Goal: Task Accomplishment & Management: Manage account settings

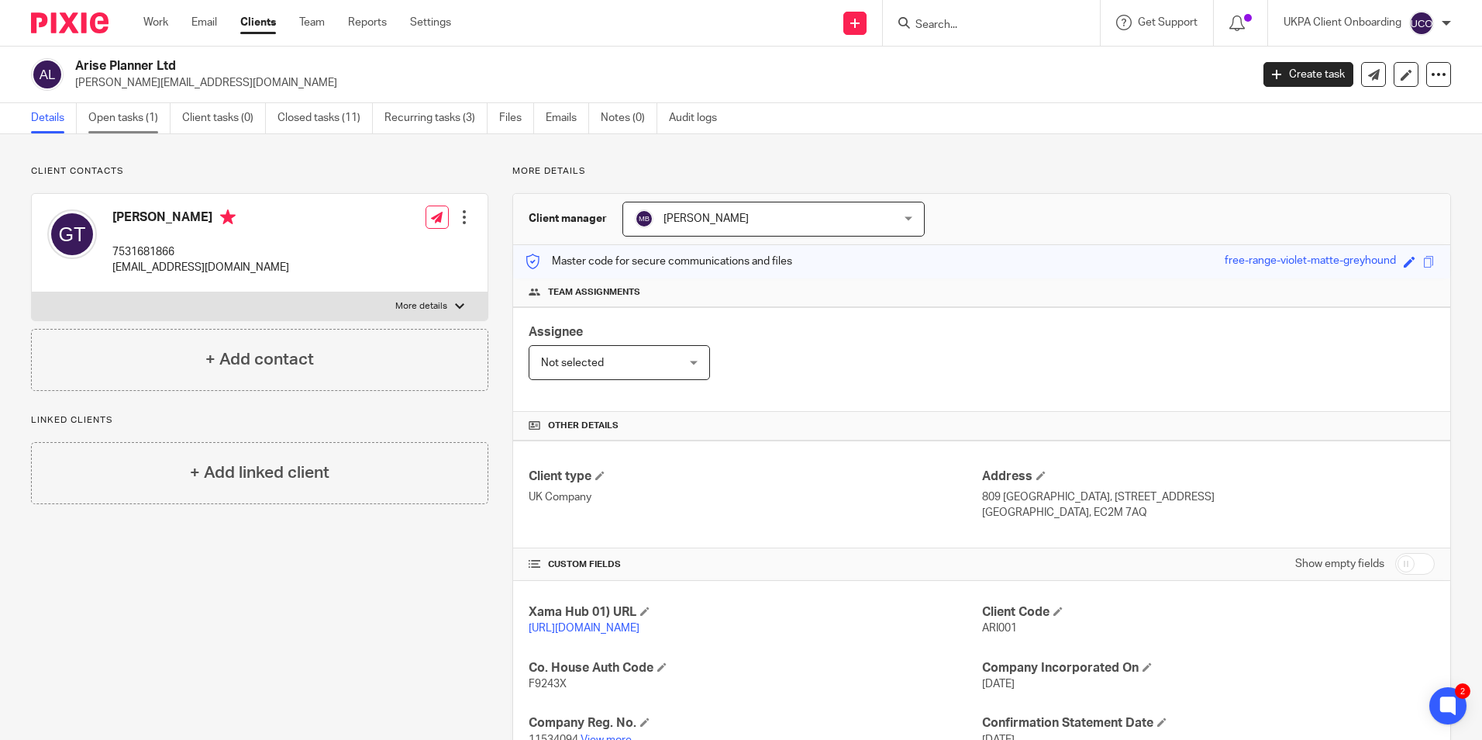
click at [126, 120] on link "Open tasks (1)" at bounding box center [129, 118] width 82 height 30
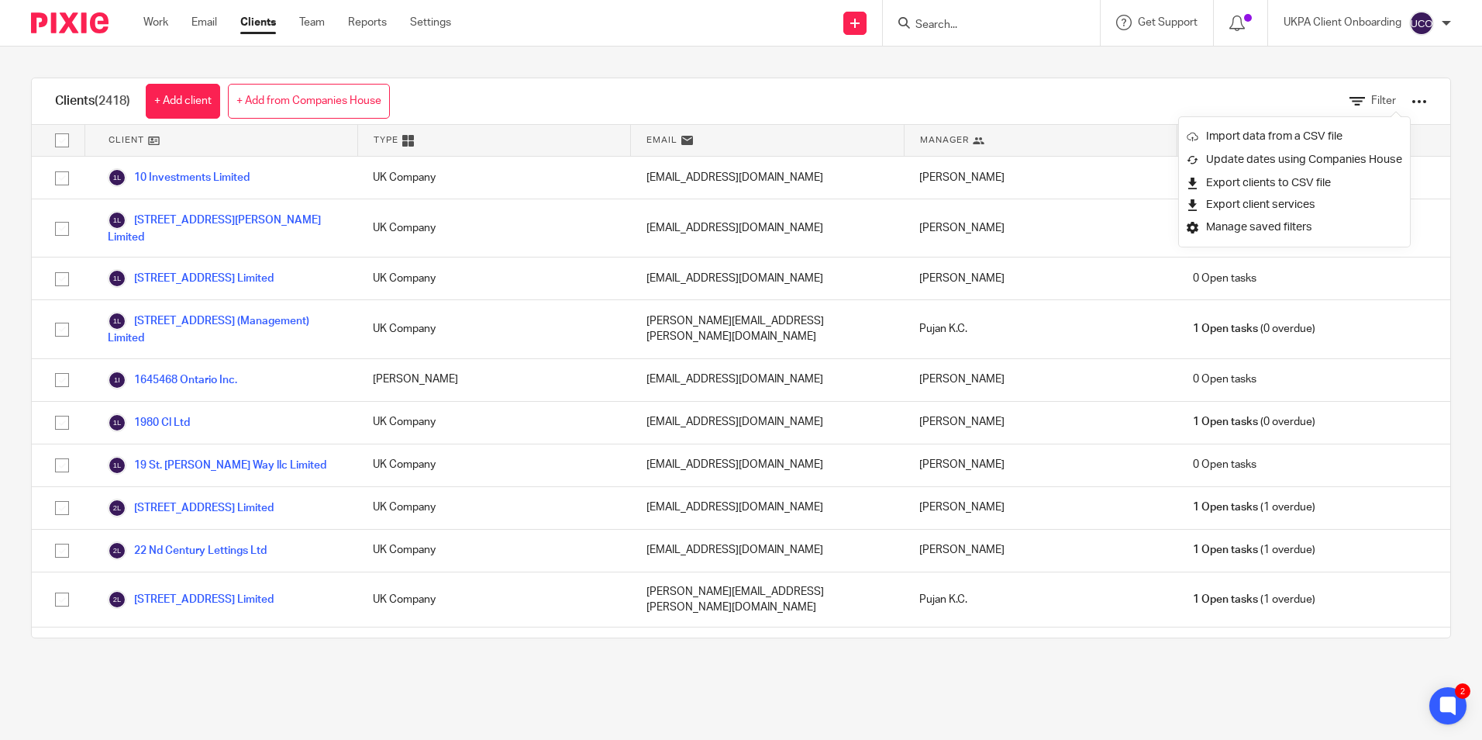
scroll to position [930, 0]
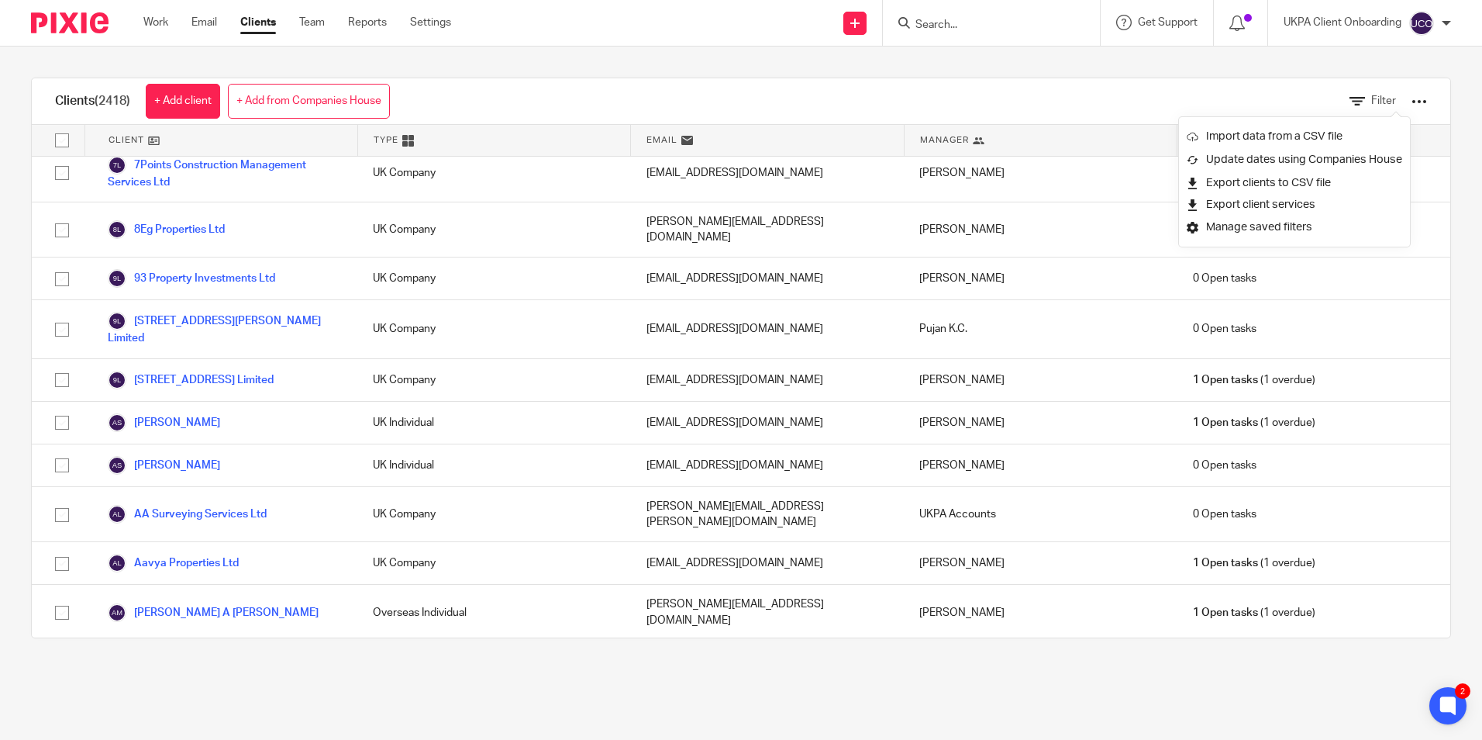
click at [940, 27] on input "Search" at bounding box center [984, 26] width 140 height 14
paste input "clinton.hubbard@gmail.com"
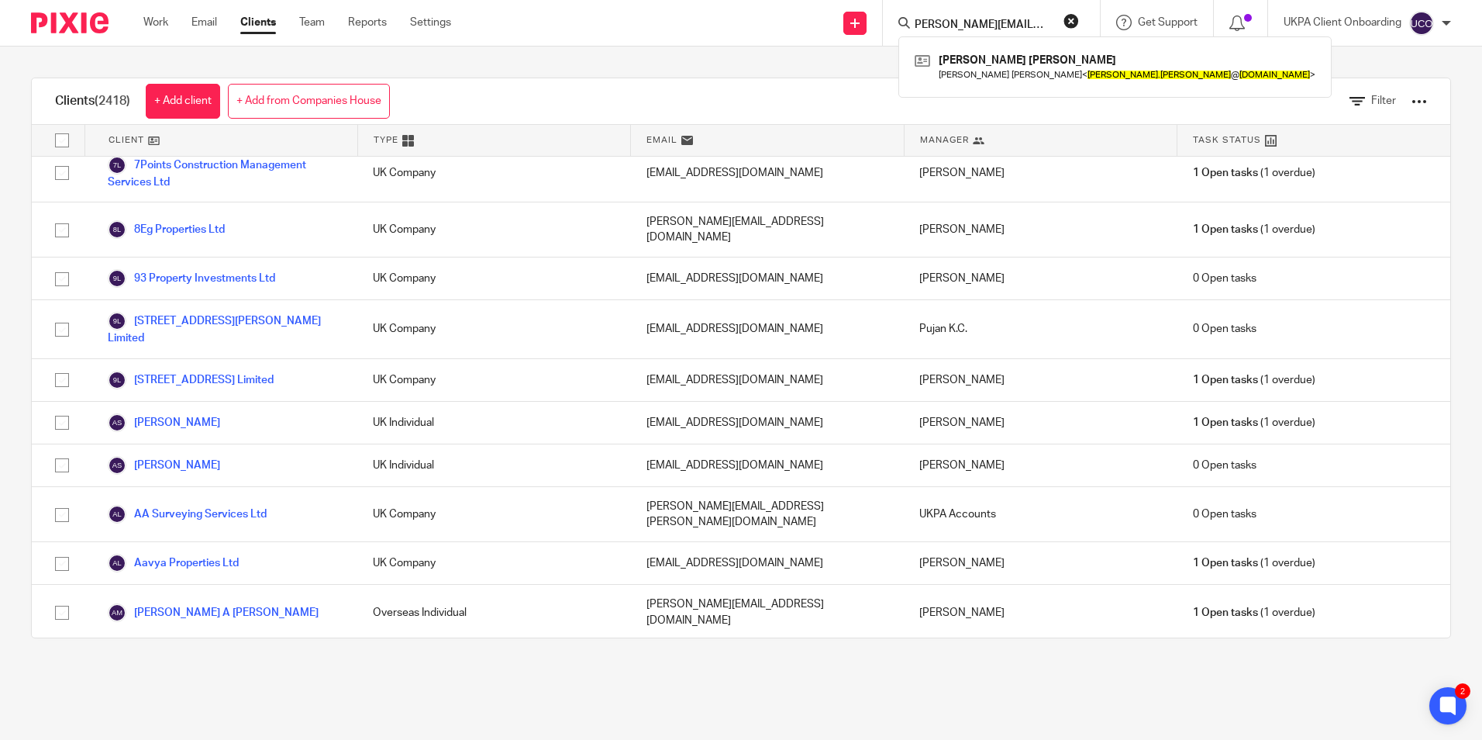
type input "clinton.hubbard@gmail.com"
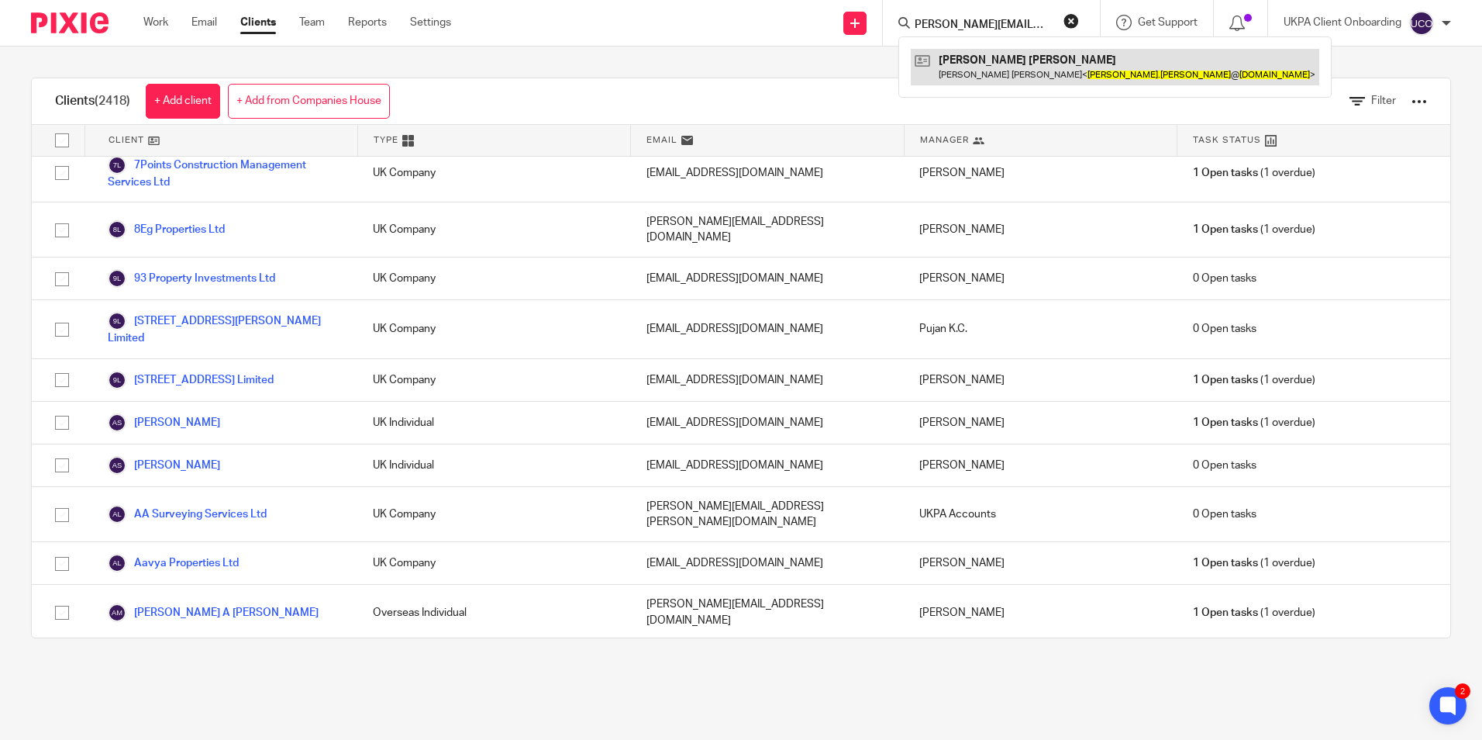
click at [949, 62] on link at bounding box center [1115, 67] width 409 height 36
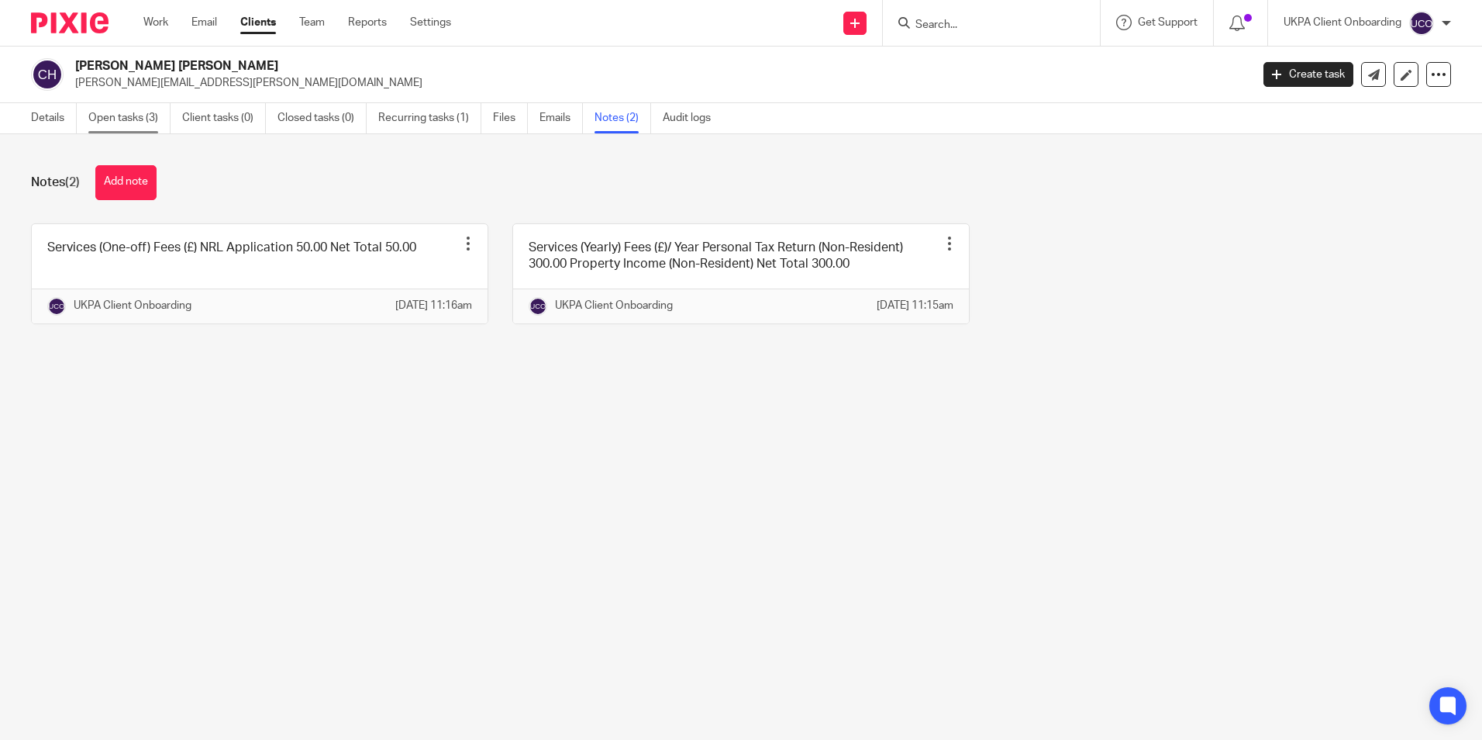
click at [126, 124] on link "Open tasks (3)" at bounding box center [129, 118] width 82 height 30
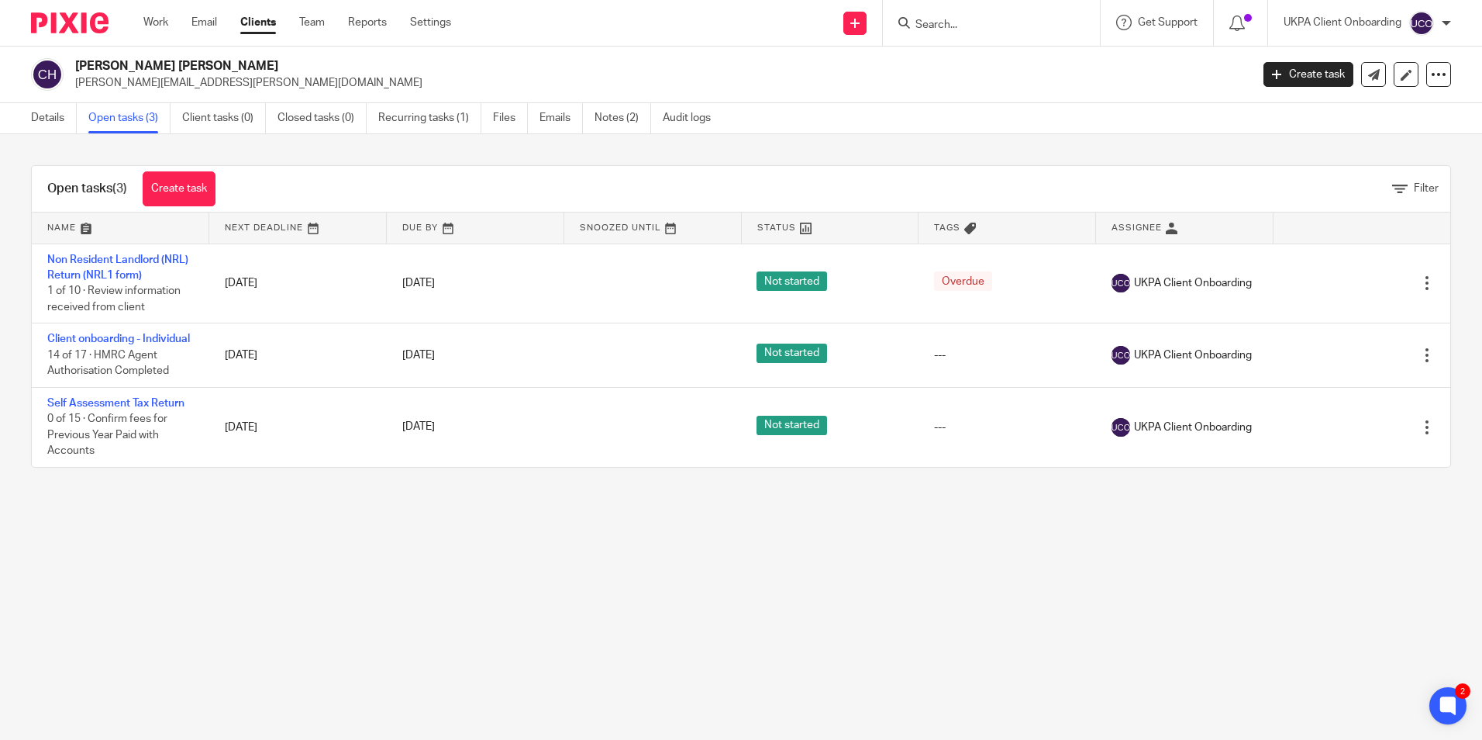
click at [161, 60] on h2 "[PERSON_NAME] [PERSON_NAME]" at bounding box center [541, 66] width 932 height 16
copy div "[PERSON_NAME] [PERSON_NAME]"
click at [951, 8] on div at bounding box center [991, 23] width 217 height 46
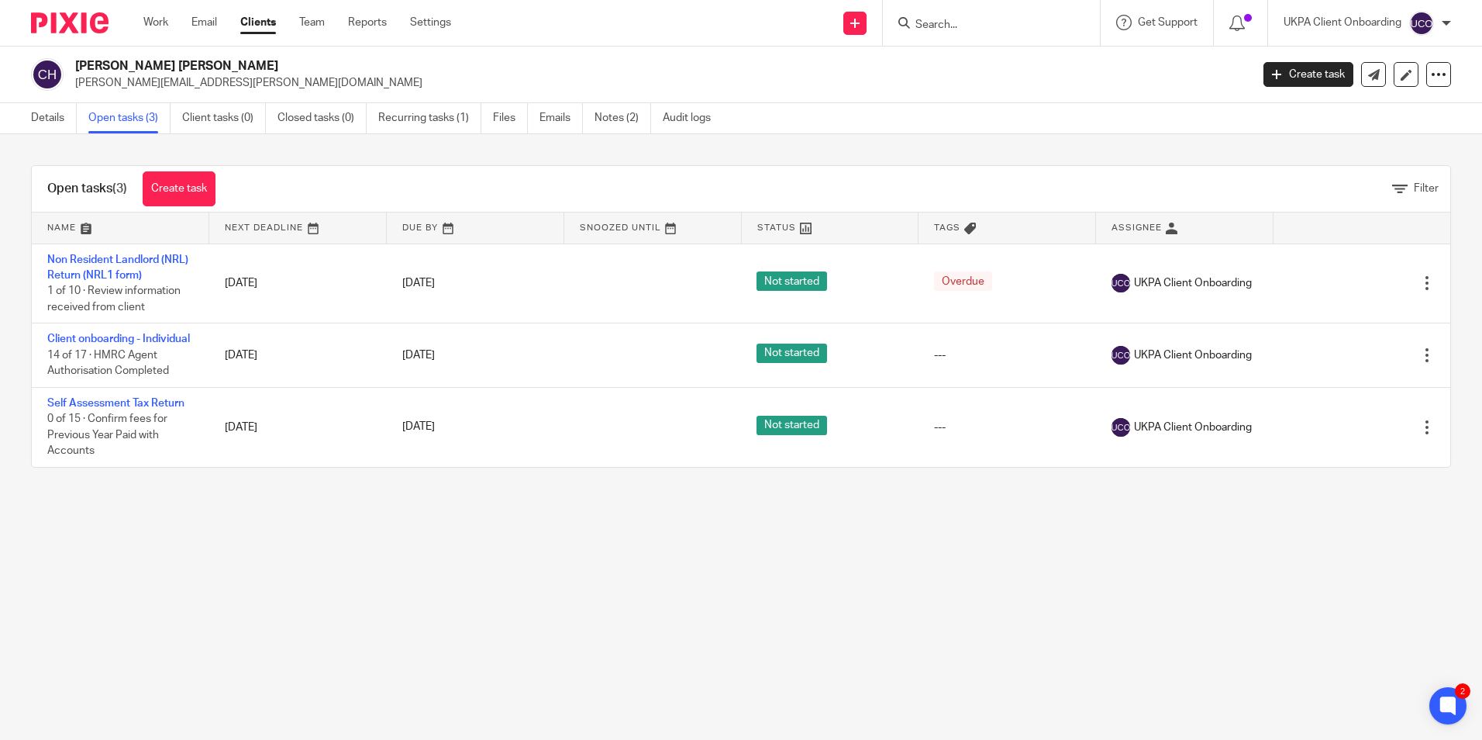
click at [953, 27] on input "Search" at bounding box center [984, 26] width 140 height 14
paste input "[PERSON_NAME] Properties Ltd"
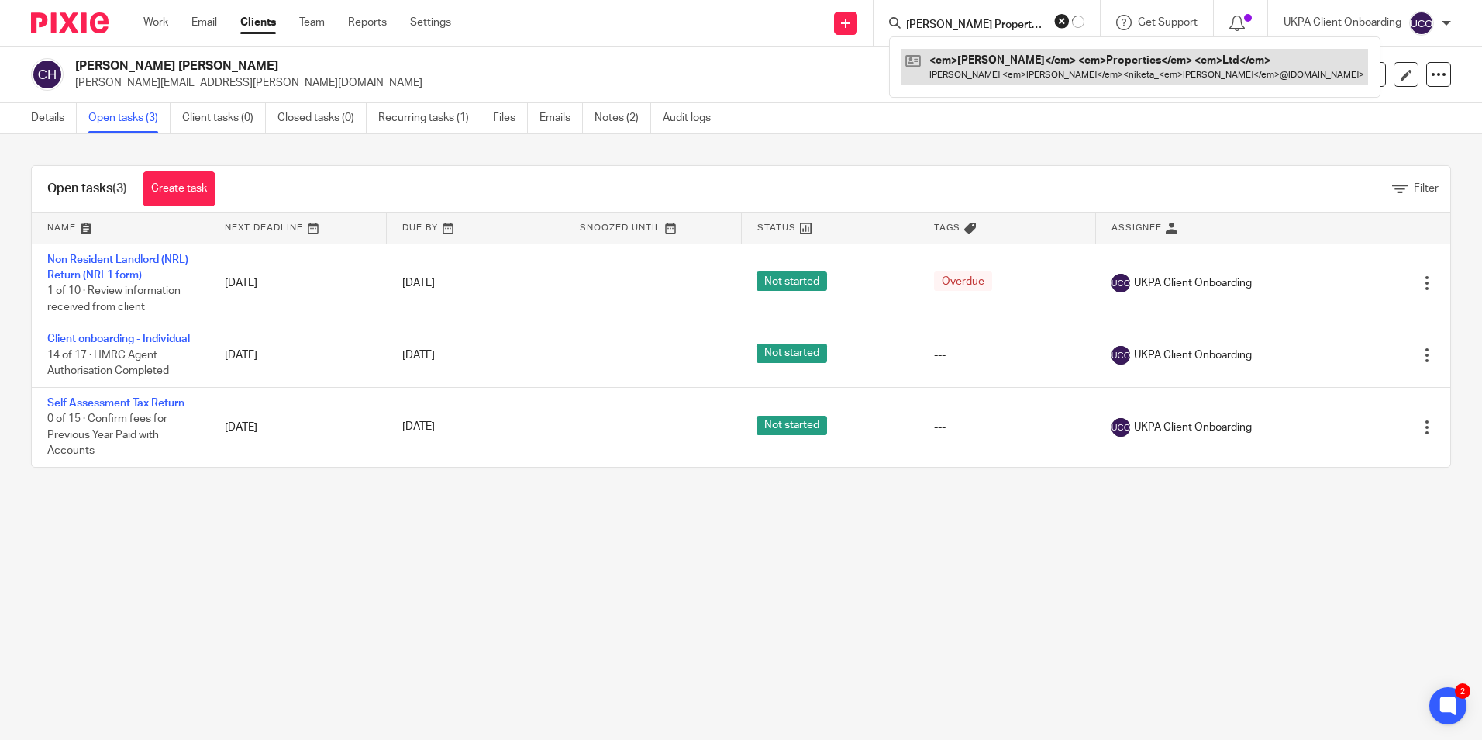
type input "[PERSON_NAME] Properties Ltd"
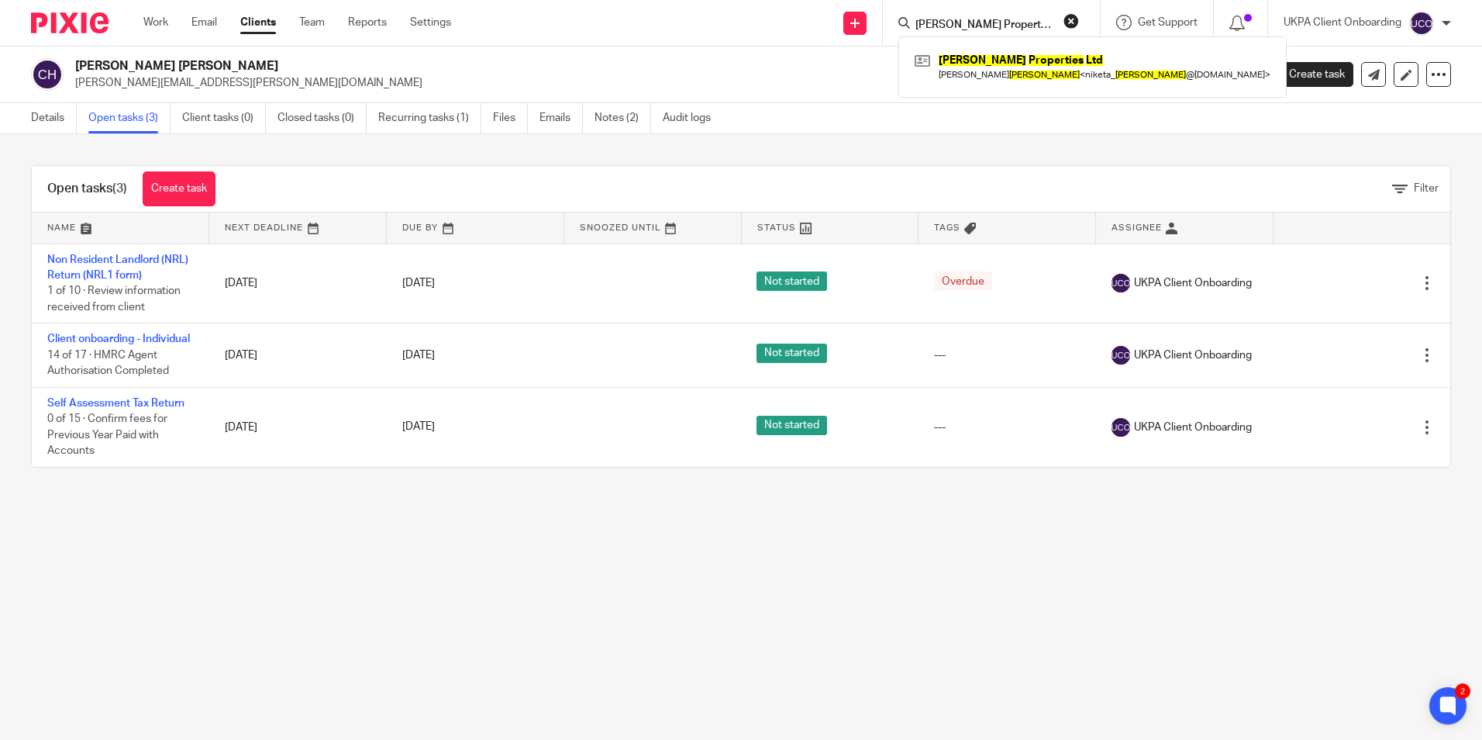
click at [1077, 20] on button "reset" at bounding box center [1072, 21] width 16 height 16
click at [1038, 20] on input "Search" at bounding box center [984, 26] width 140 height 14
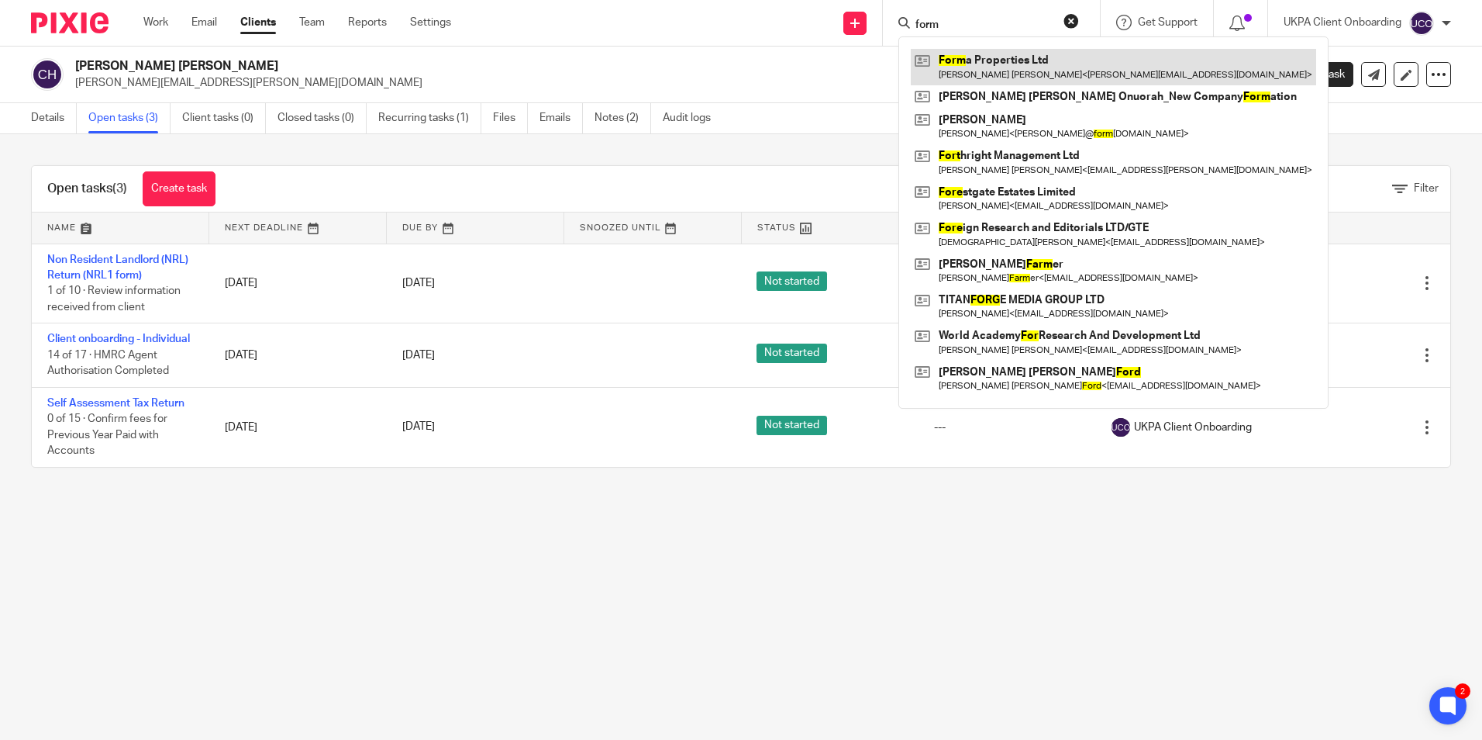
type input "form"
click at [978, 71] on link at bounding box center [1114, 67] width 406 height 36
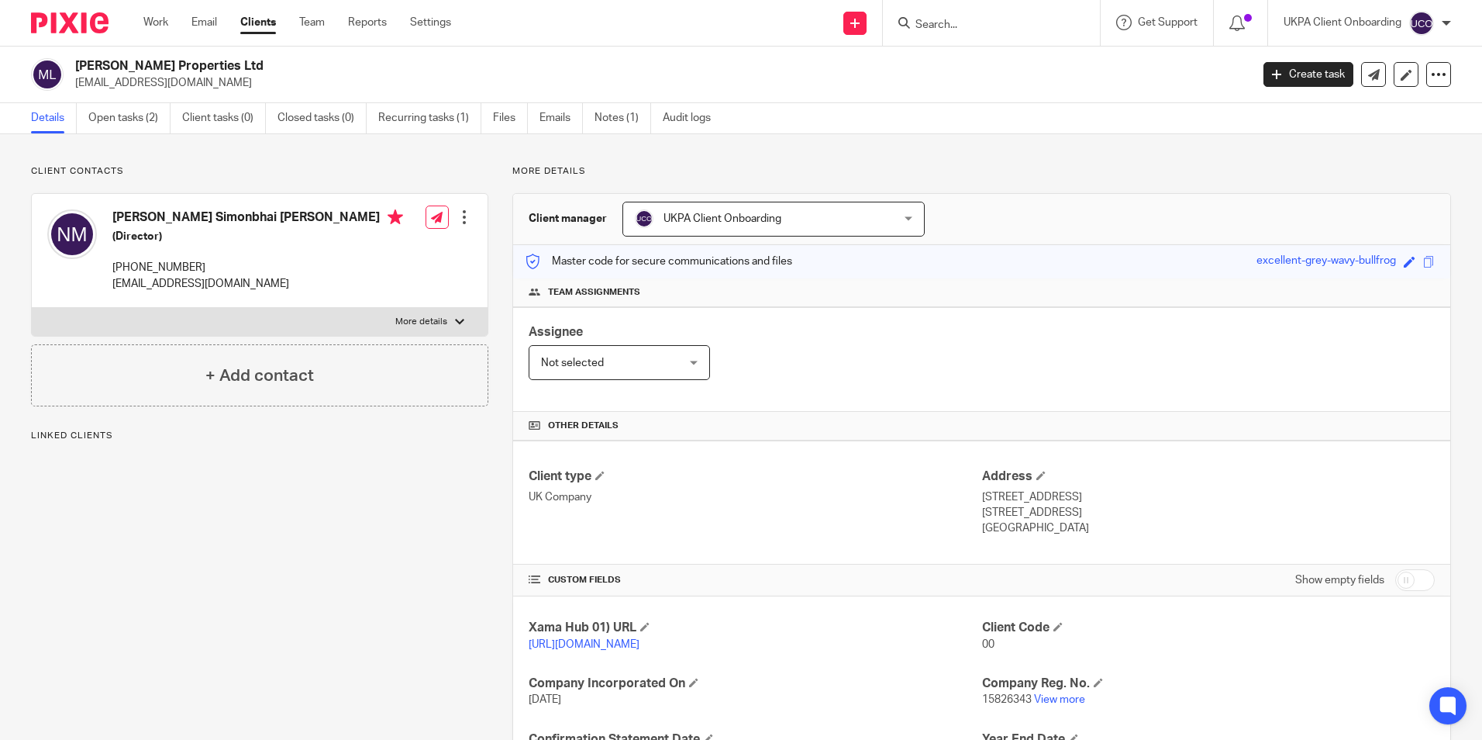
click at [944, 28] on input "Search" at bounding box center [984, 26] width 140 height 14
paste input "[EMAIL_ADDRESS][DOMAIN_NAME]"
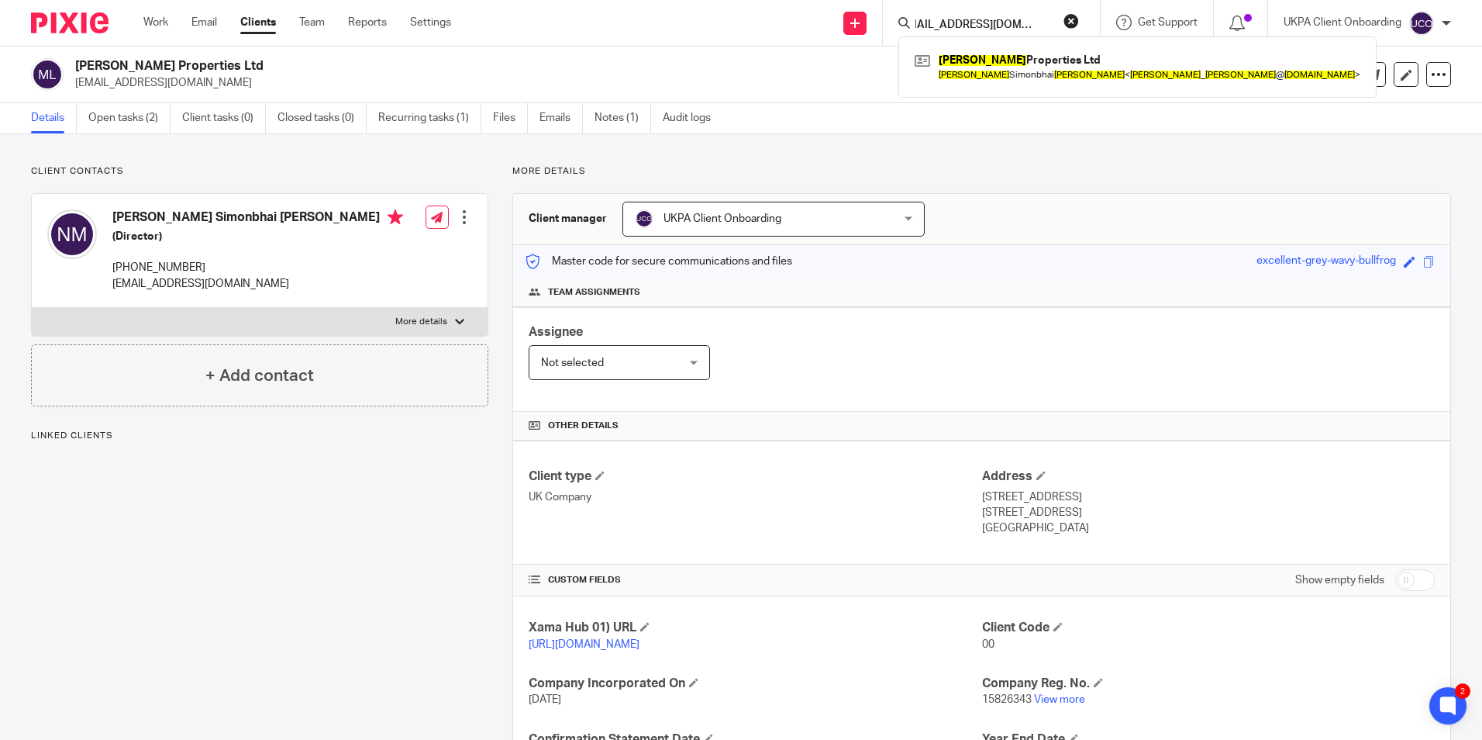
type input "[EMAIL_ADDRESS][DOMAIN_NAME]"
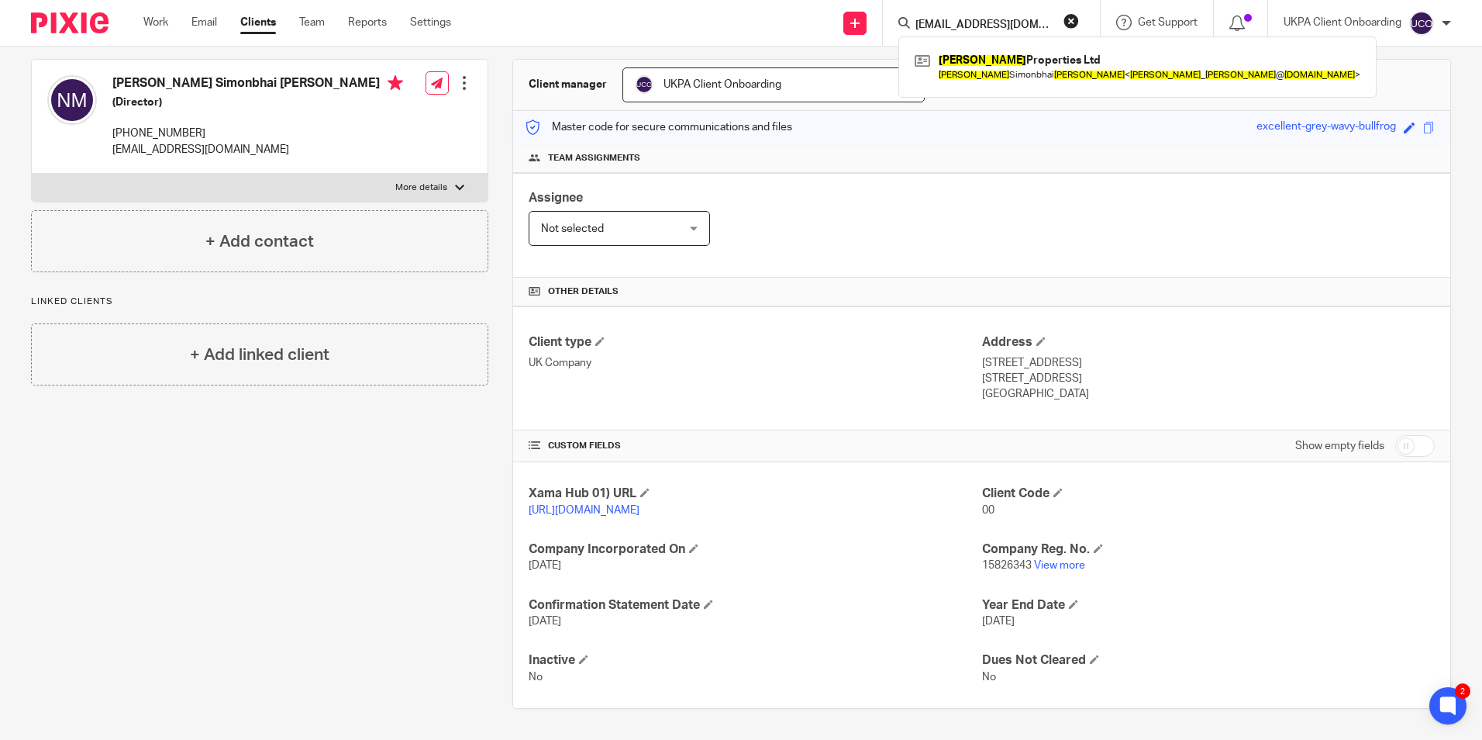
scroll to position [150, 0]
click at [1057, 568] on link "View more" at bounding box center [1059, 565] width 51 height 11
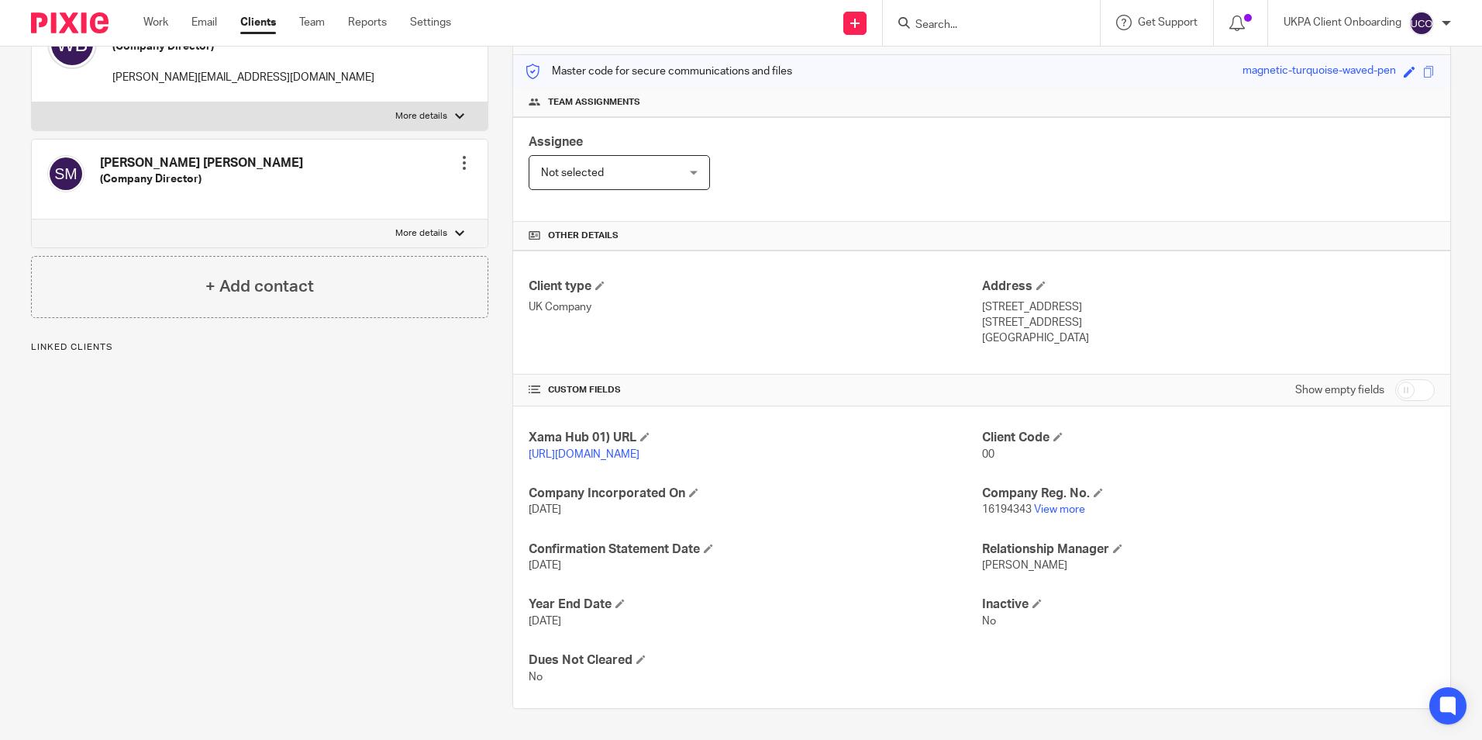
scroll to position [205, 0]
click at [1065, 512] on link "View more" at bounding box center [1059, 509] width 51 height 11
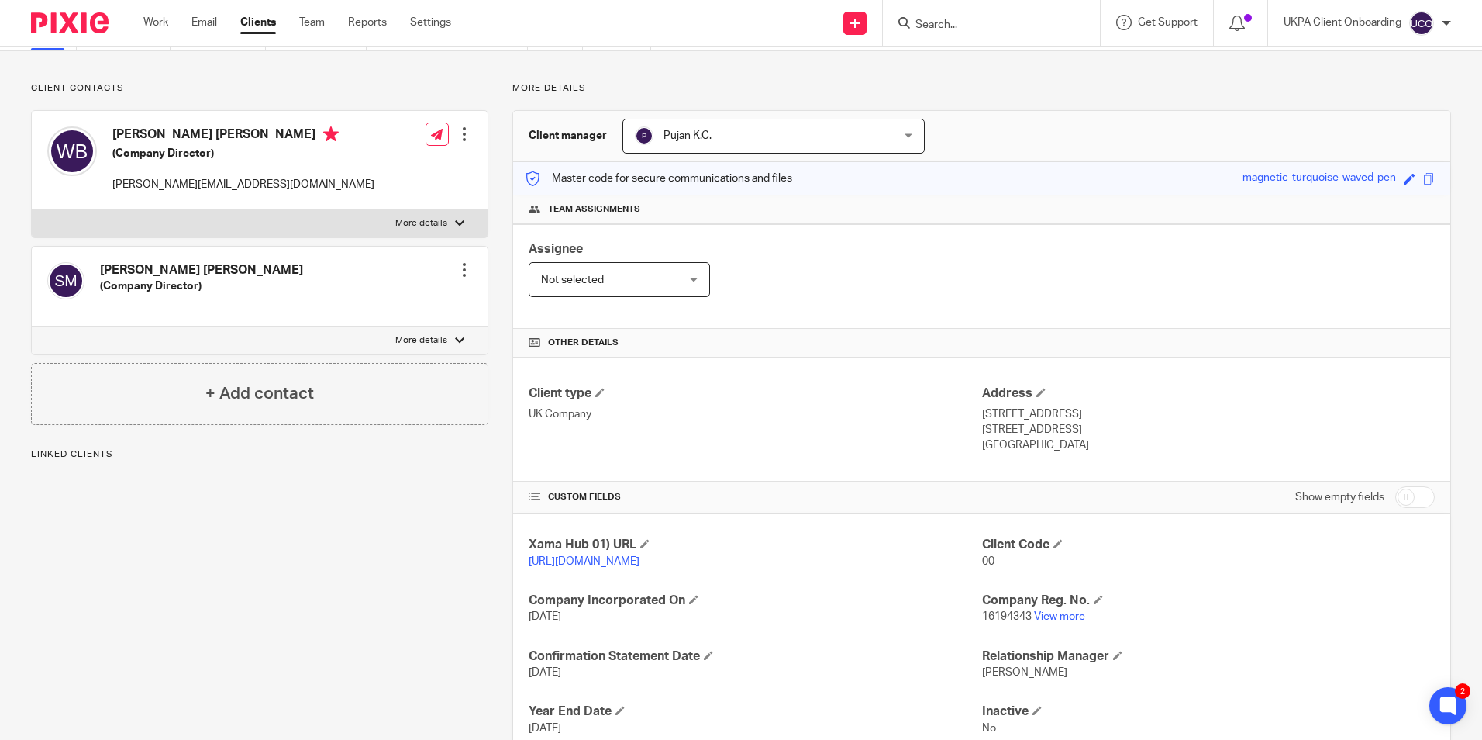
scroll to position [0, 0]
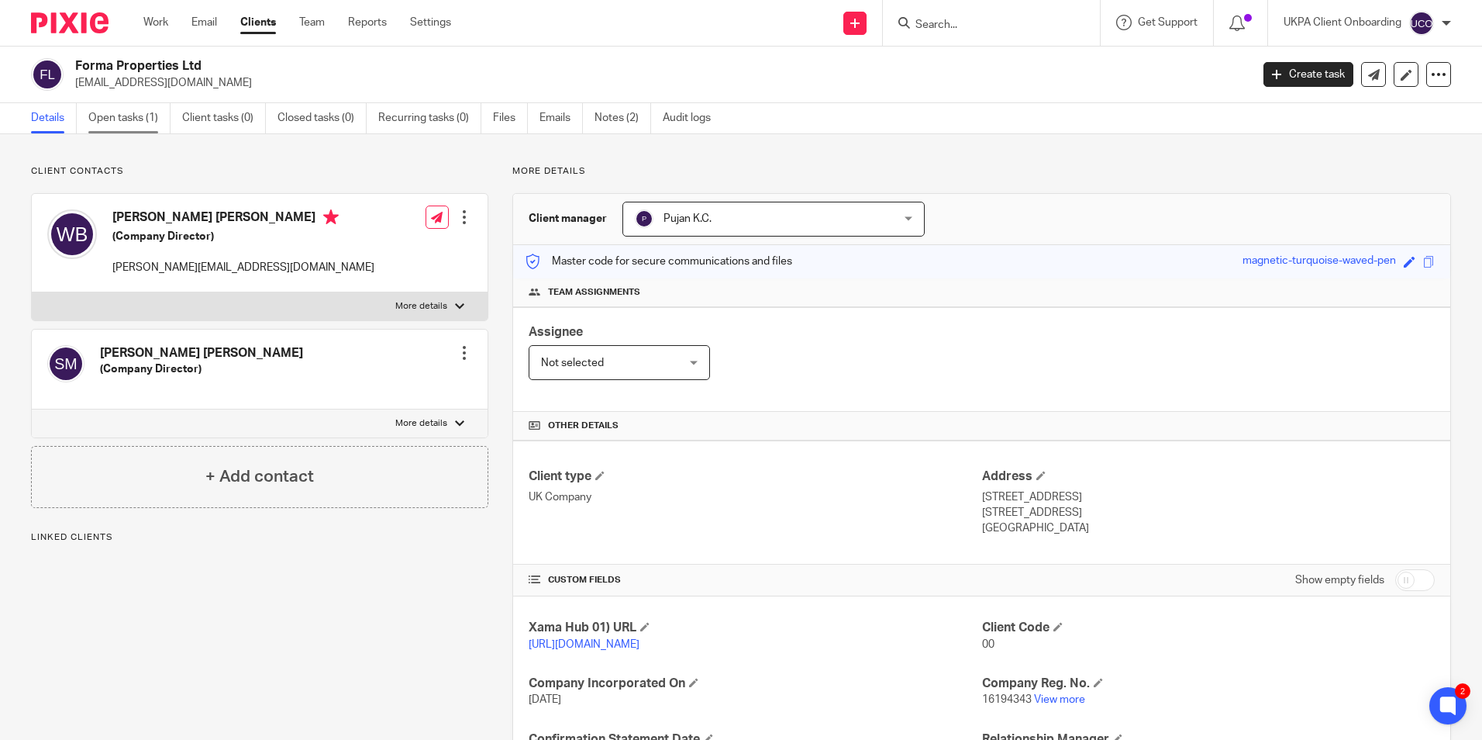
click at [149, 117] on link "Open tasks (1)" at bounding box center [129, 118] width 82 height 30
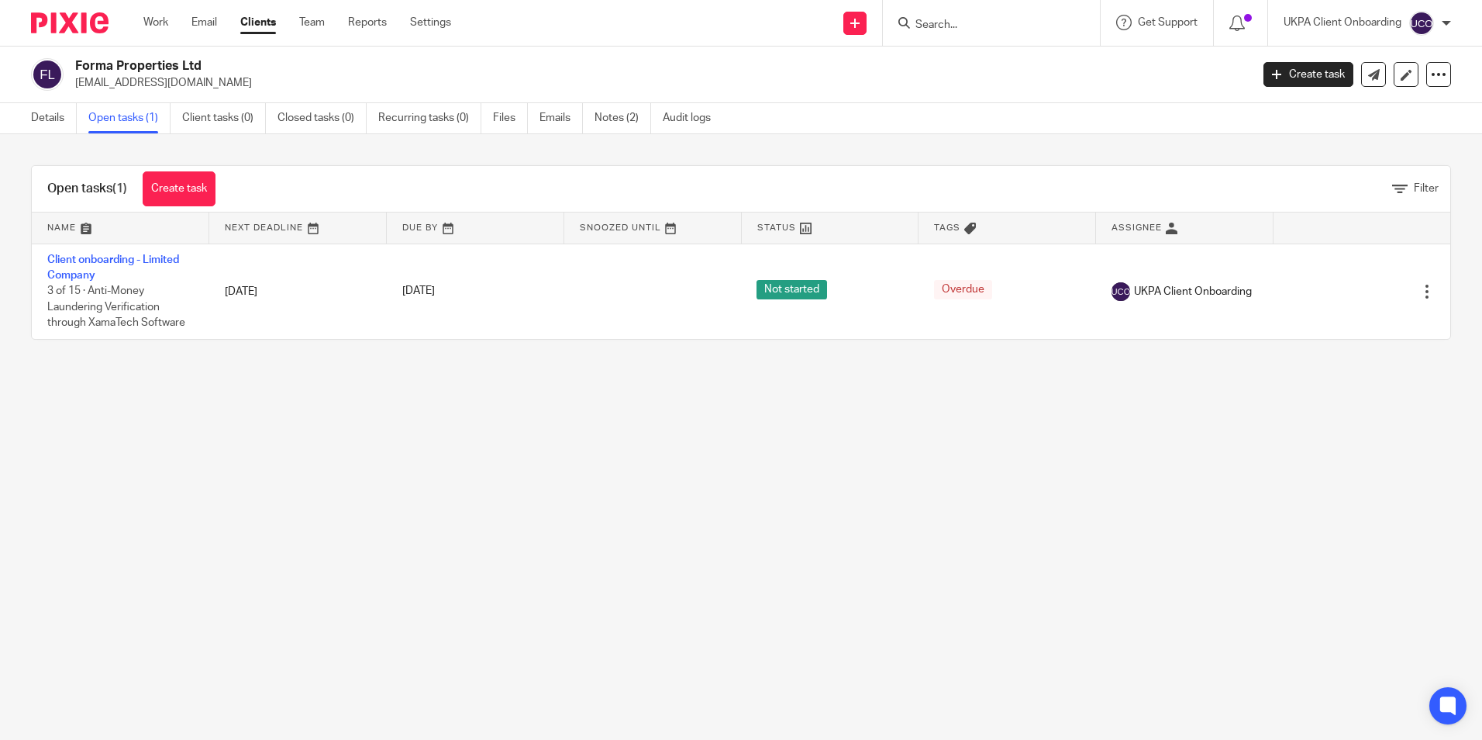
click at [152, 82] on p "info@forma-properties.co.uk" at bounding box center [657, 83] width 1165 height 16
copy main "info@forma-properties.co.uk Create task Update from Companies House Export data…"
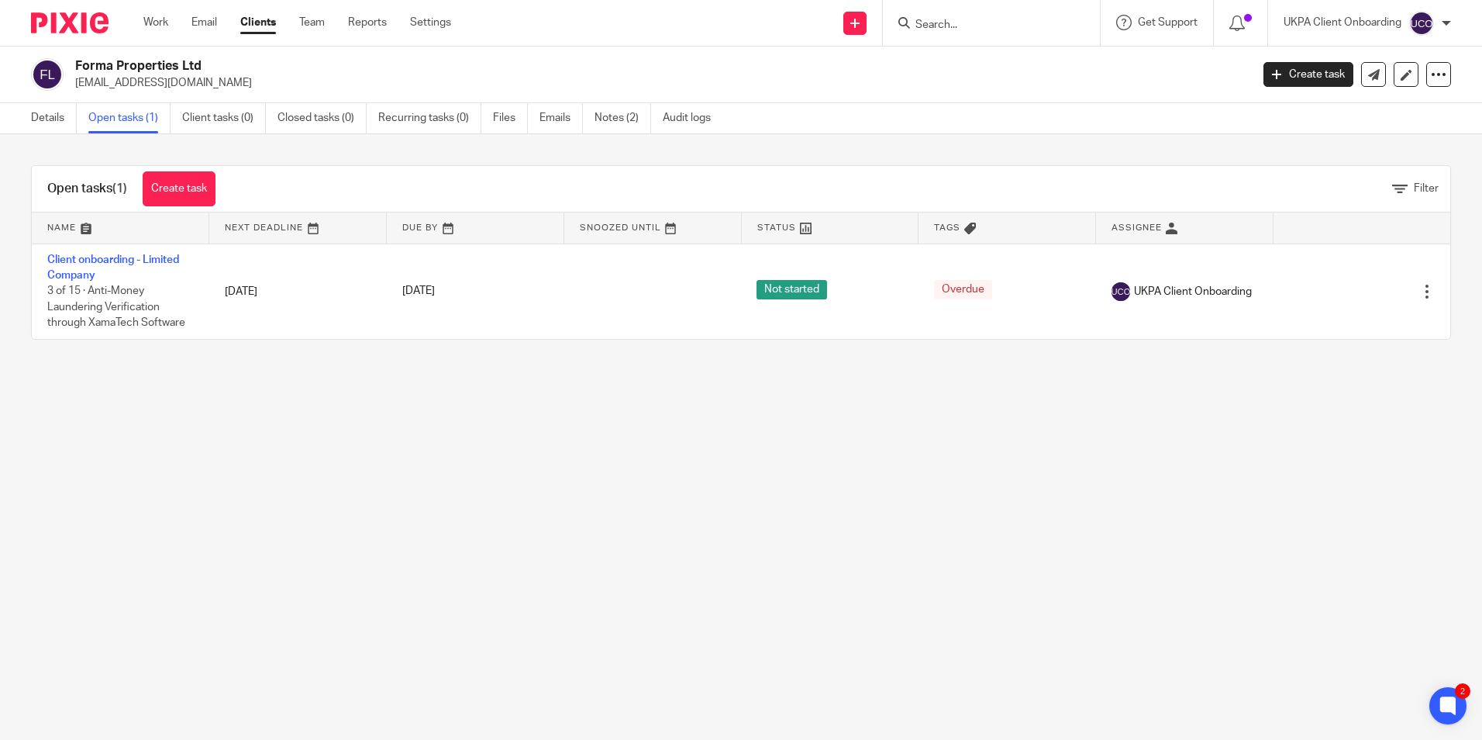
click at [965, 30] on input "Search" at bounding box center [984, 26] width 140 height 14
click at [960, 27] on input "Search" at bounding box center [984, 26] width 140 height 14
paste input "Macwan Properties Ltd"
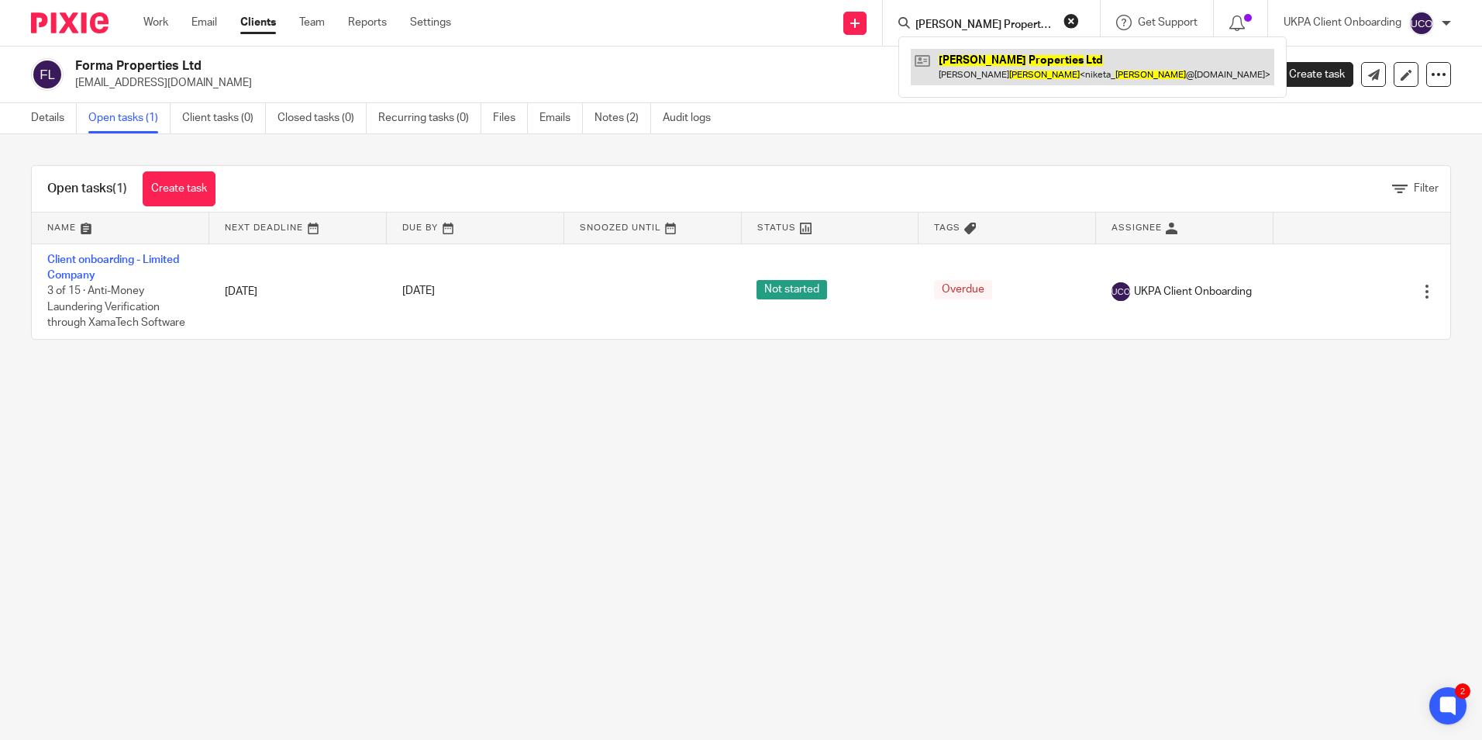
type input "Macwan Properties Ltd"
click at [953, 67] on link at bounding box center [1093, 67] width 364 height 36
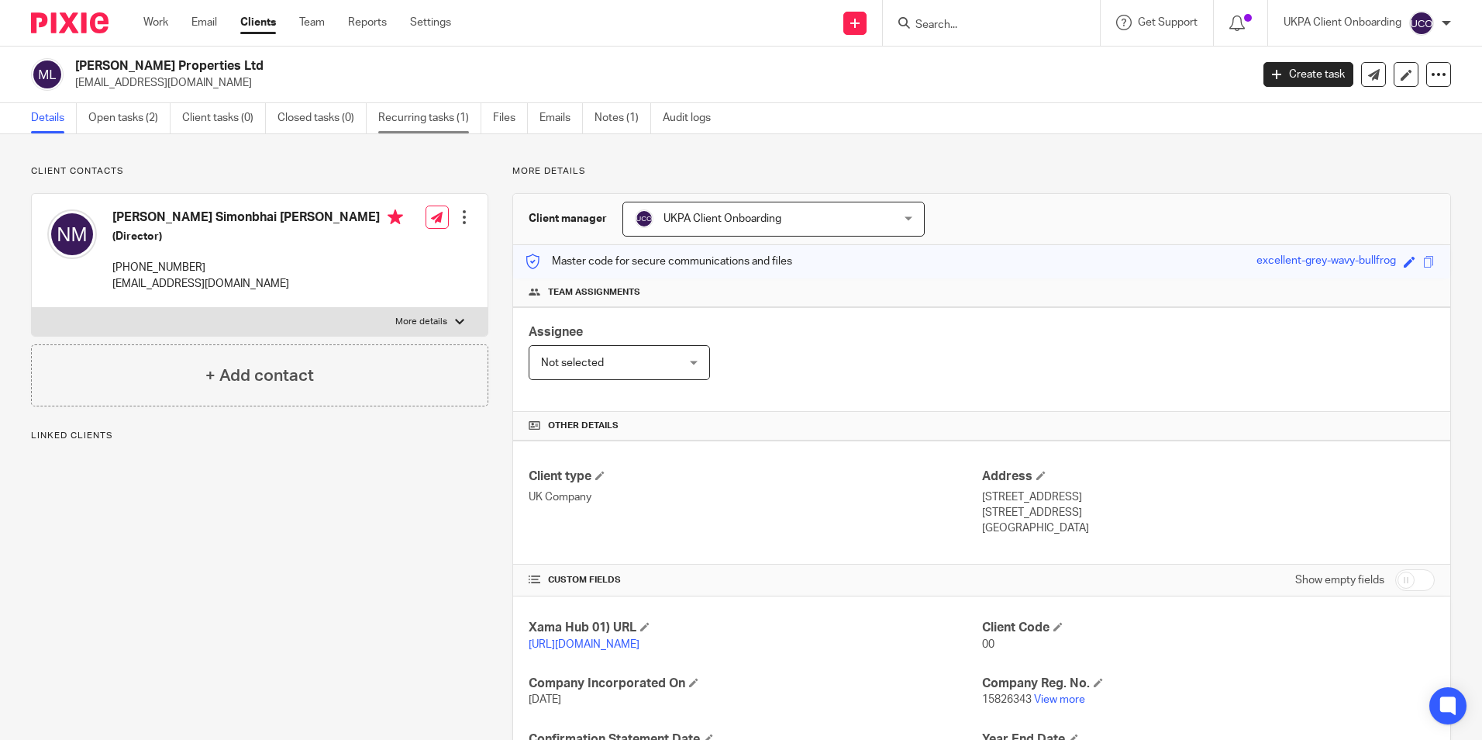
drag, startPoint x: 433, startPoint y: 119, endPoint x: 410, endPoint y: 131, distance: 26.4
click at [433, 119] on link "Recurring tasks (1)" at bounding box center [429, 118] width 103 height 30
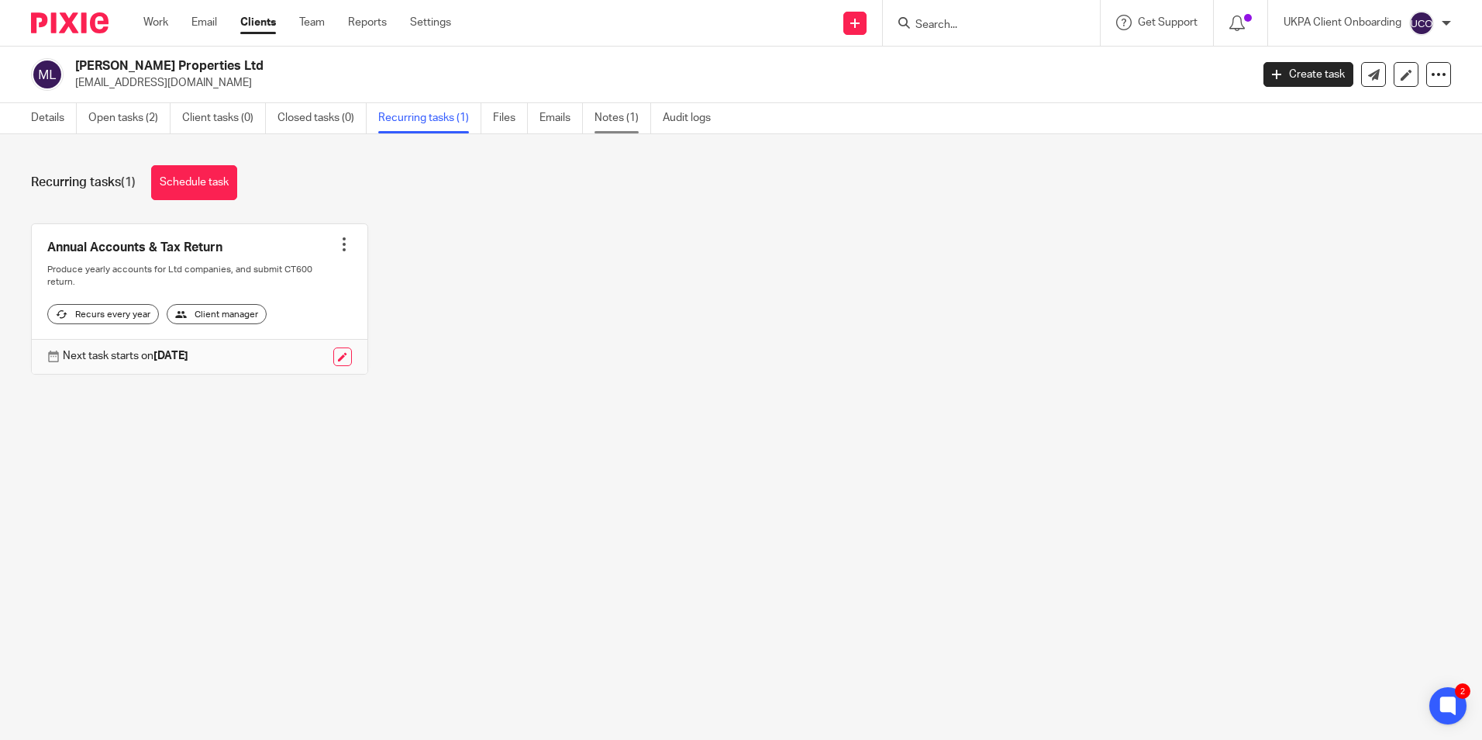
drag, startPoint x: 626, startPoint y: 123, endPoint x: 2, endPoint y: 263, distance: 639.0
click at [626, 123] on link "Notes (1)" at bounding box center [623, 118] width 57 height 30
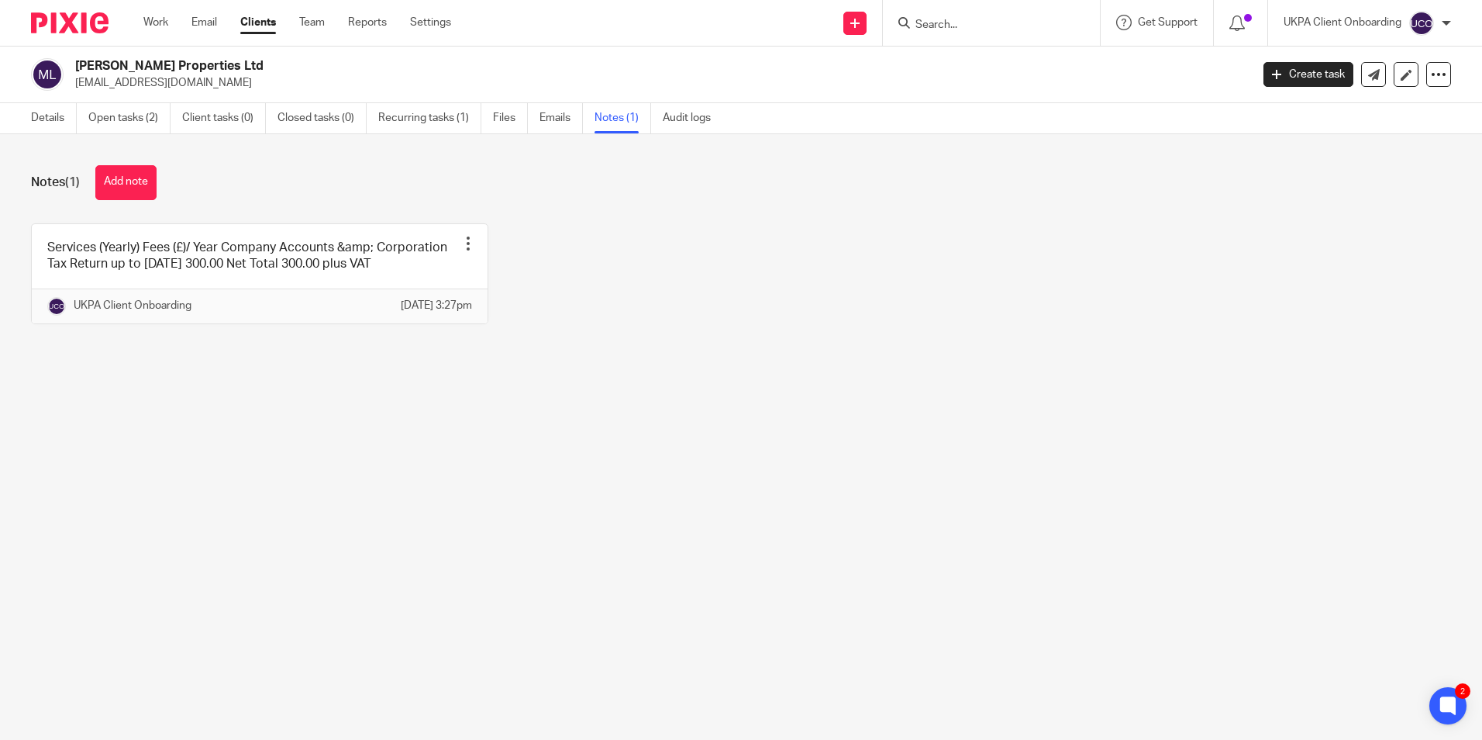
click at [922, 24] on input "Search" at bounding box center [984, 26] width 140 height 14
paste input "[PERSON_NAME] [PERSON_NAME]"
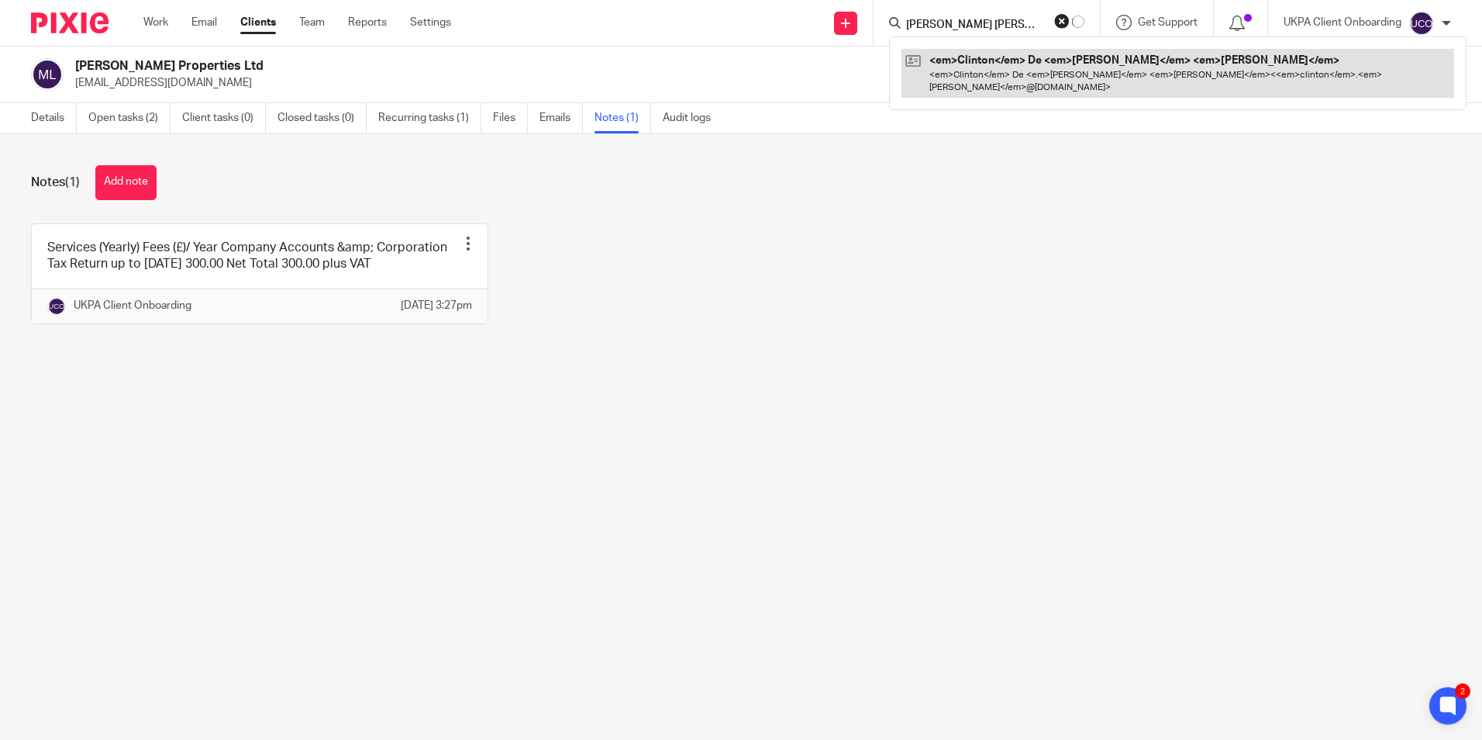
type input "[PERSON_NAME] [PERSON_NAME]"
click at [940, 59] on link at bounding box center [1178, 73] width 553 height 48
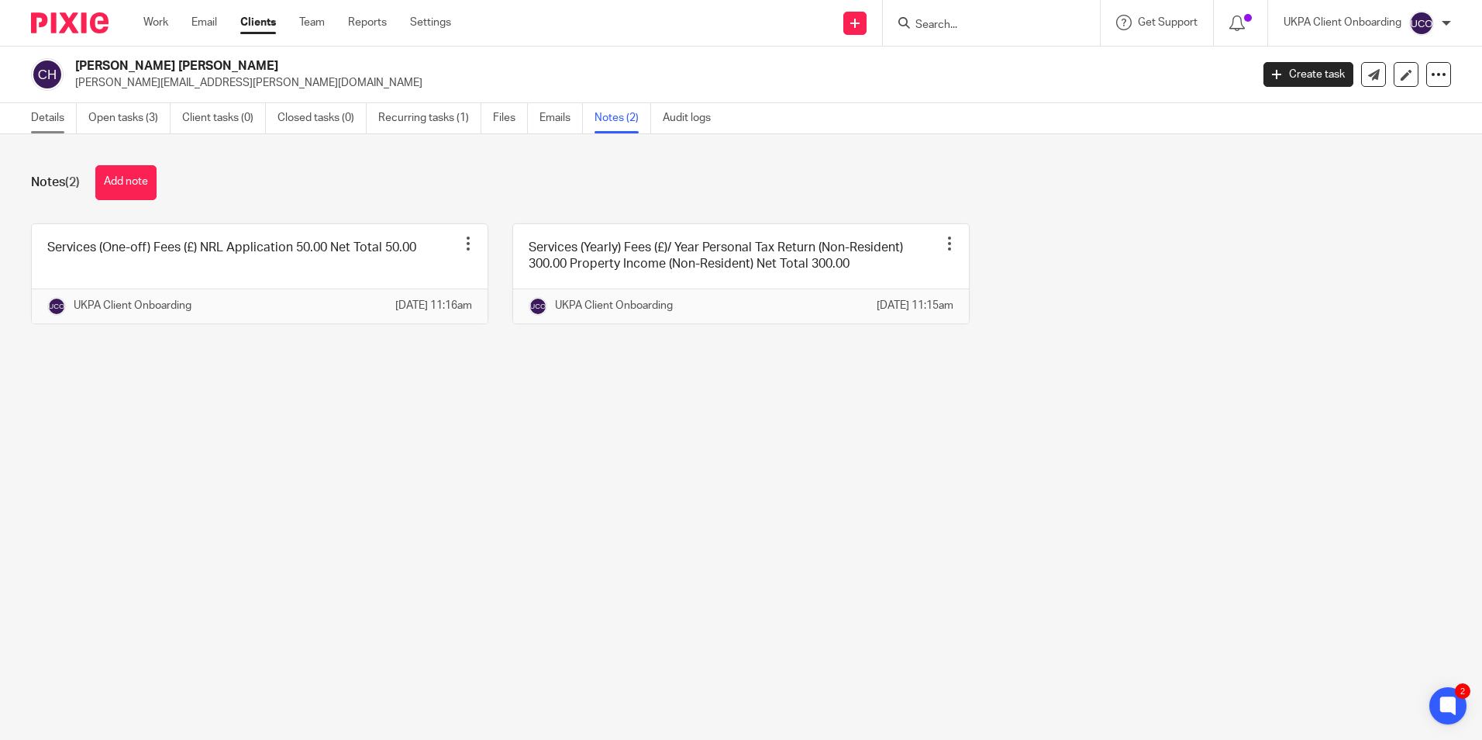
click at [61, 118] on link "Details" at bounding box center [54, 118] width 46 height 30
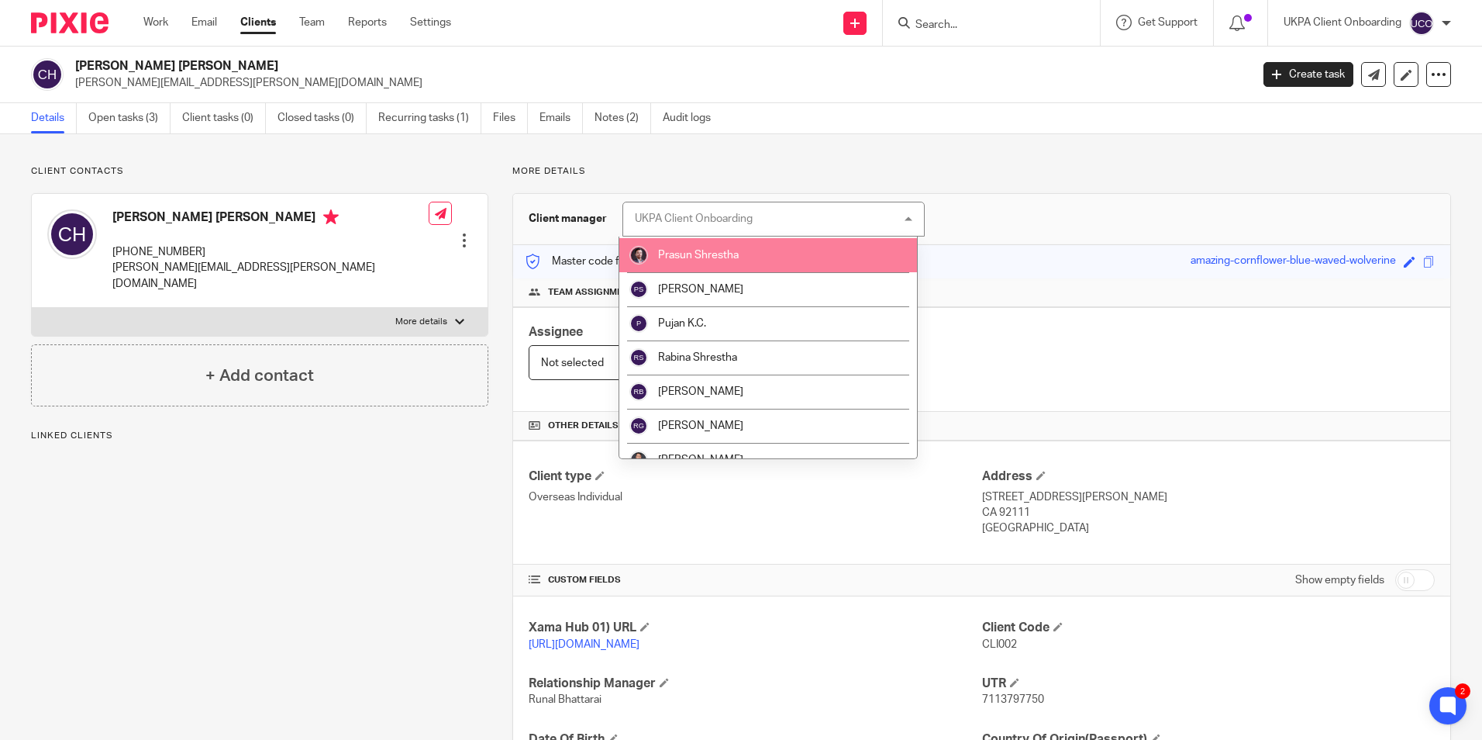
scroll to position [1706, 0]
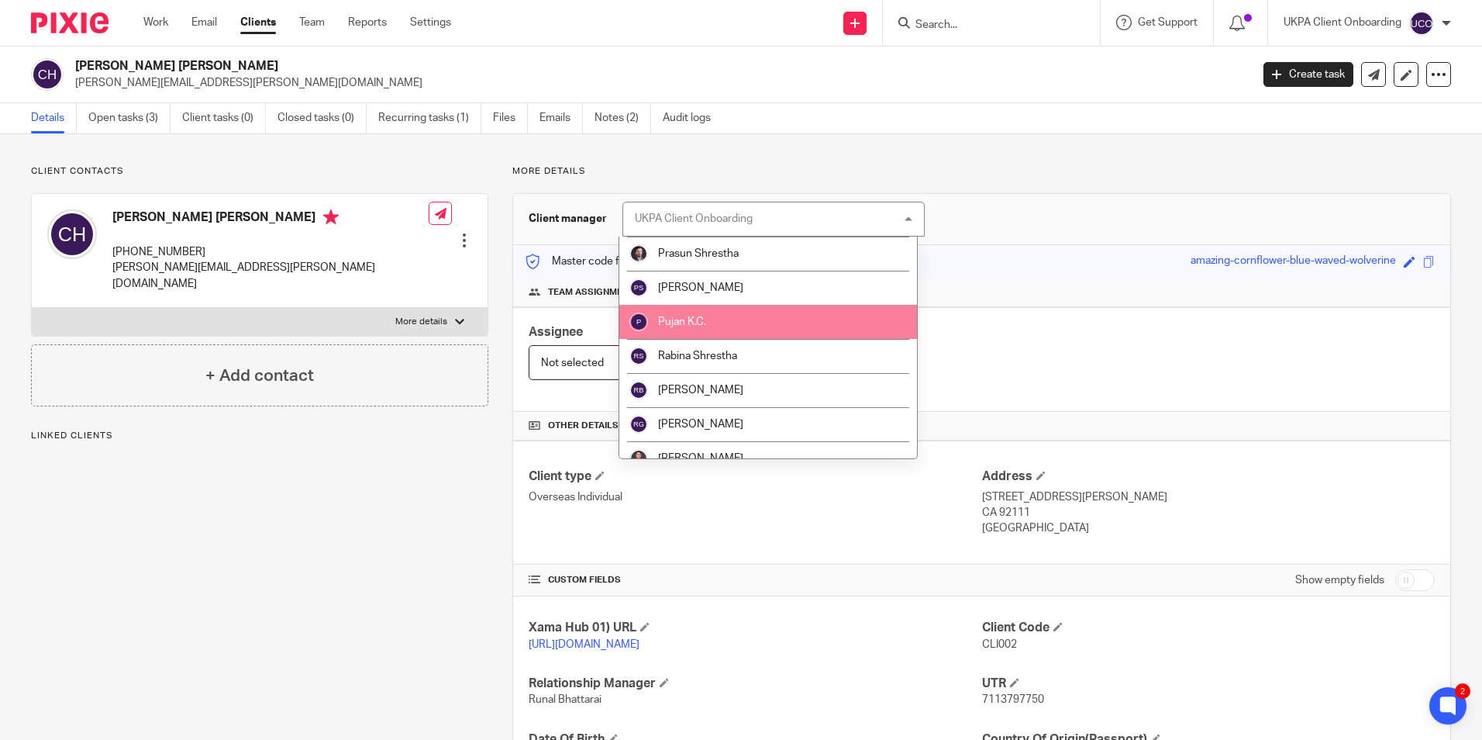
click at [710, 323] on li "Pujan K.C." at bounding box center [768, 322] width 298 height 34
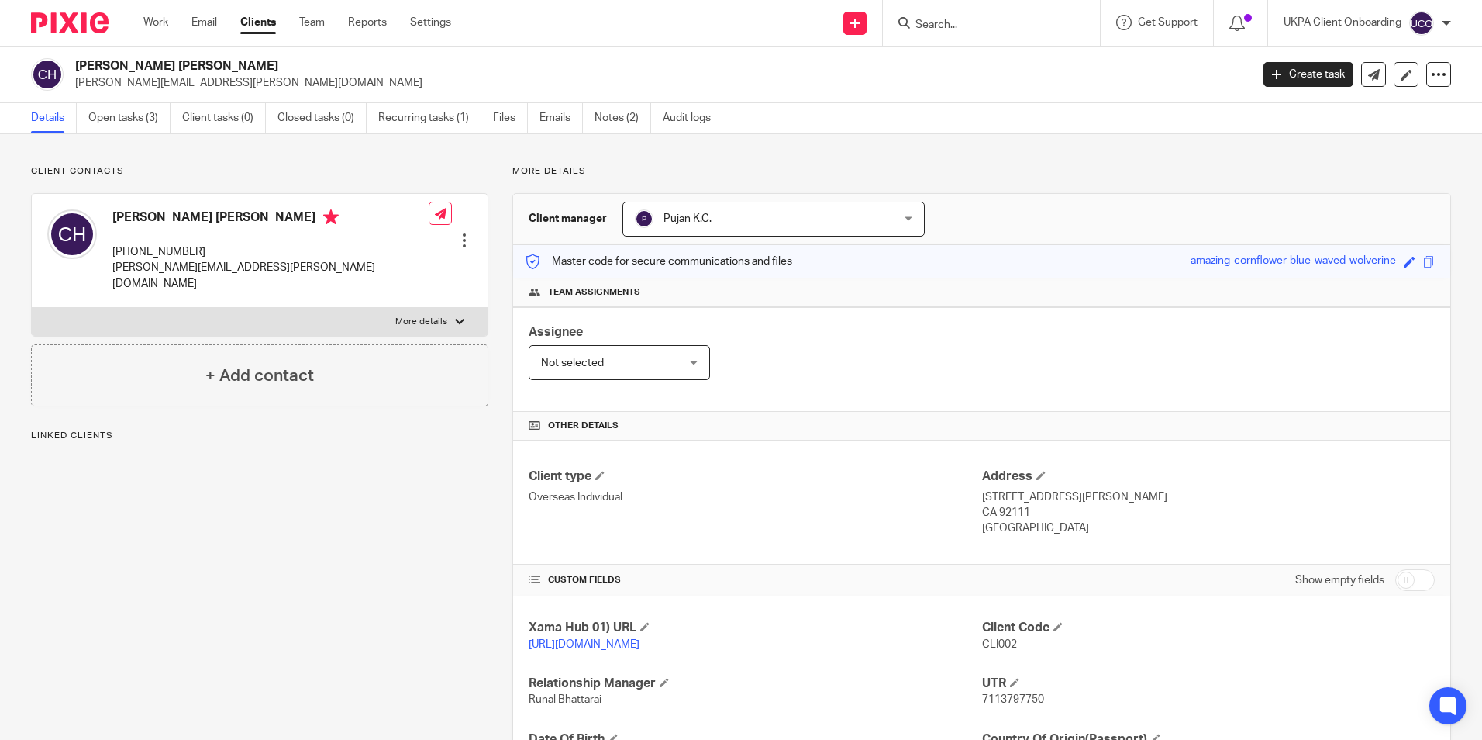
click at [962, 25] on input "Search" at bounding box center [984, 26] width 140 height 14
paste input "[PERSON_NAME] [PERSON_NAME]"
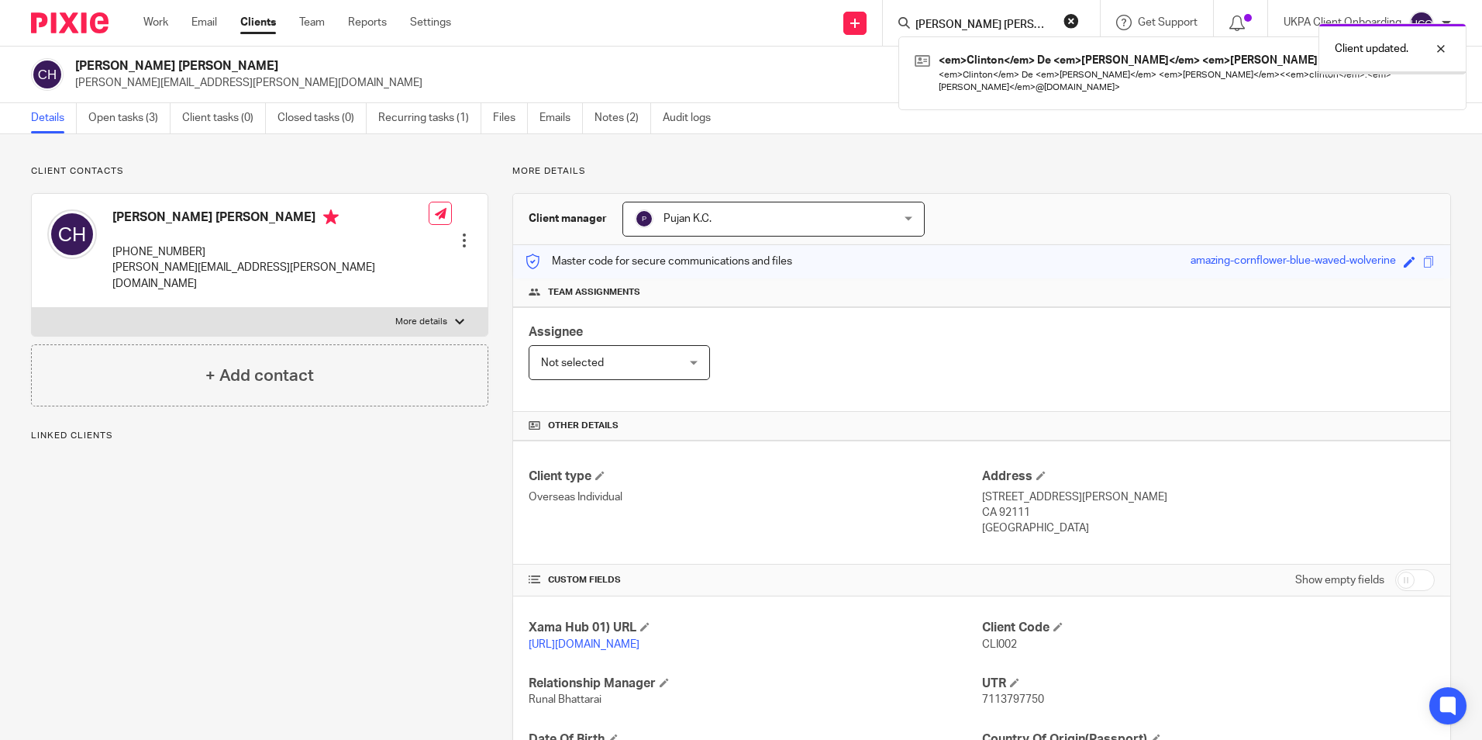
type input "[PERSON_NAME] [PERSON_NAME]"
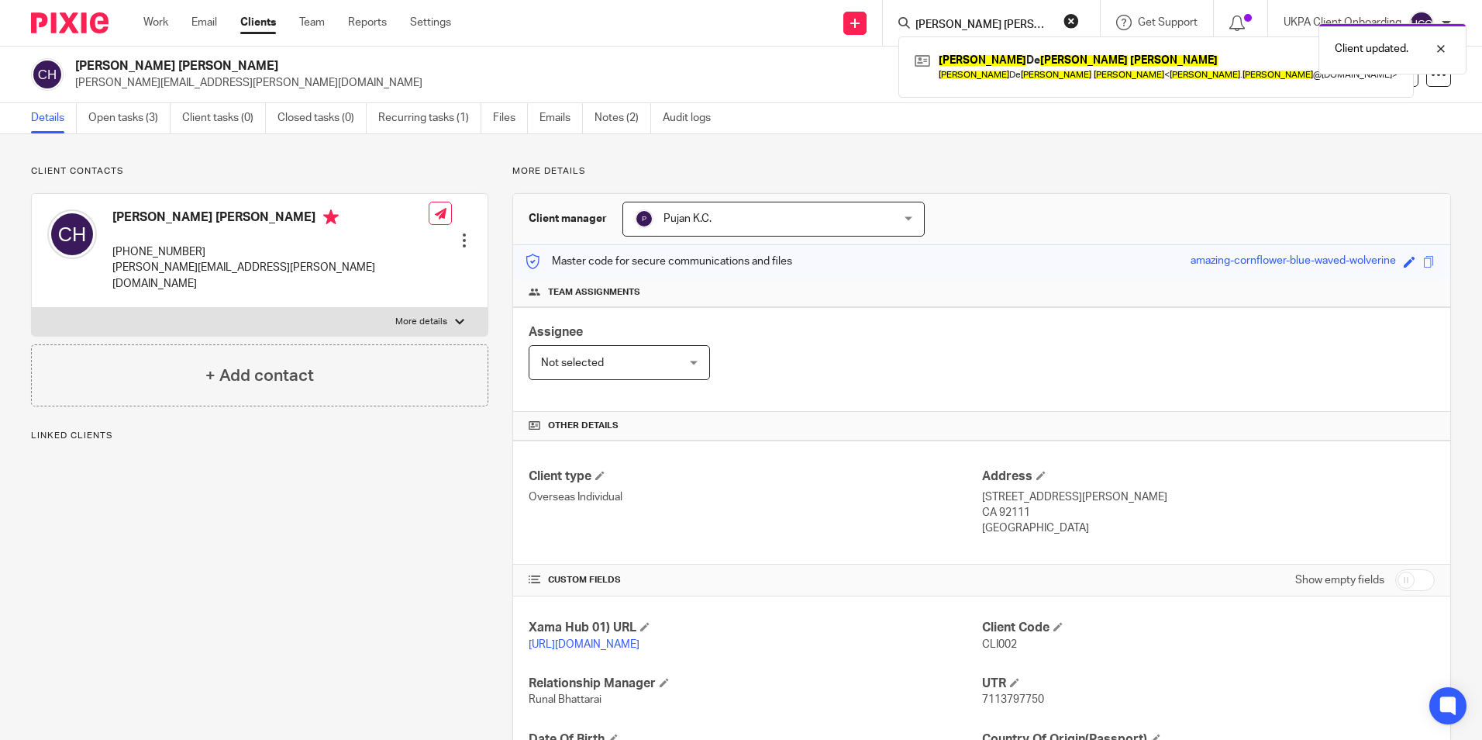
click at [975, 71] on div "Client updated." at bounding box center [1104, 45] width 726 height 59
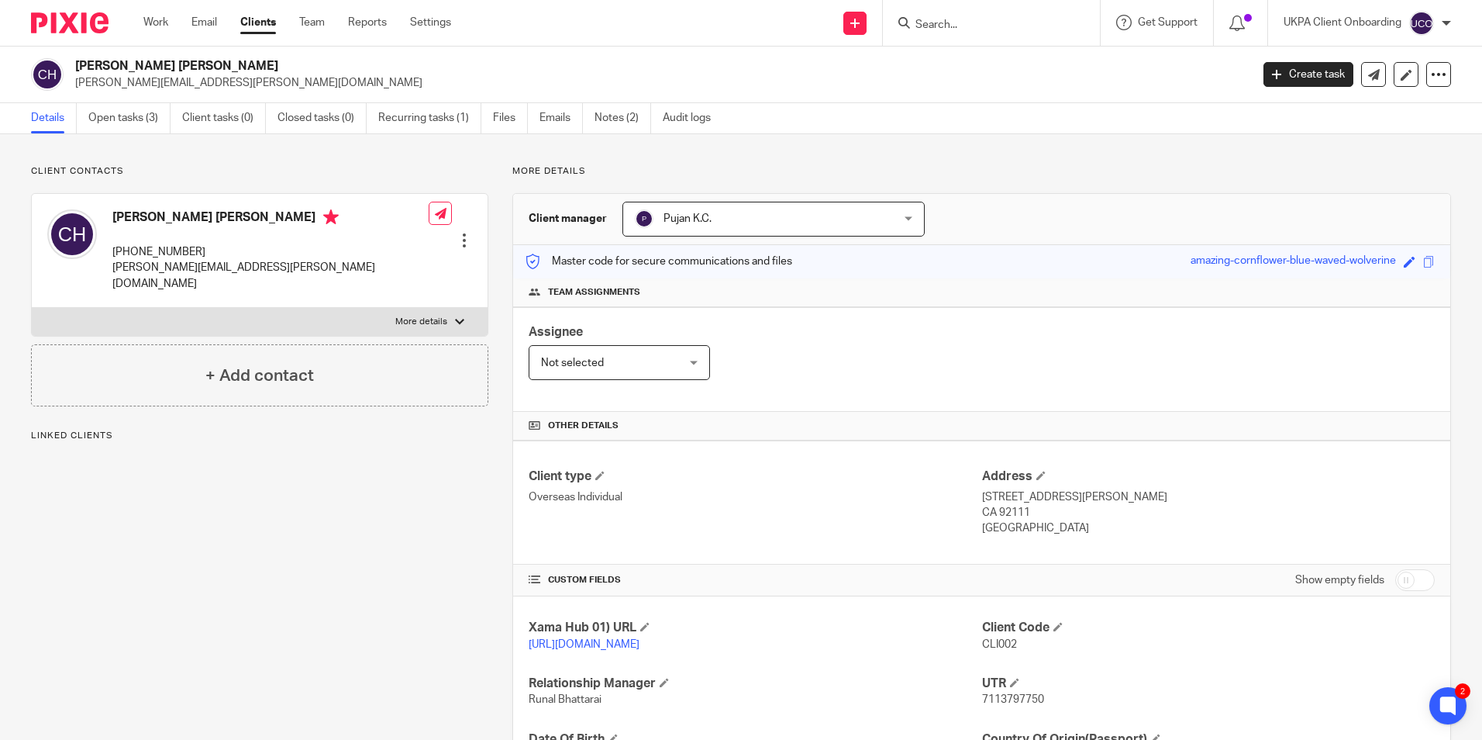
click at [994, 26] on input "Search" at bounding box center [984, 26] width 140 height 14
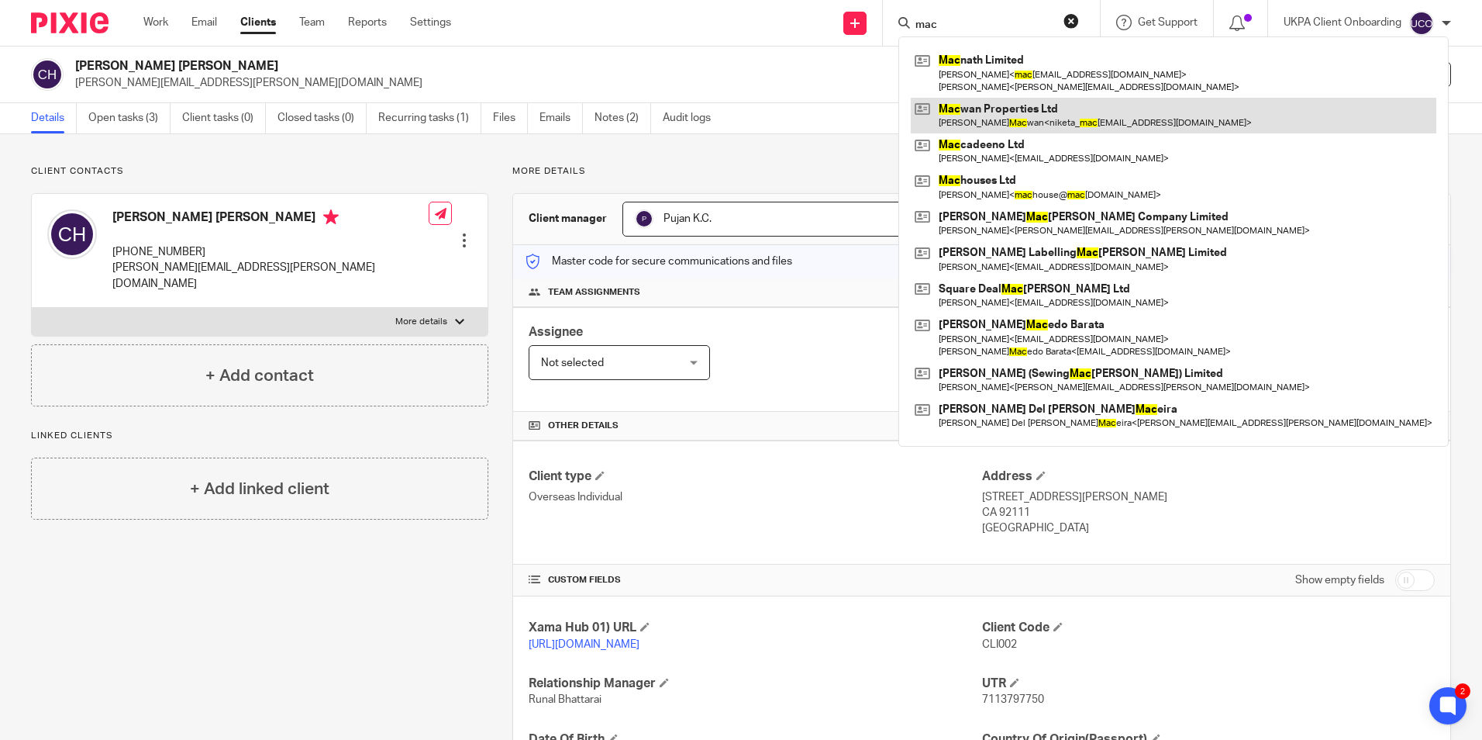
type input "mac"
click at [976, 113] on link at bounding box center [1174, 116] width 526 height 36
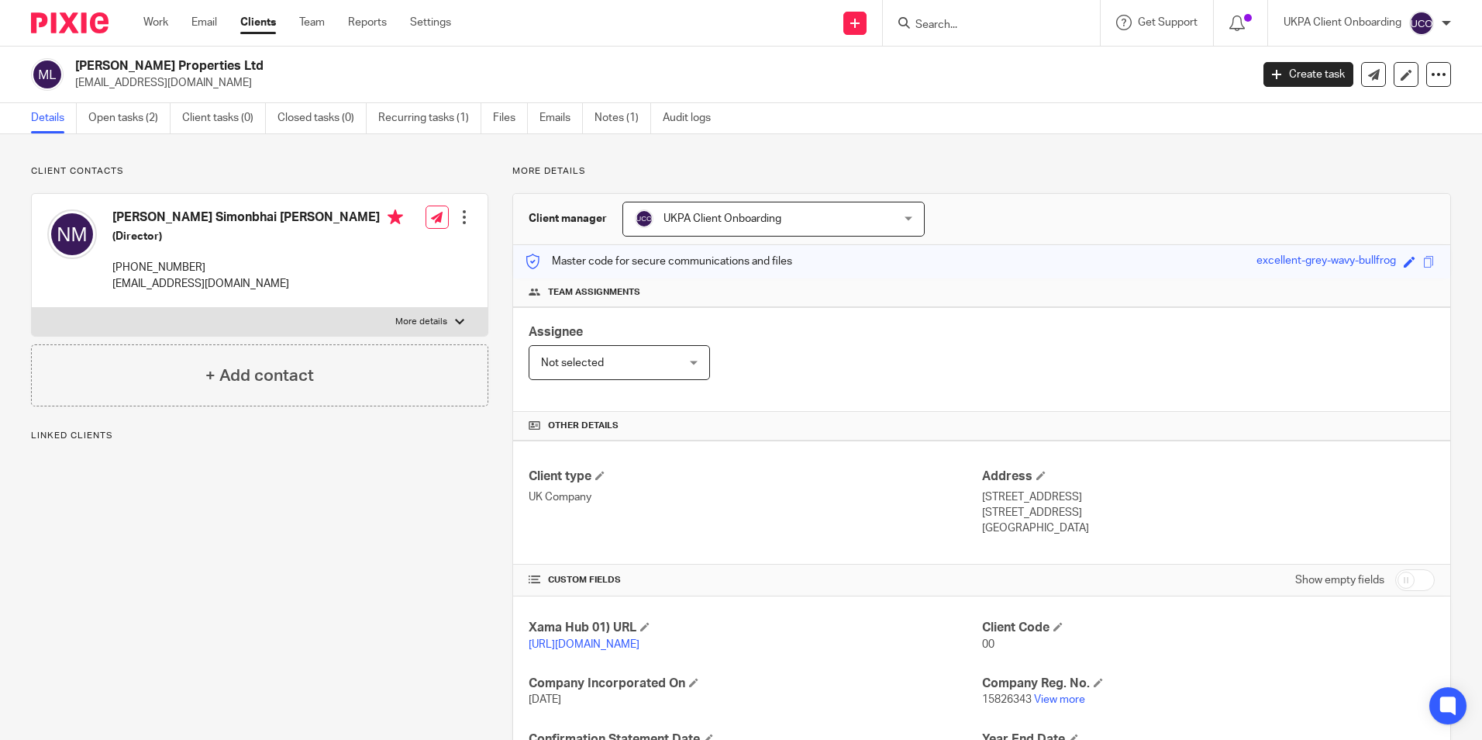
click at [793, 226] on span "UKPA Client Onboarding" at bounding box center [750, 218] width 231 height 33
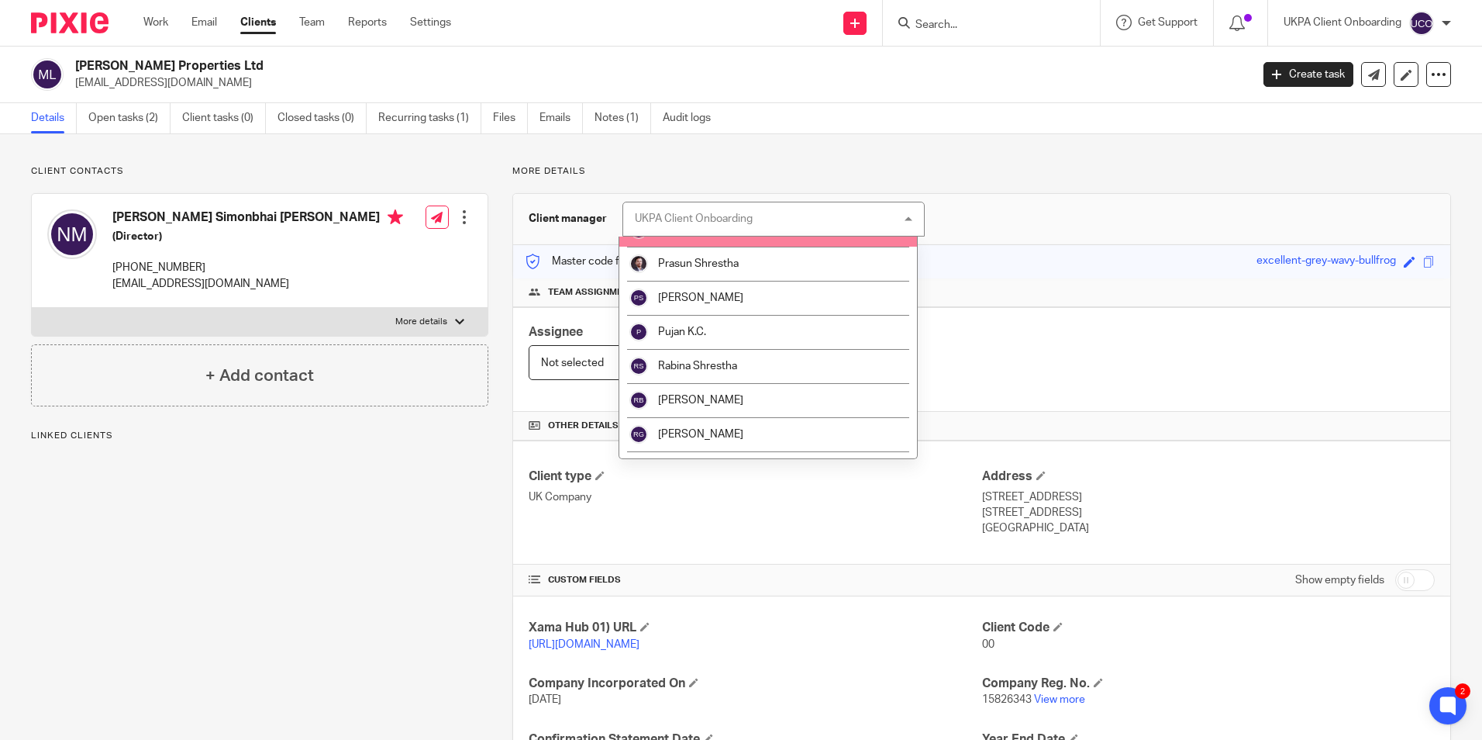
scroll to position [1706, 0]
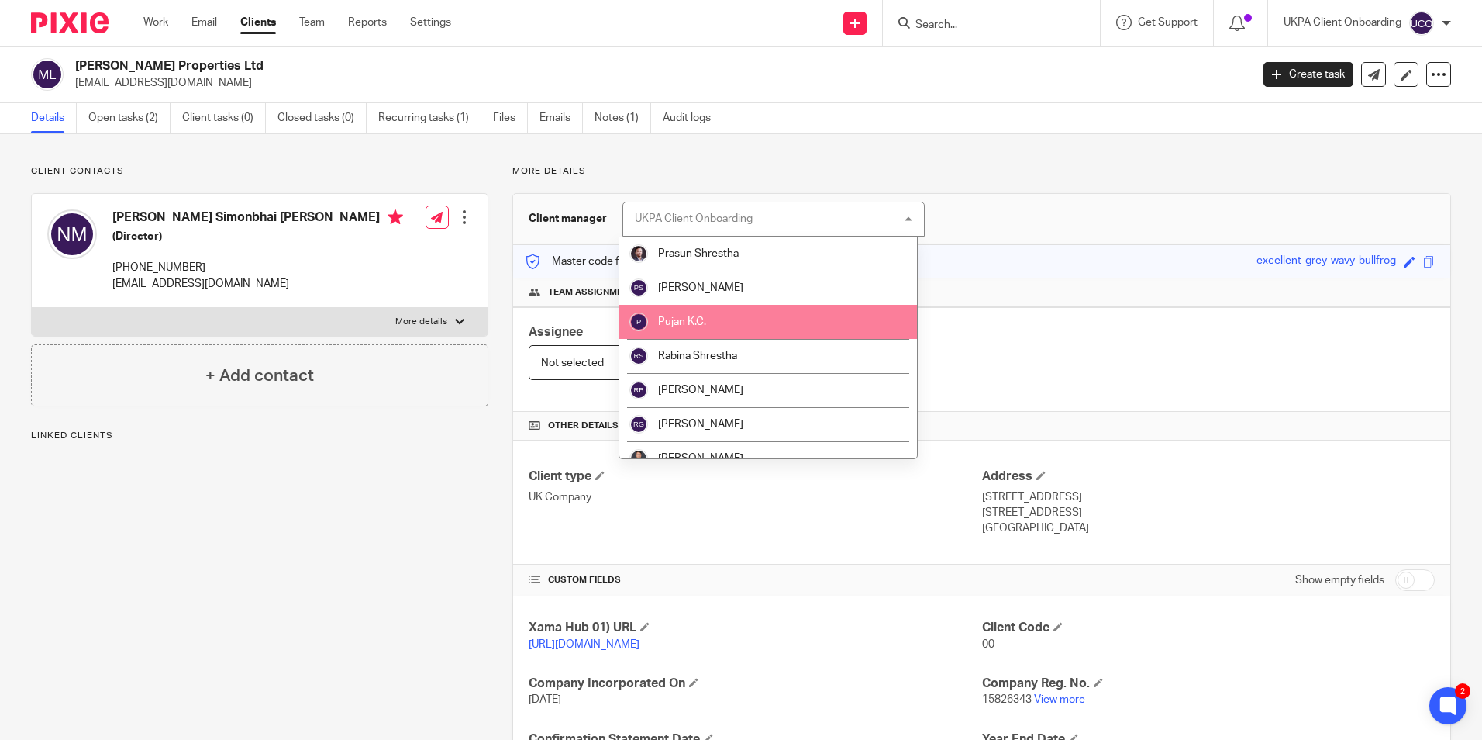
click at [702, 310] on li "Pujan K.C." at bounding box center [768, 322] width 298 height 34
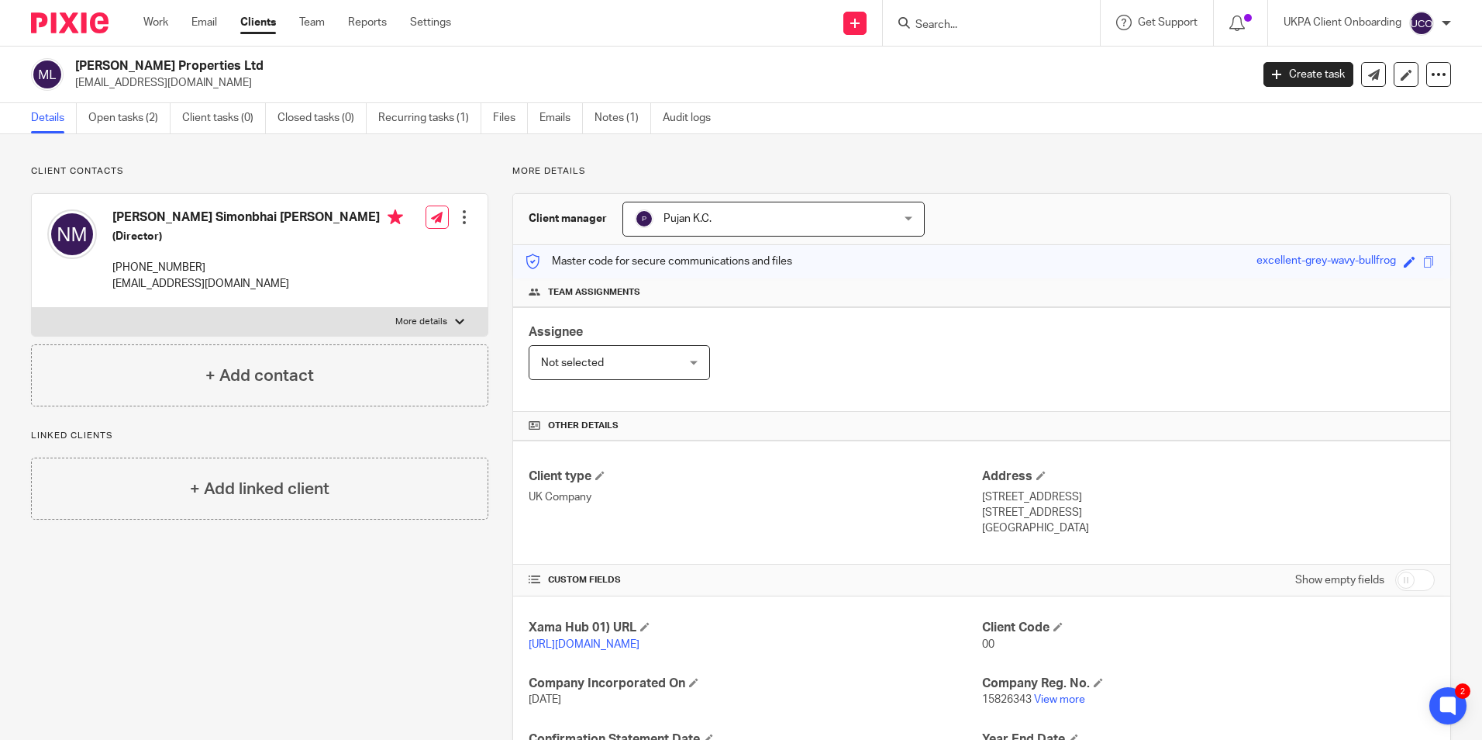
click at [997, 28] on input "Search" at bounding box center [984, 26] width 140 height 14
paste input "[PERSON_NAME] [PERSON_NAME]"
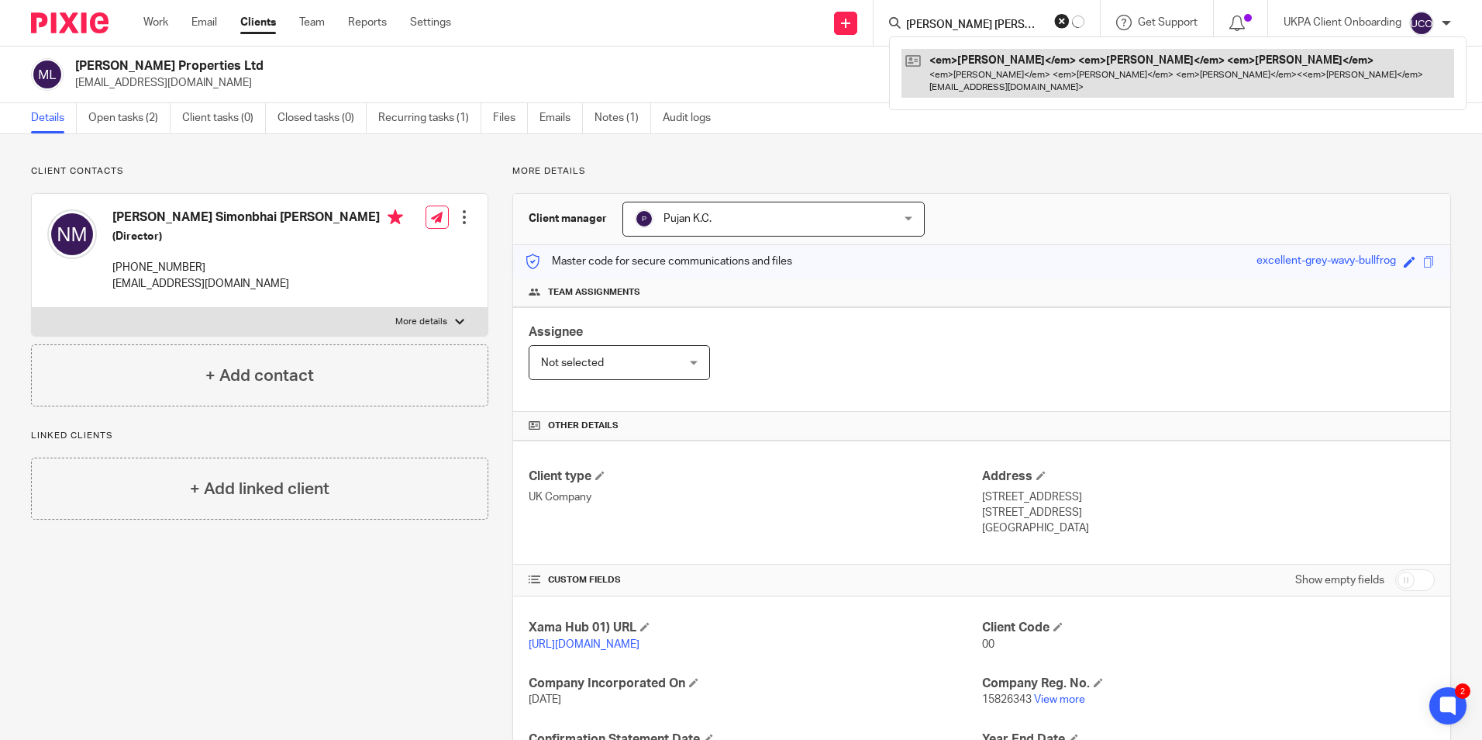
type input "[PERSON_NAME] [PERSON_NAME]"
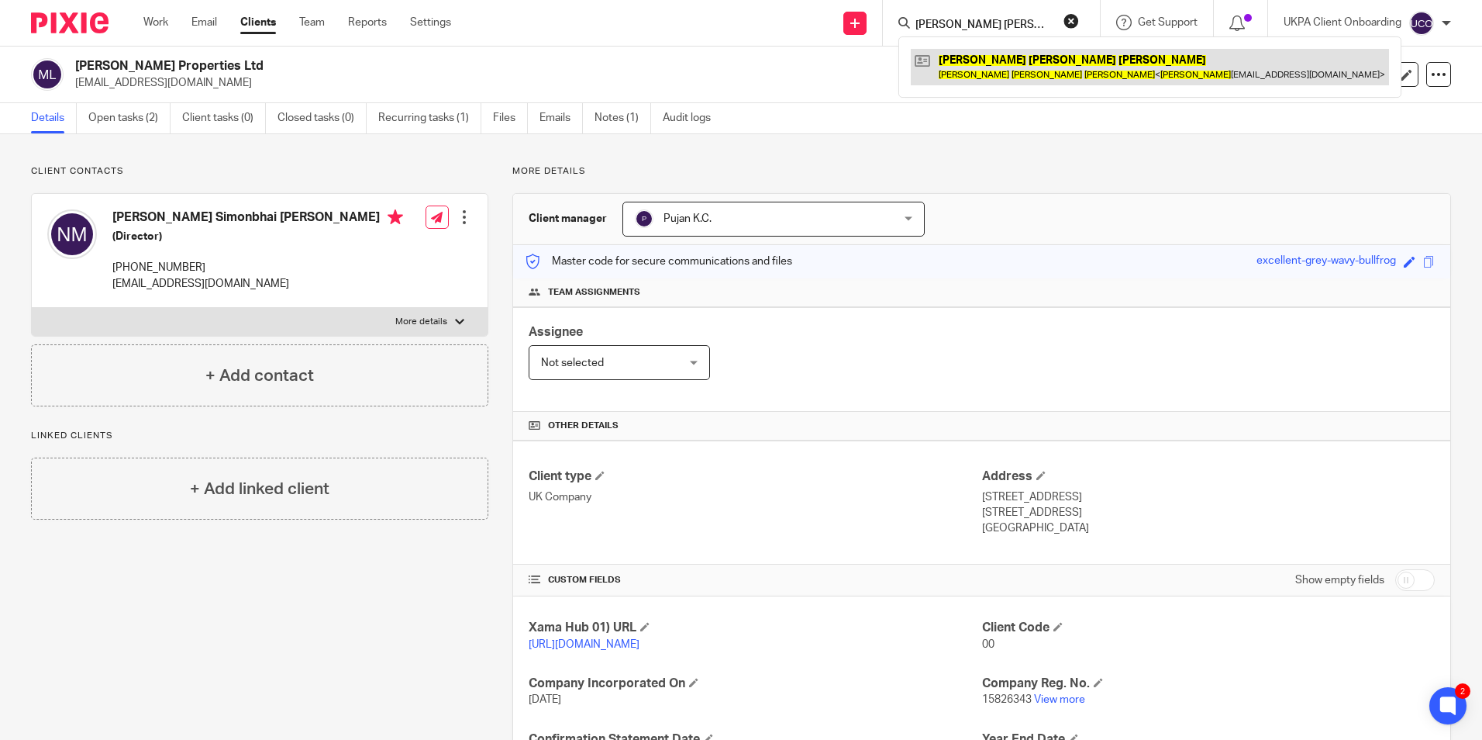
click at [1010, 55] on link at bounding box center [1150, 67] width 478 height 36
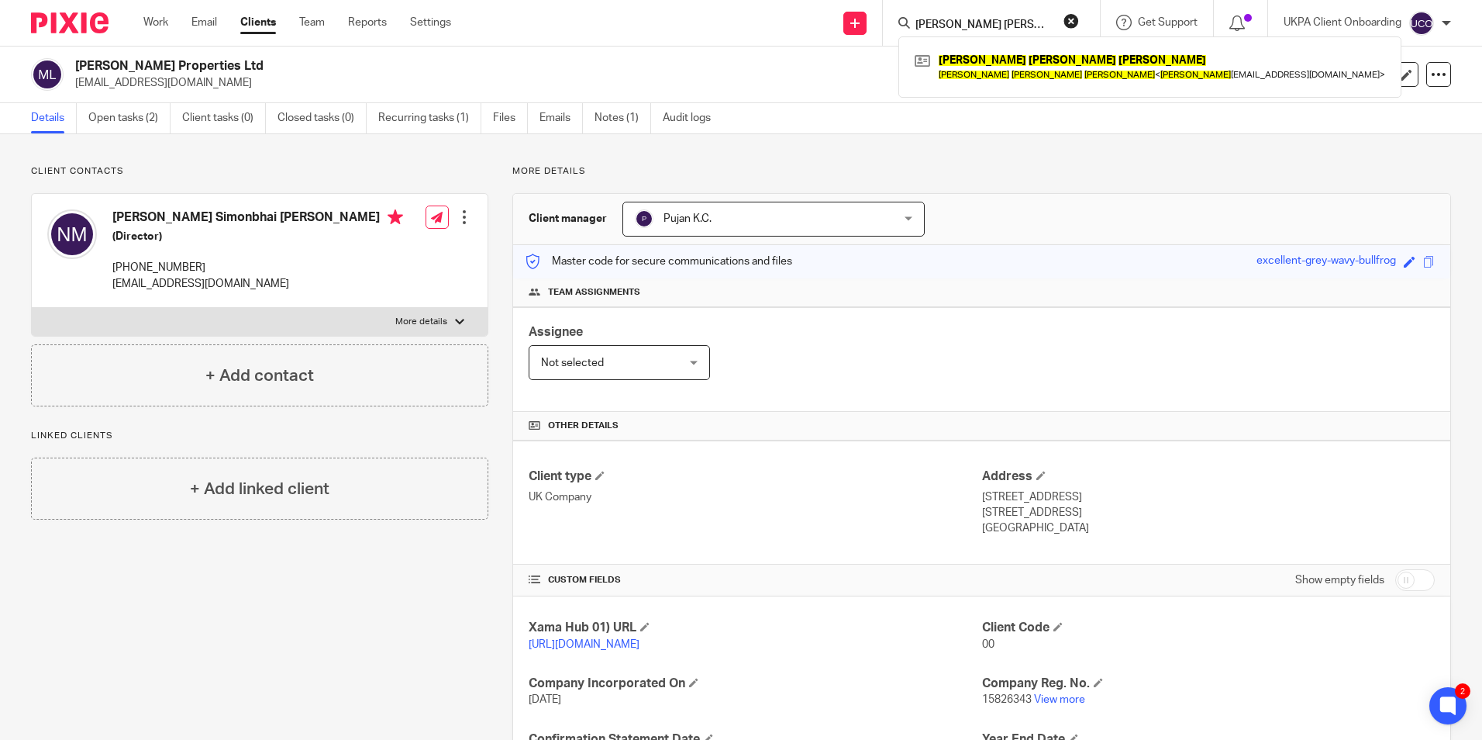
drag, startPoint x: 1473, startPoint y: 3, endPoint x: 935, endPoint y: 108, distance: 548.2
click at [1472, 5] on div "Send new email Create task Add client Oliver James Dawson Oliver James Dawson O…" at bounding box center [979, 23] width 1008 height 46
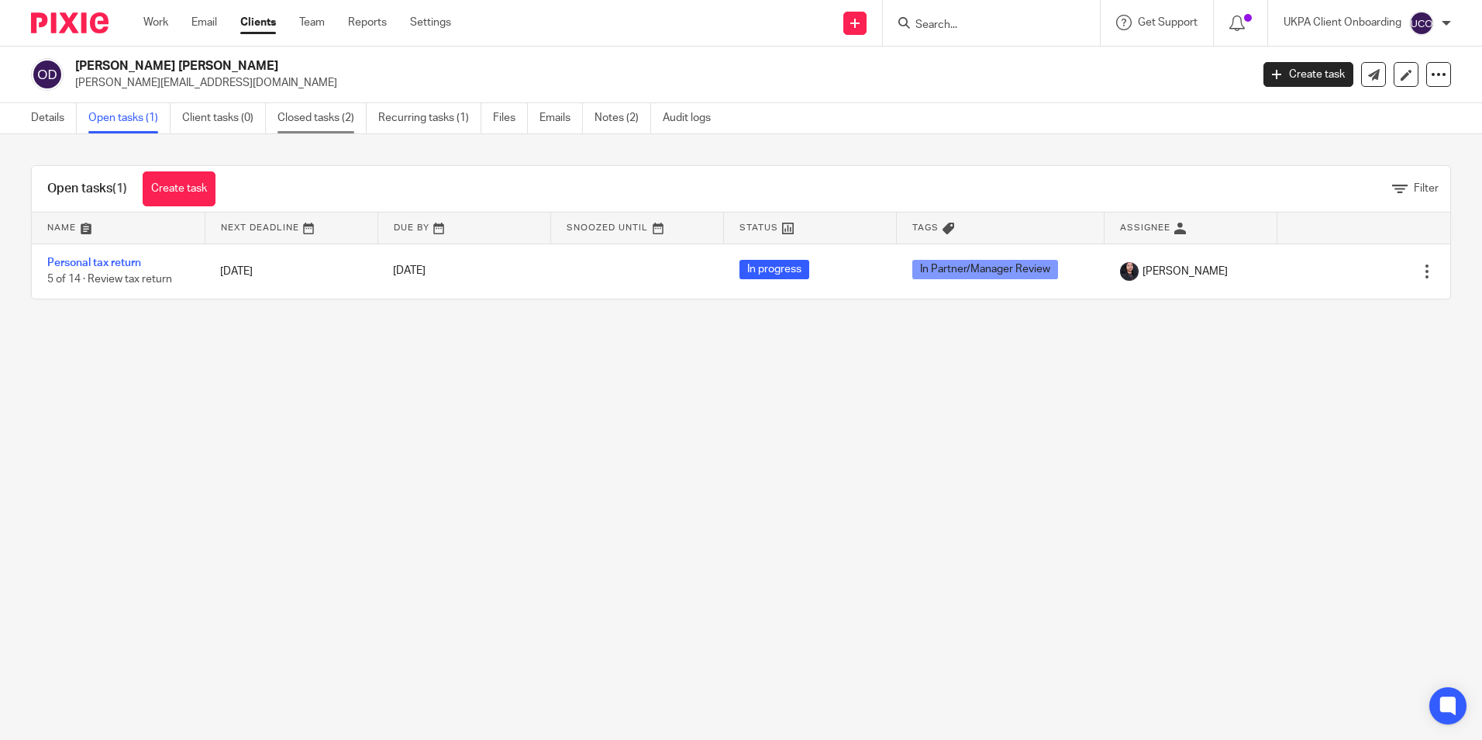
click at [302, 123] on link "Closed tasks (2)" at bounding box center [322, 118] width 89 height 30
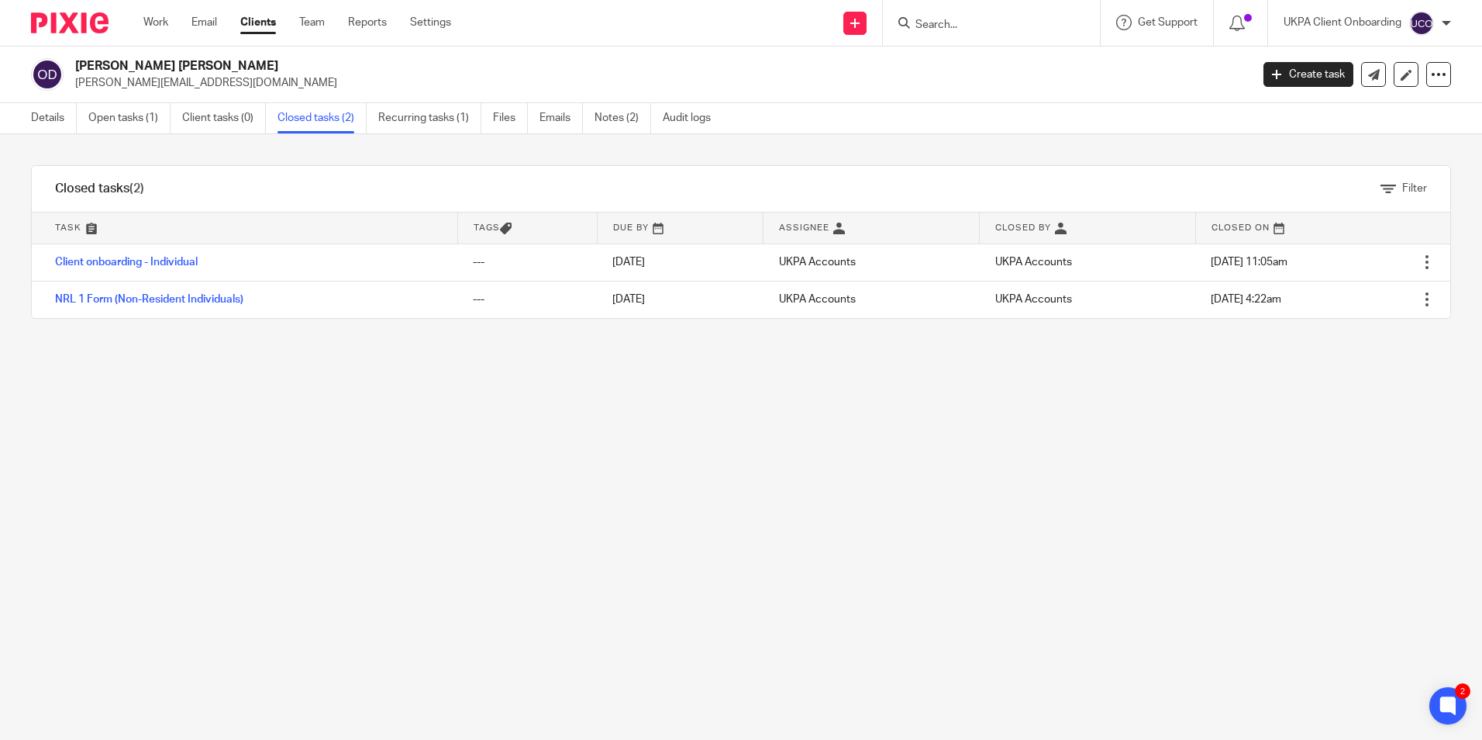
click at [1006, 21] on input "Search" at bounding box center [984, 26] width 140 height 14
paste input "[PERSON_NAME]"
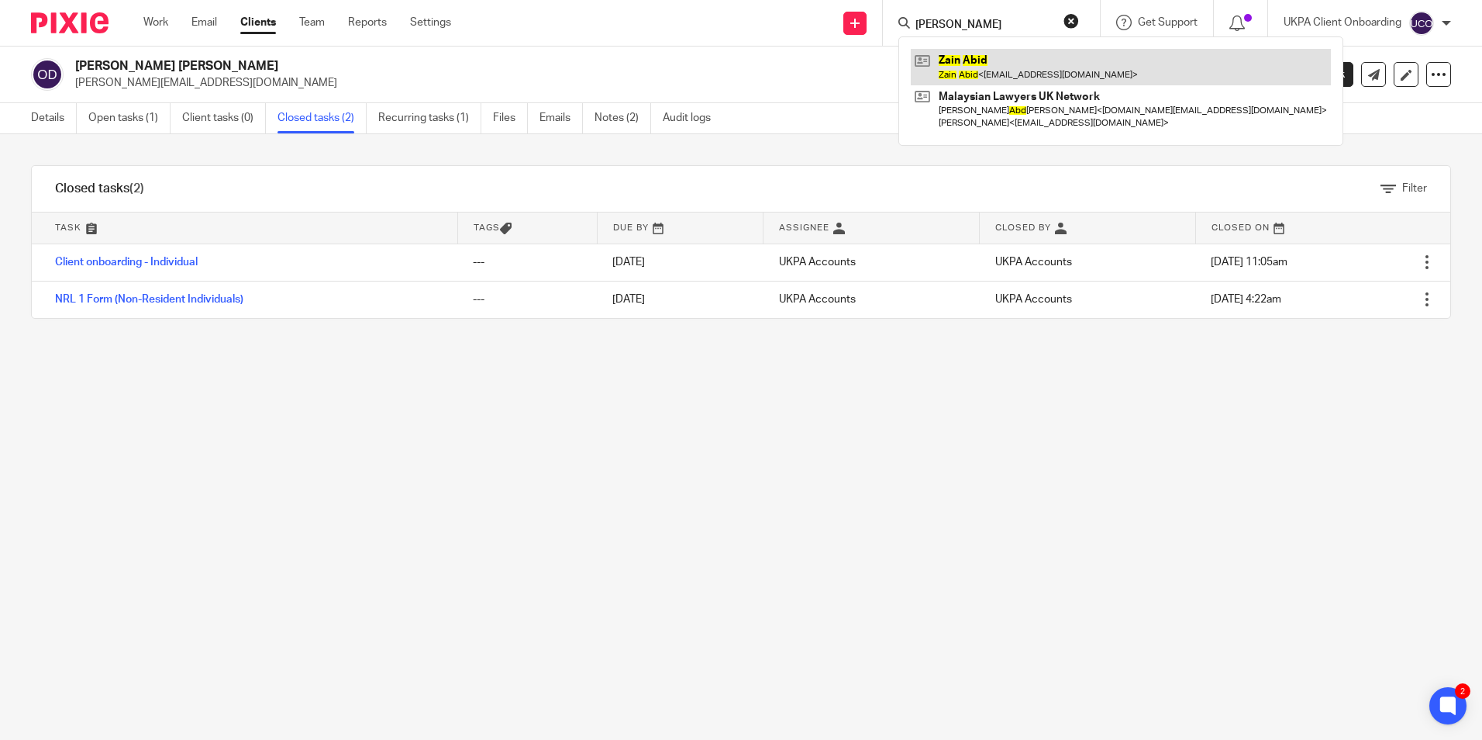
type input "[PERSON_NAME]"
click at [950, 65] on link at bounding box center [1121, 67] width 420 height 36
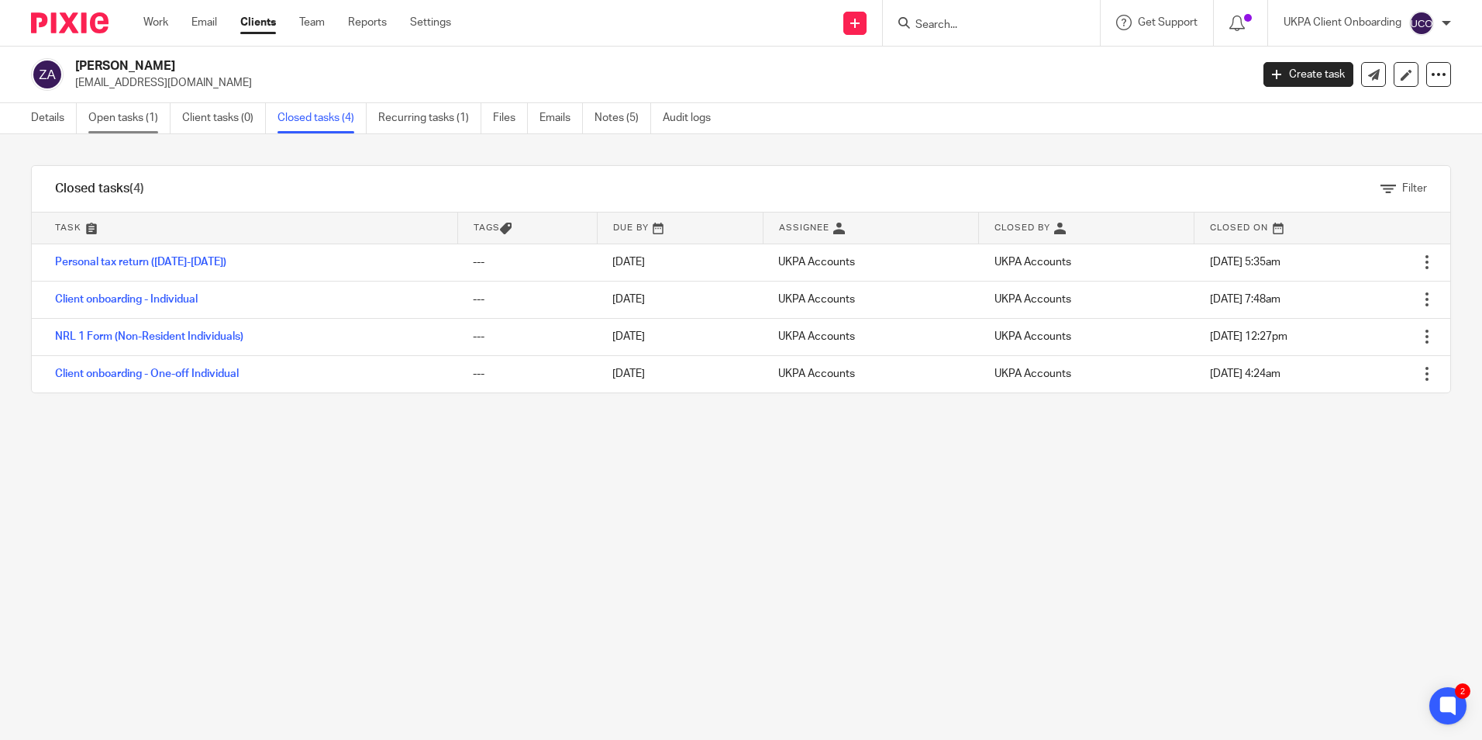
click at [125, 123] on link "Open tasks (1)" at bounding box center [129, 118] width 82 height 30
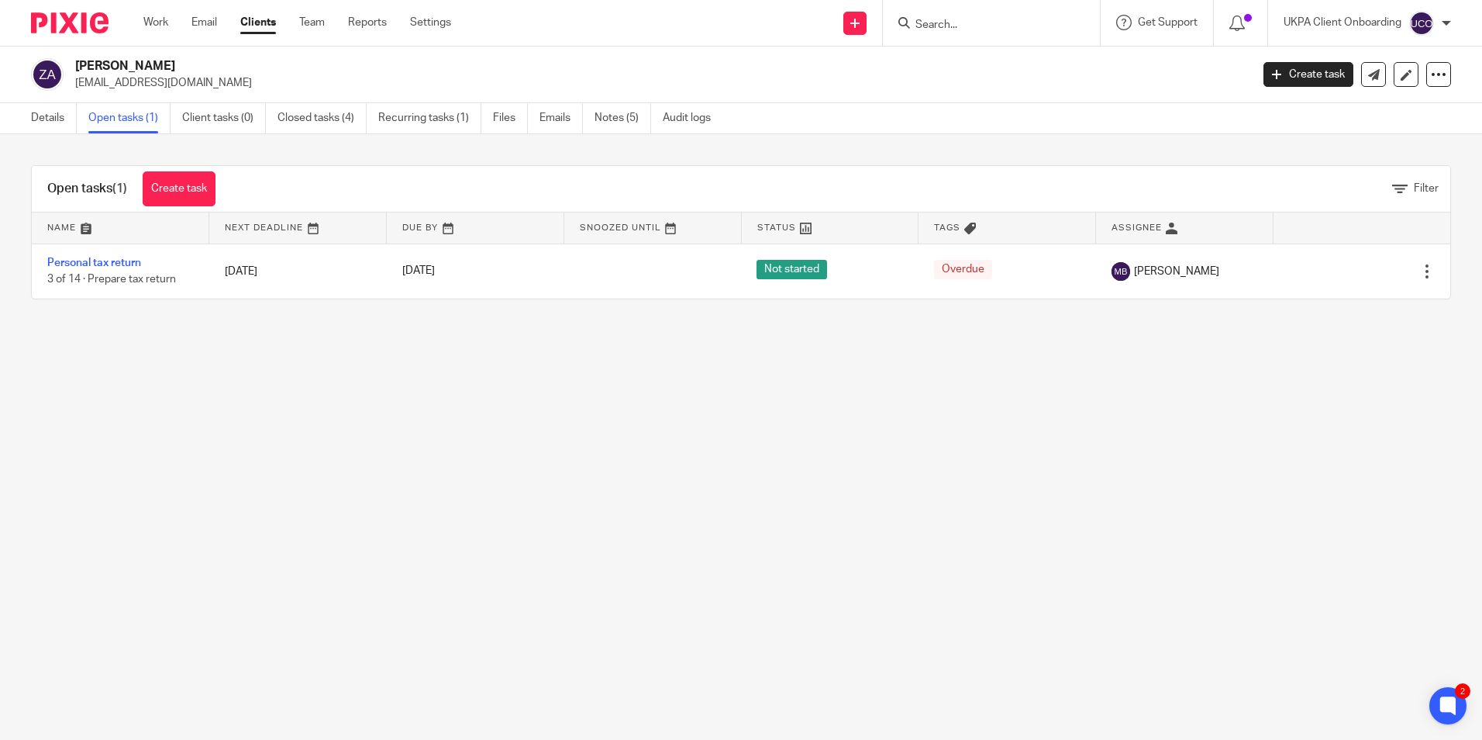
click at [965, 19] on input "Search" at bounding box center [984, 26] width 140 height 14
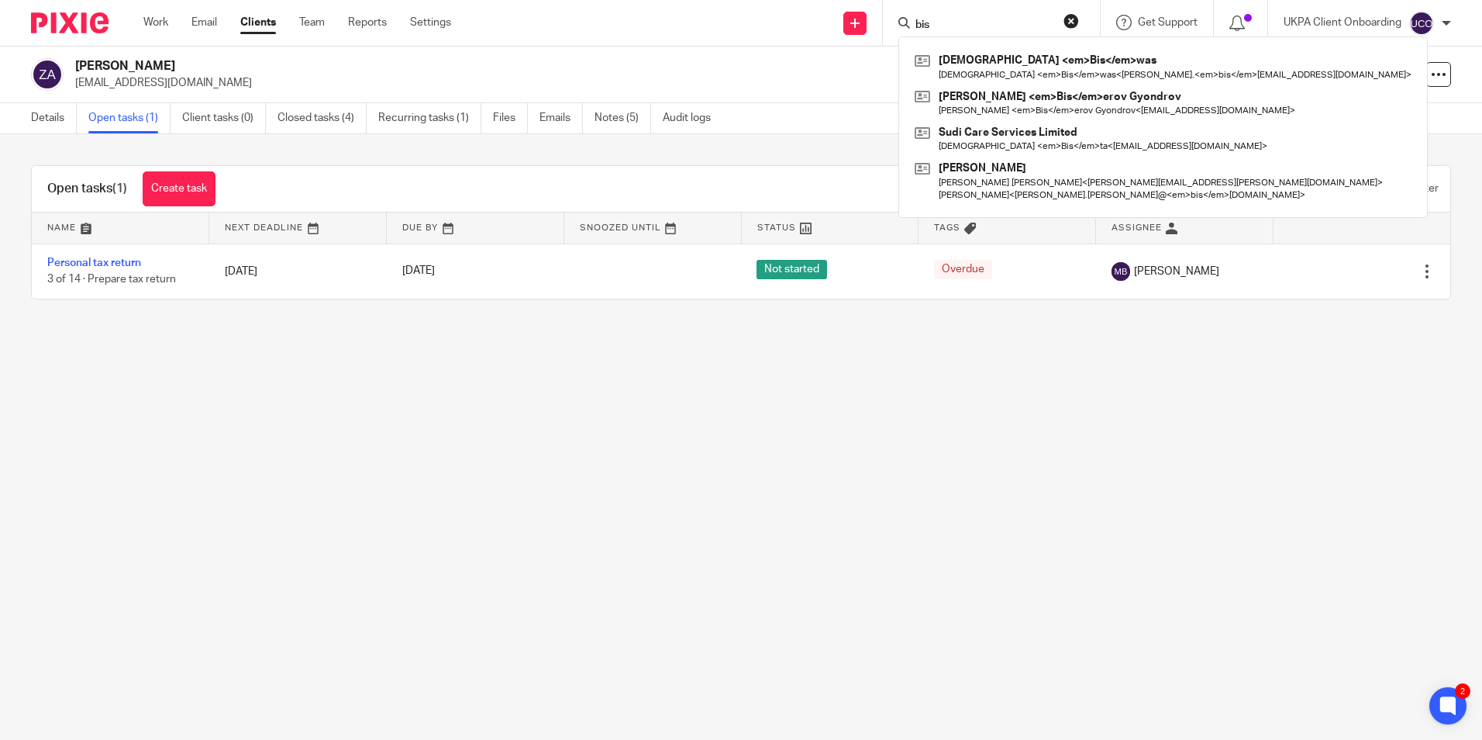
type input "bis"
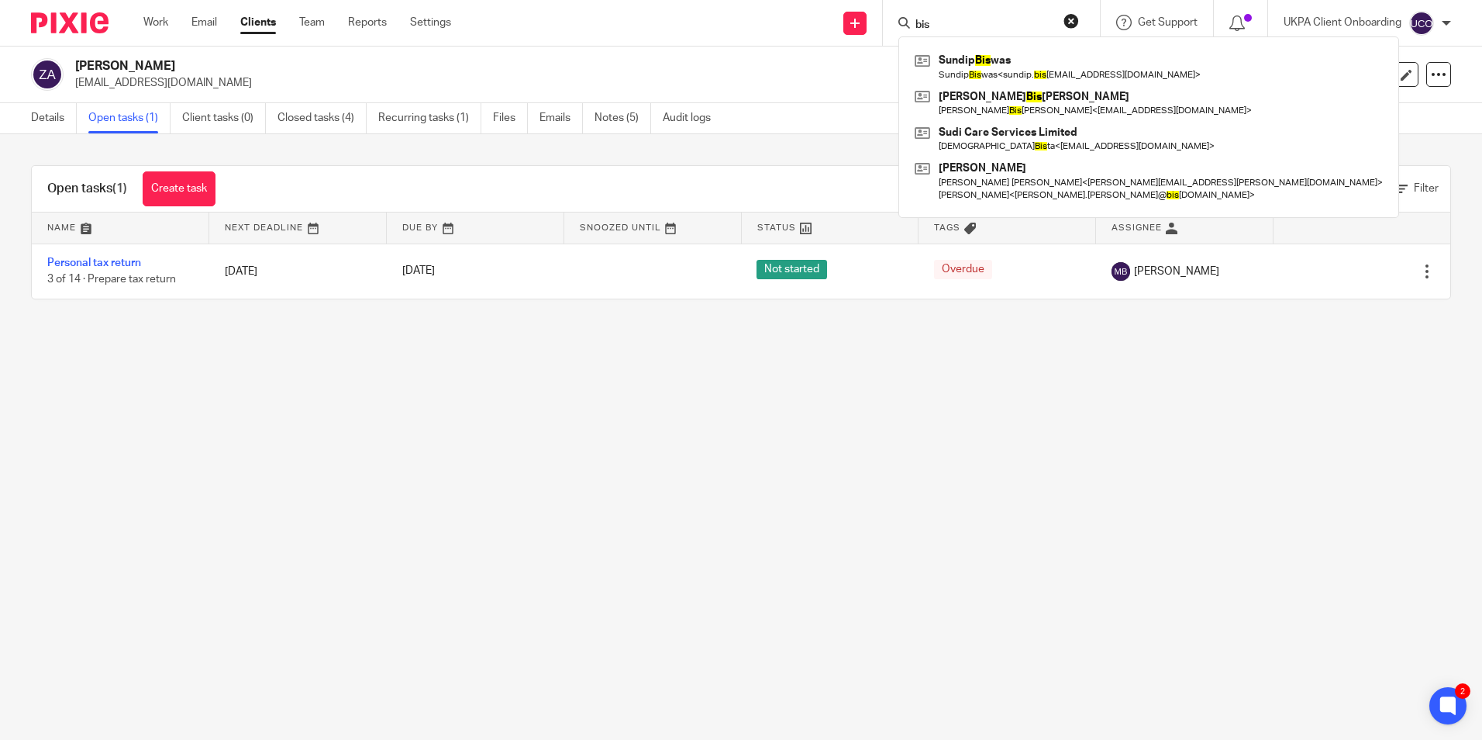
click at [954, 25] on input "bis" at bounding box center [984, 26] width 140 height 14
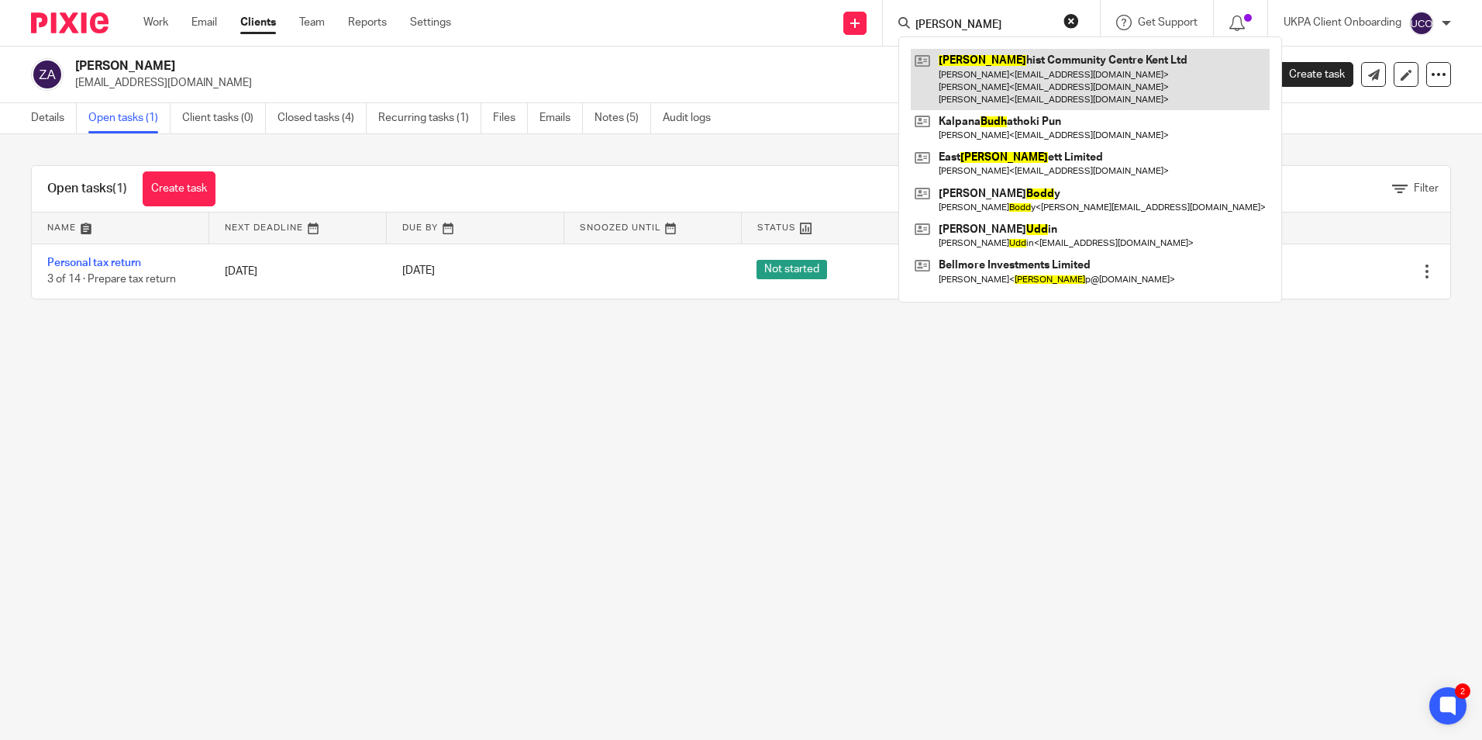
type input "[PERSON_NAME]"
click at [963, 57] on link at bounding box center [1090, 79] width 359 height 61
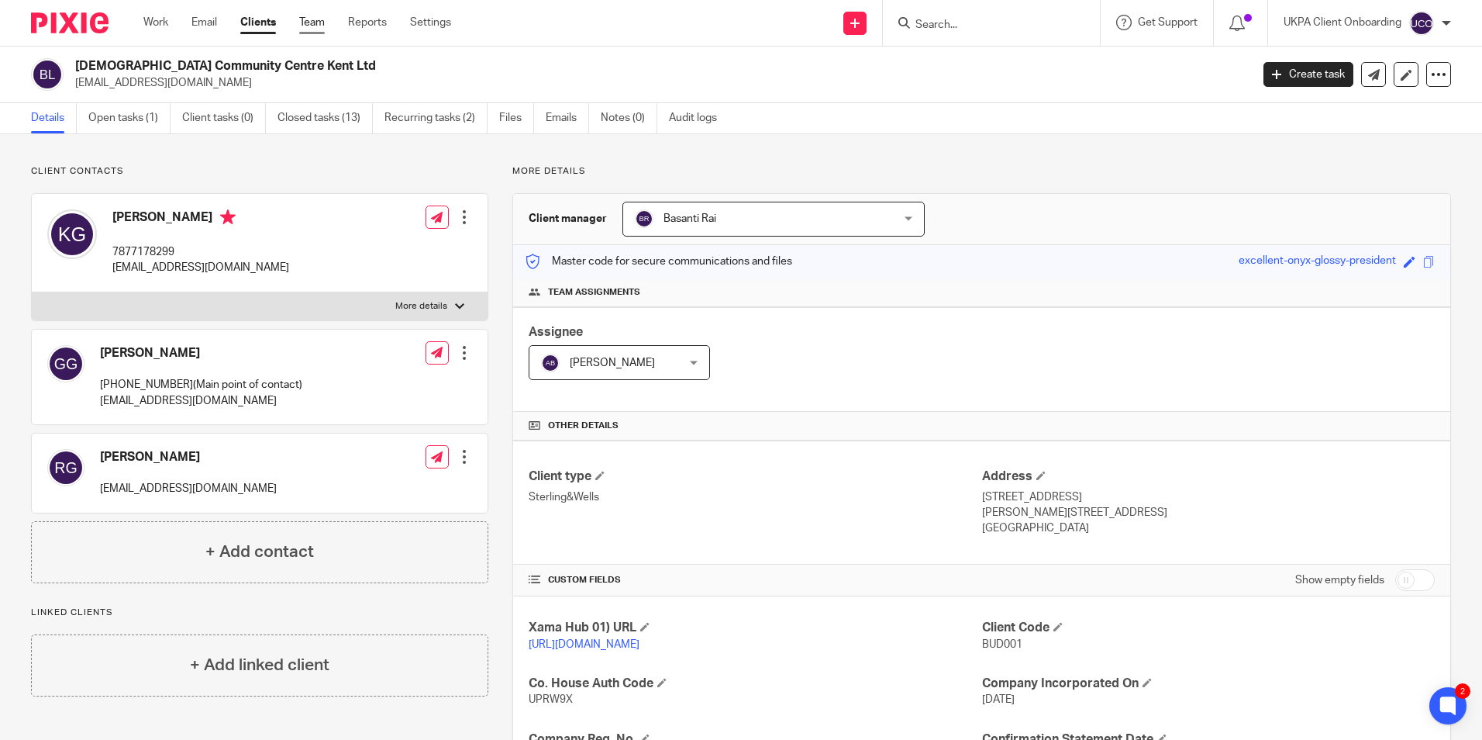
click at [312, 28] on link "Team" at bounding box center [312, 23] width 26 height 16
click at [949, 26] on input "Search" at bounding box center [984, 26] width 140 height 14
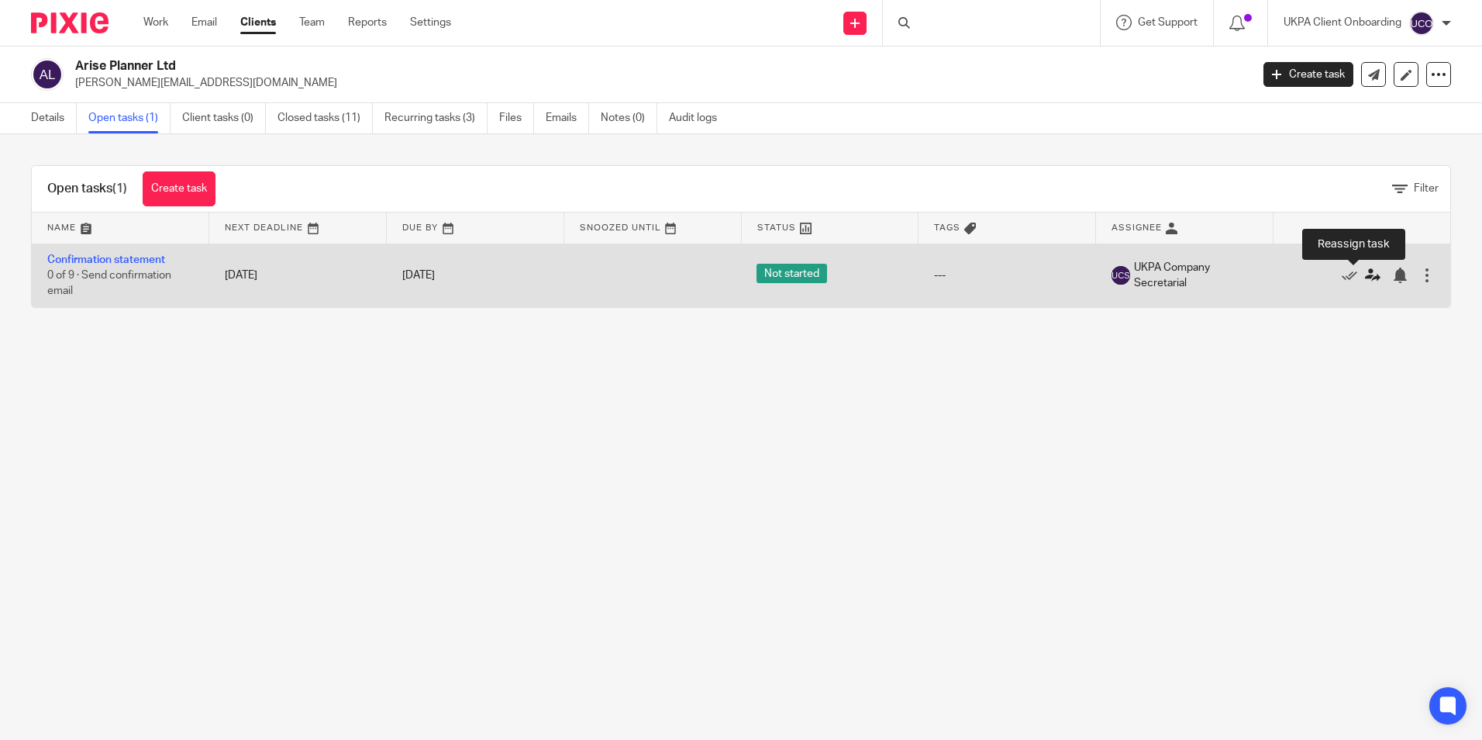
click at [1365, 278] on icon at bounding box center [1373, 275] width 16 height 16
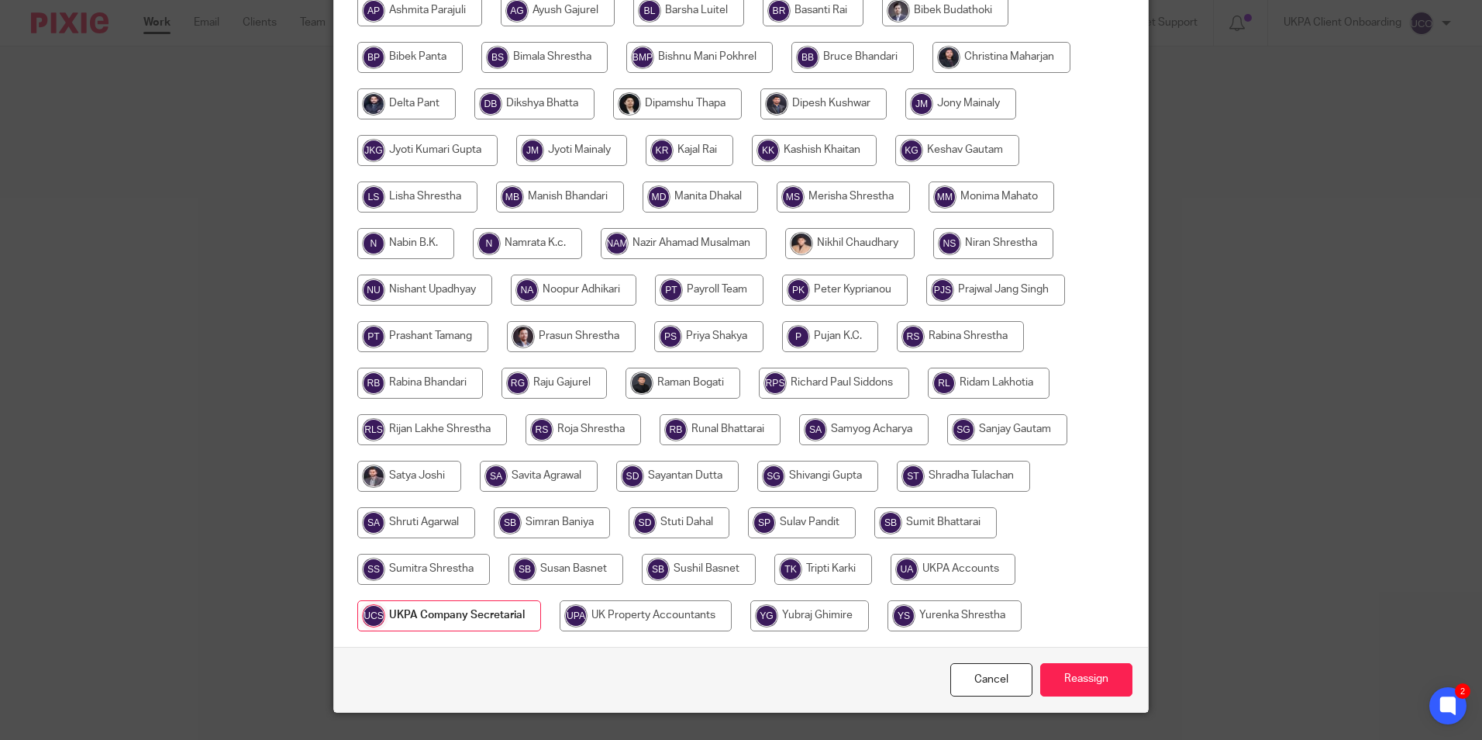
scroll to position [388, 0]
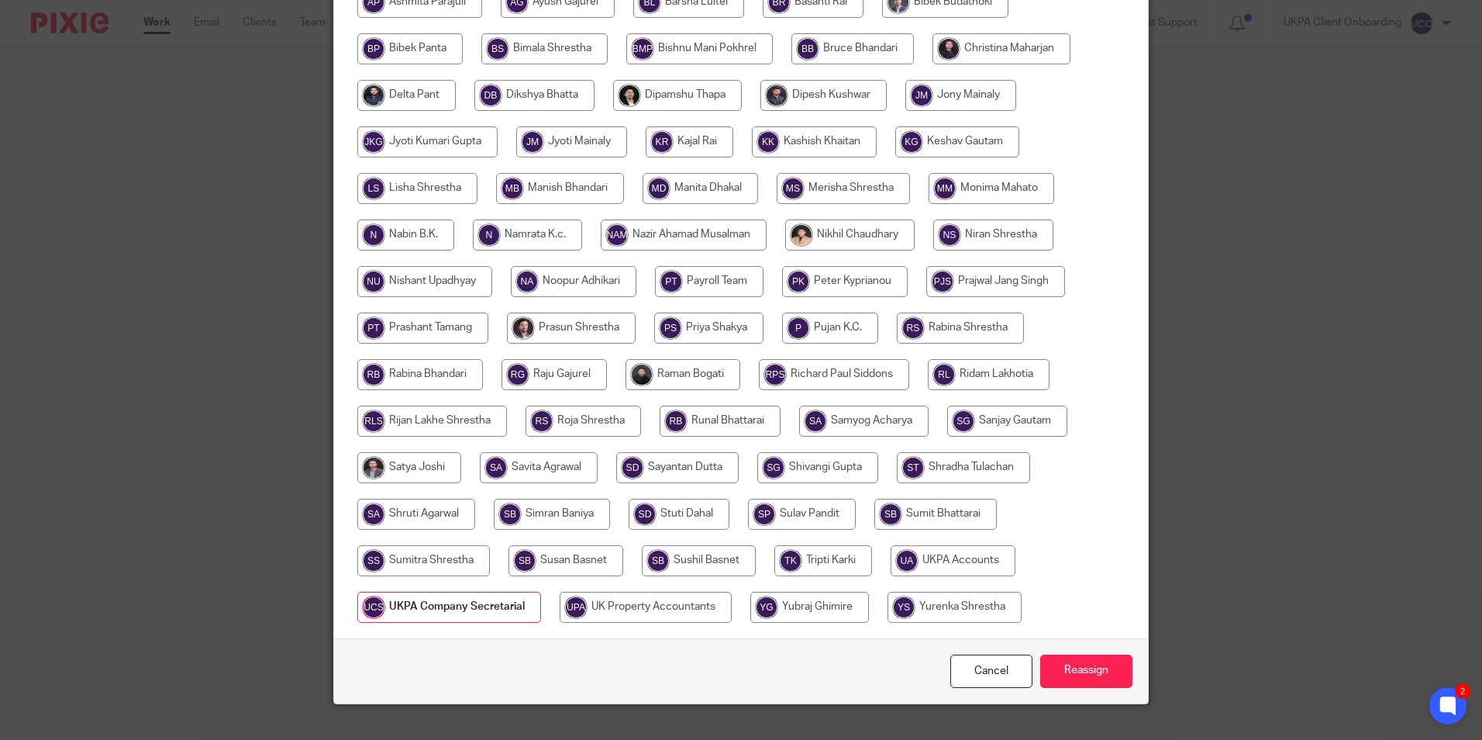
click at [624, 185] on input "radio" at bounding box center [560, 188] width 128 height 31
radio input "true"
drag, startPoint x: 1058, startPoint y: 709, endPoint x: 1101, endPoint y: 531, distance: 182.6
click at [1060, 688] on input "Reassign" at bounding box center [1087, 670] width 92 height 33
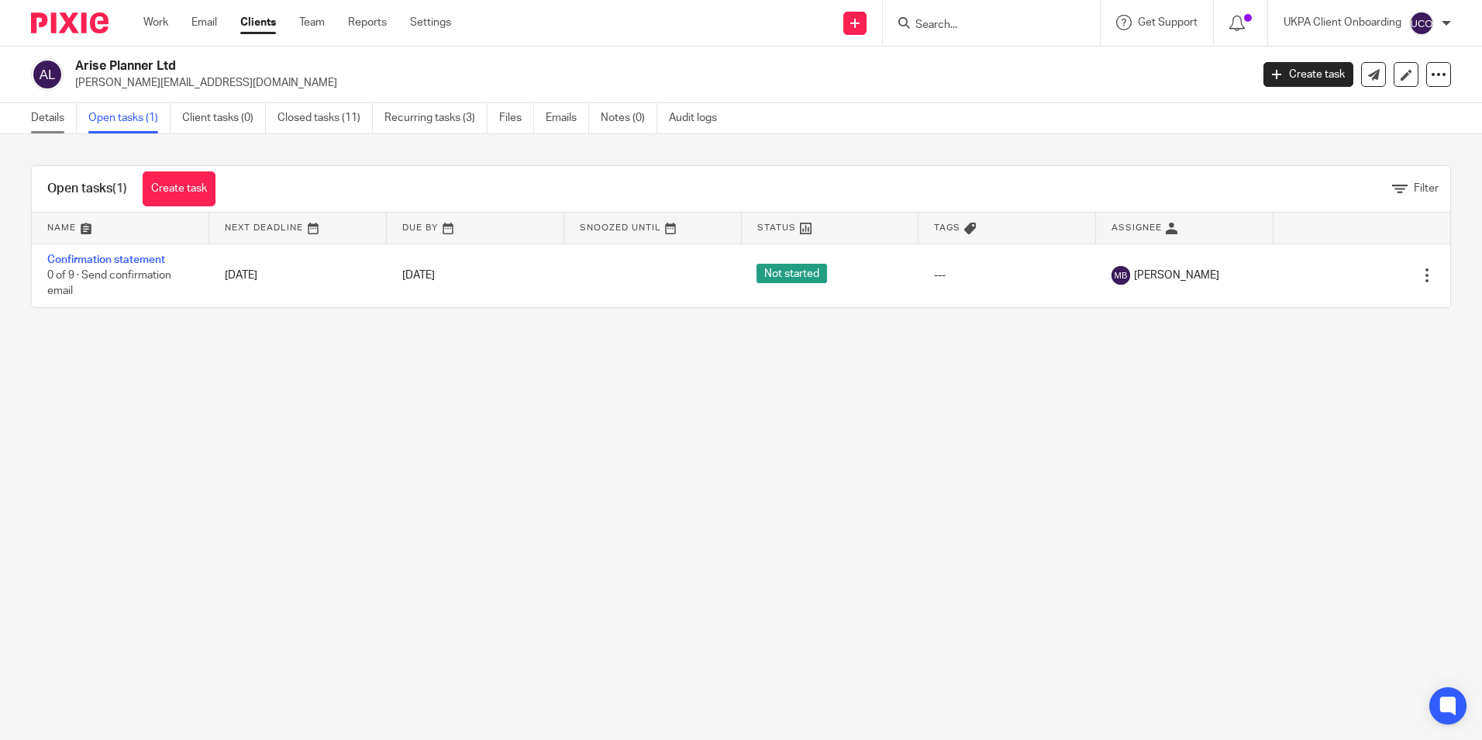
click at [60, 119] on link "Details" at bounding box center [54, 118] width 46 height 30
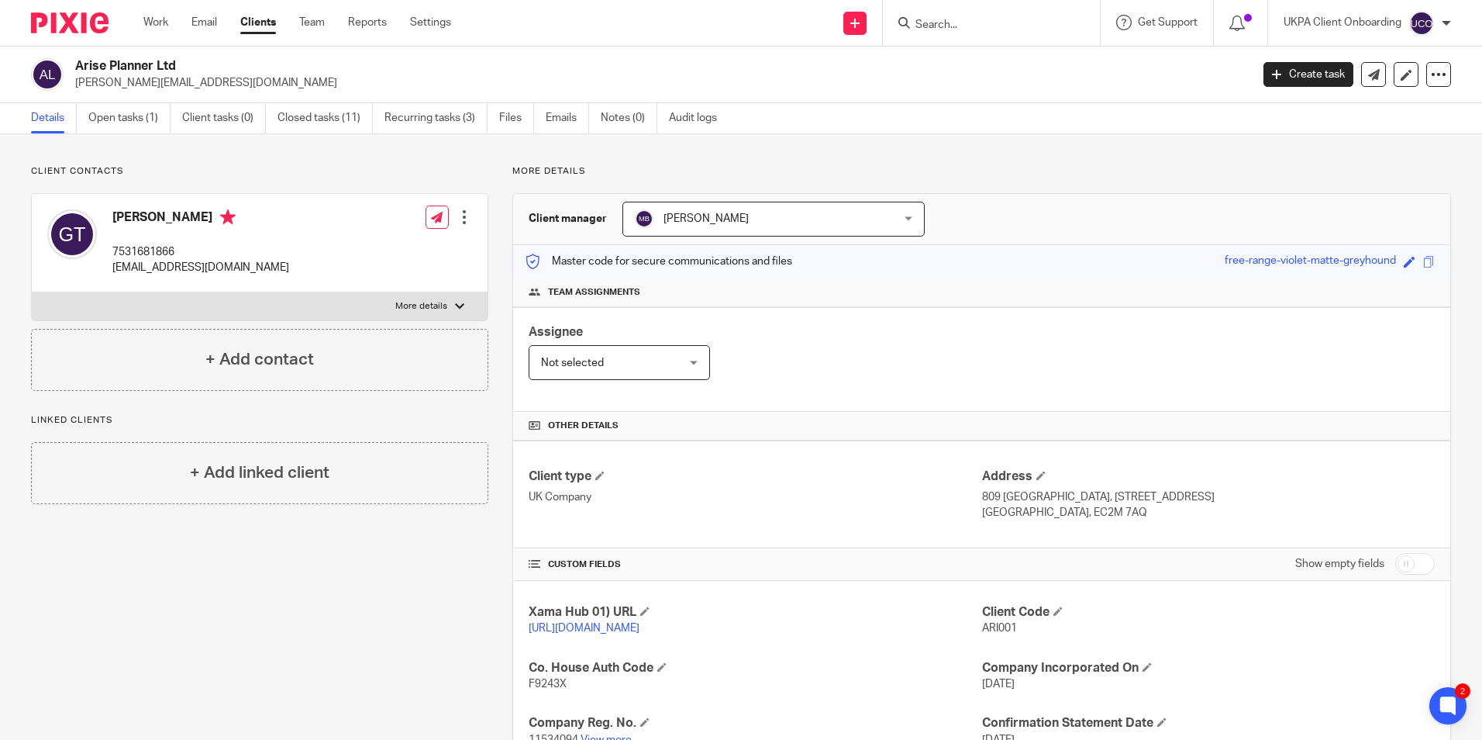
click at [764, 219] on span "[PERSON_NAME]" at bounding box center [750, 218] width 231 height 33
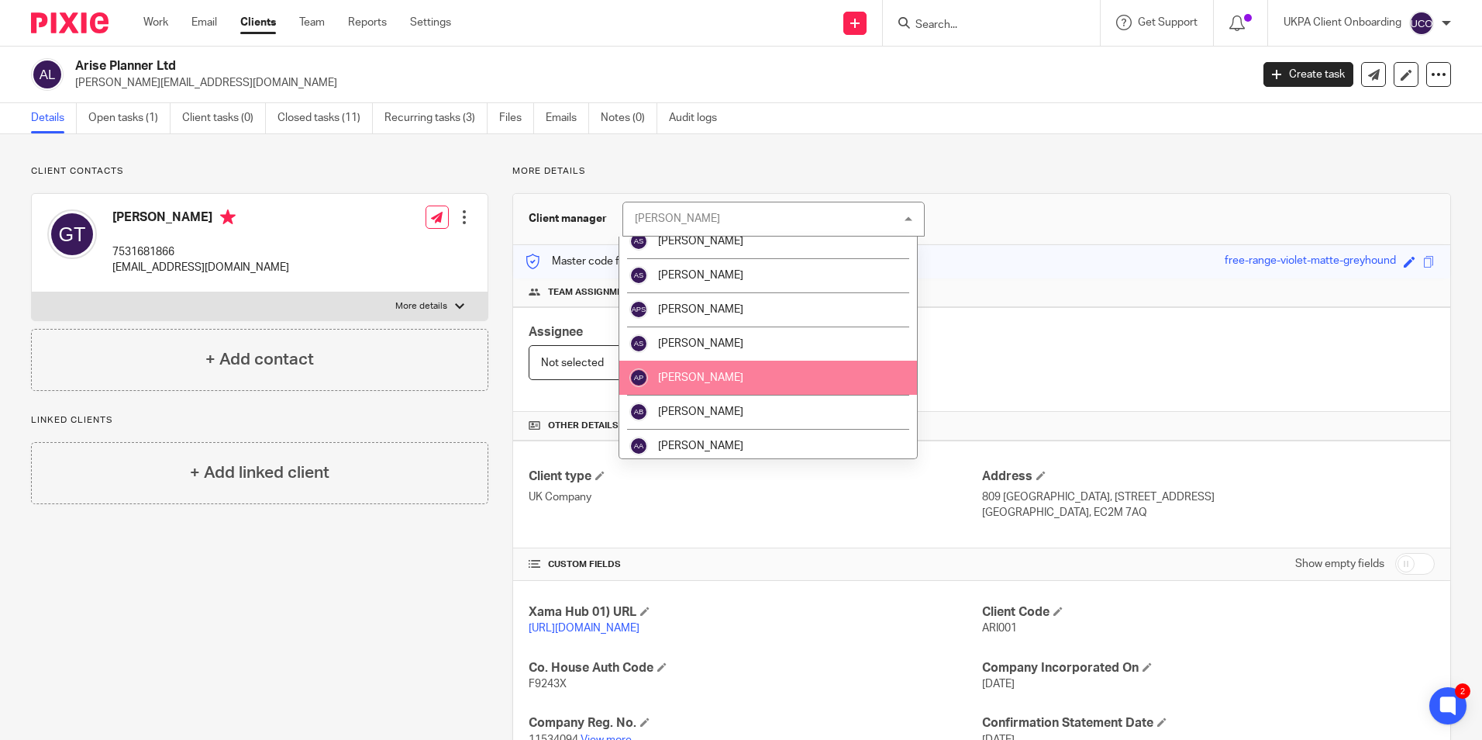
scroll to position [233, 0]
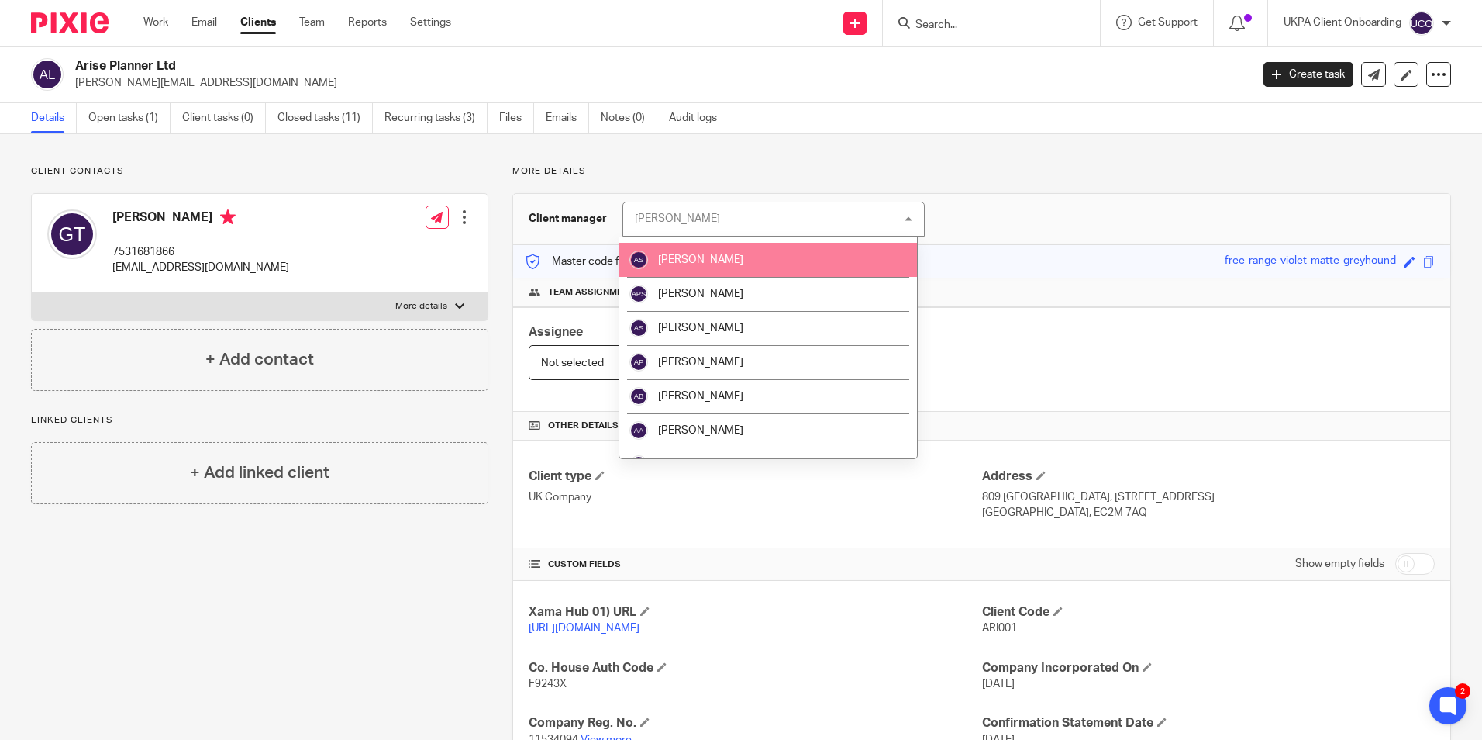
click at [712, 272] on li "[PERSON_NAME]" at bounding box center [768, 260] width 298 height 34
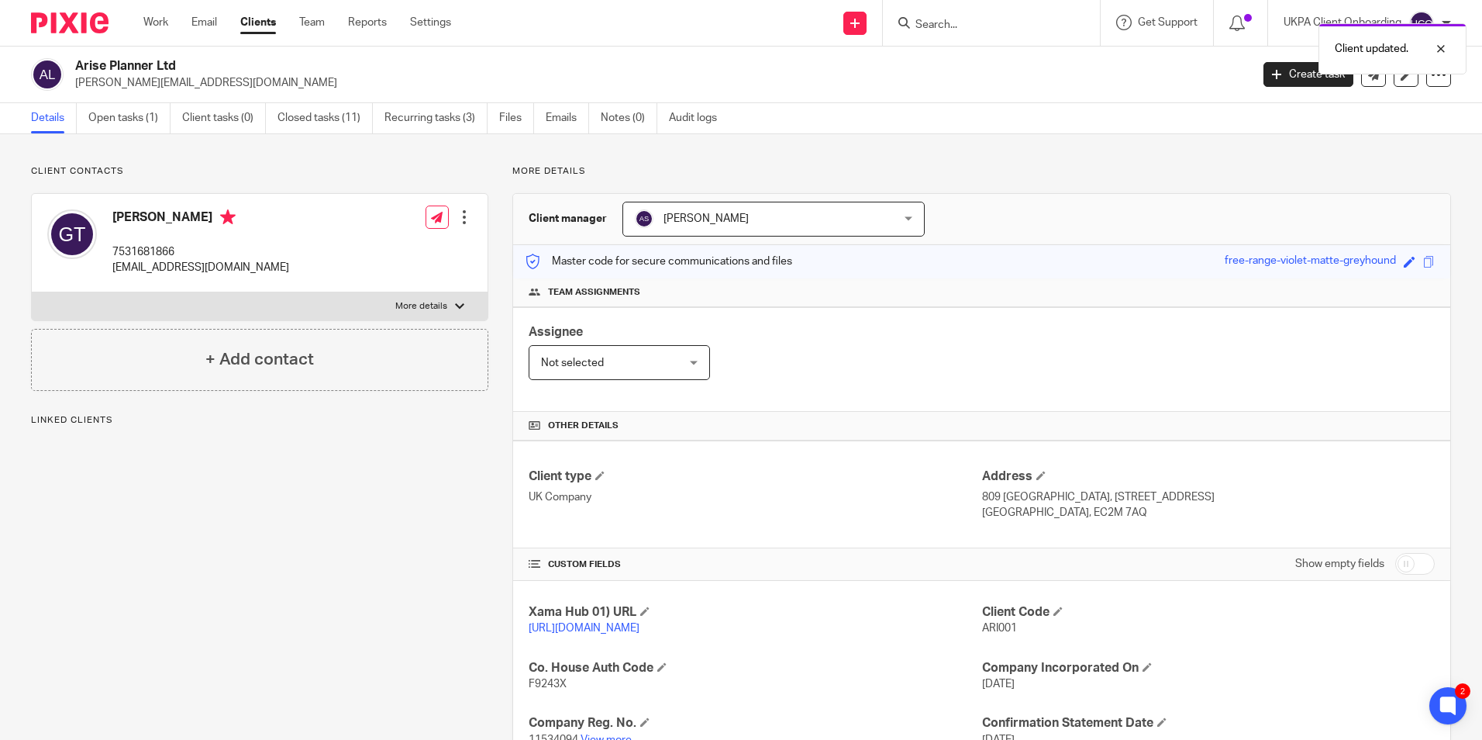
click at [973, 31] on div "Client updated." at bounding box center [1104, 45] width 726 height 59
click at [961, 27] on div "Client updated." at bounding box center [1104, 45] width 726 height 59
click at [936, 22] on input "Search" at bounding box center [984, 26] width 140 height 14
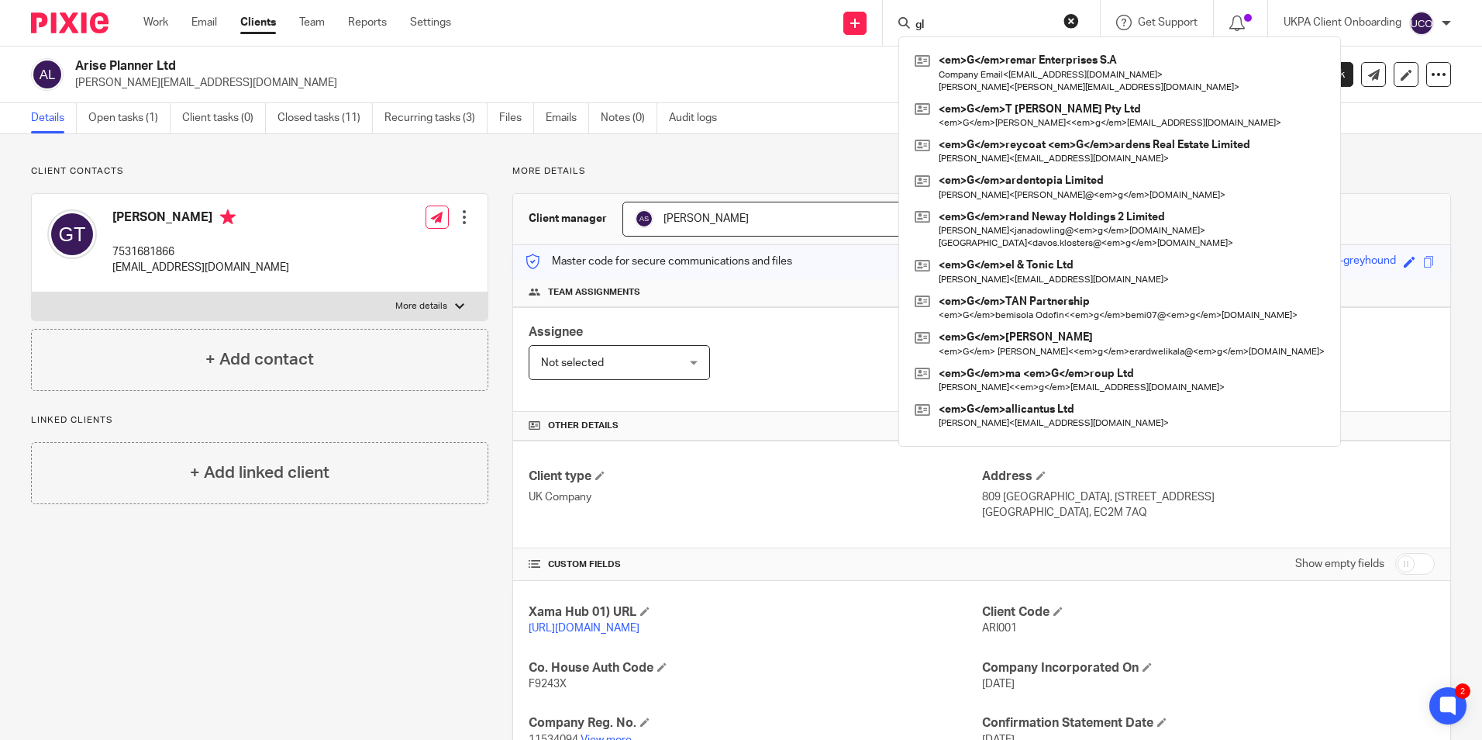
type input "glo"
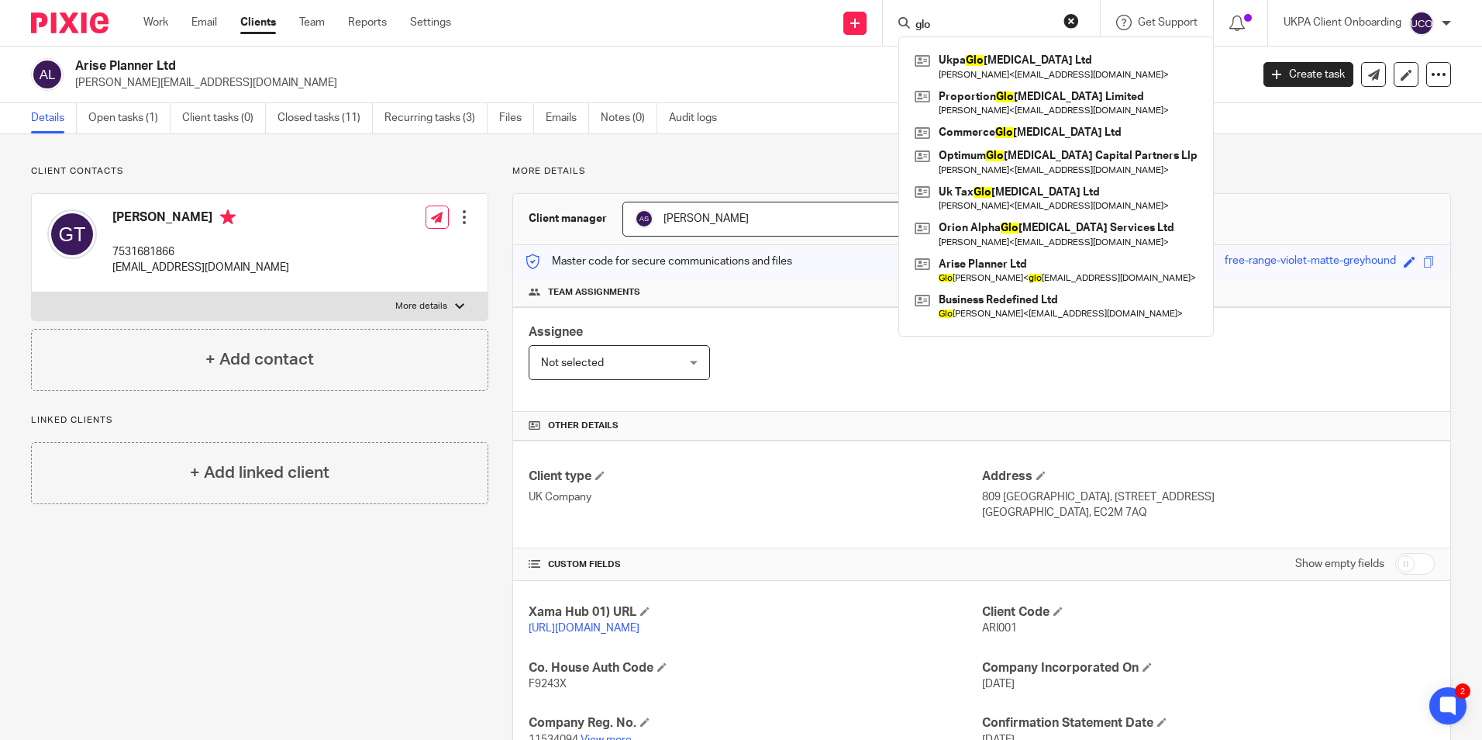
click at [952, 26] on input "glo" at bounding box center [984, 26] width 140 height 14
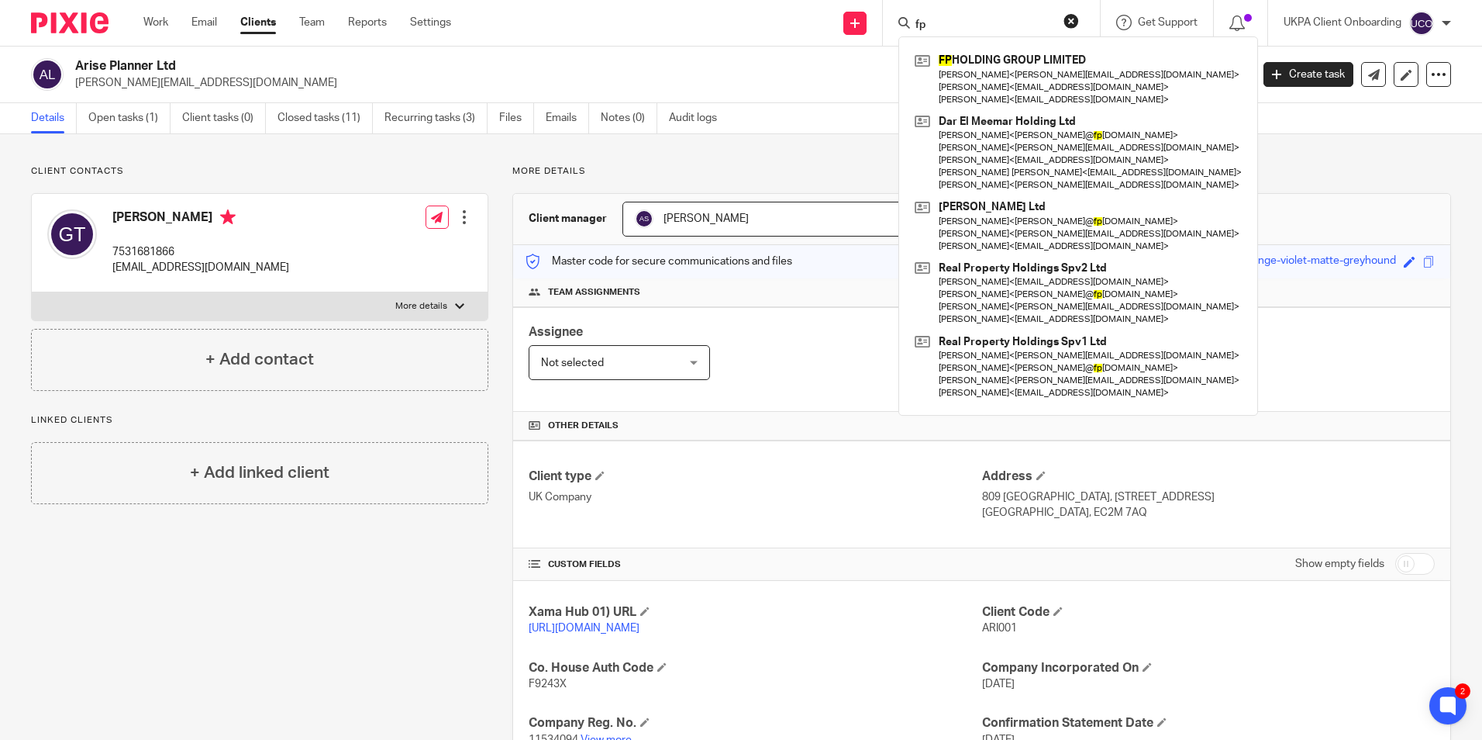
click at [952, 17] on form "fp" at bounding box center [996, 22] width 165 height 19
click at [965, 31] on input "fp" at bounding box center [984, 26] width 140 height 14
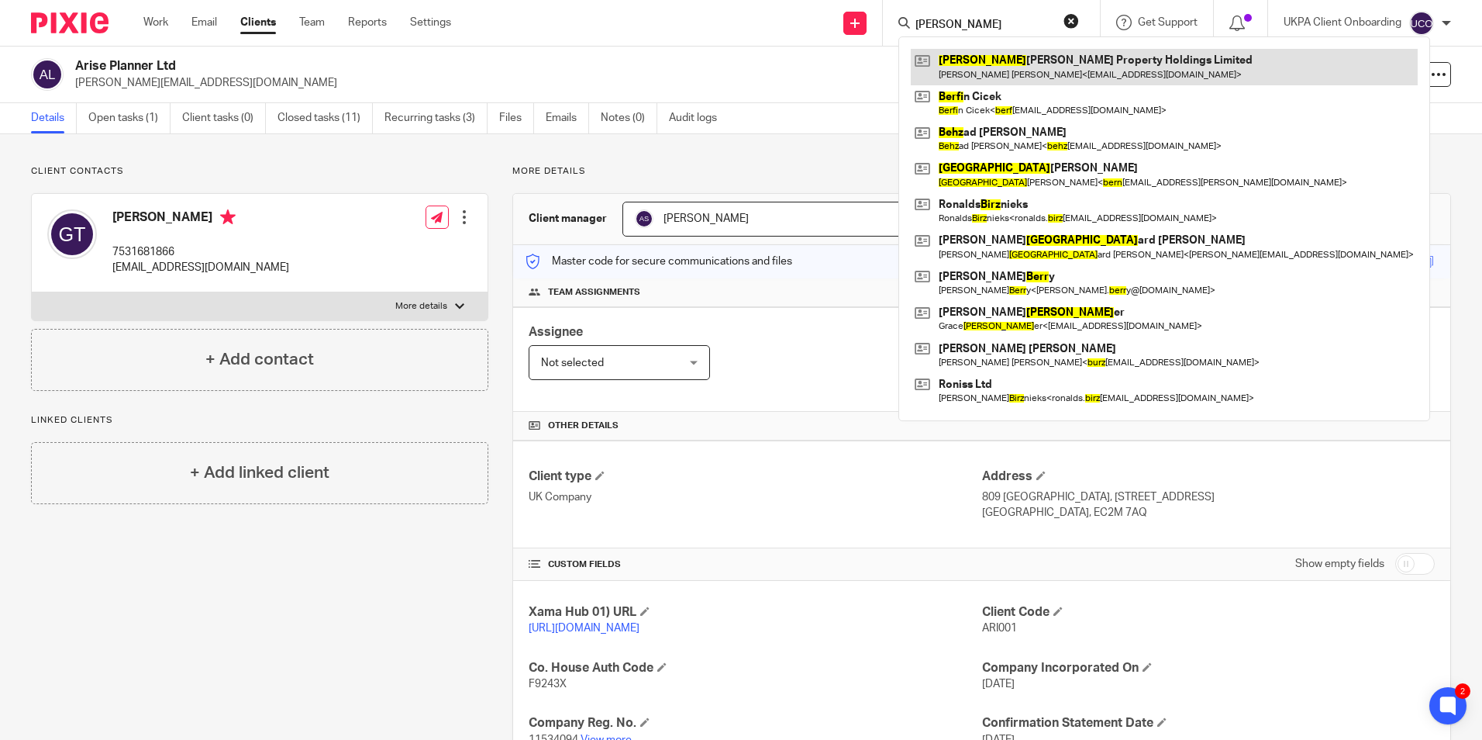
type input "[PERSON_NAME]"
click at [964, 61] on link at bounding box center [1164, 67] width 507 height 36
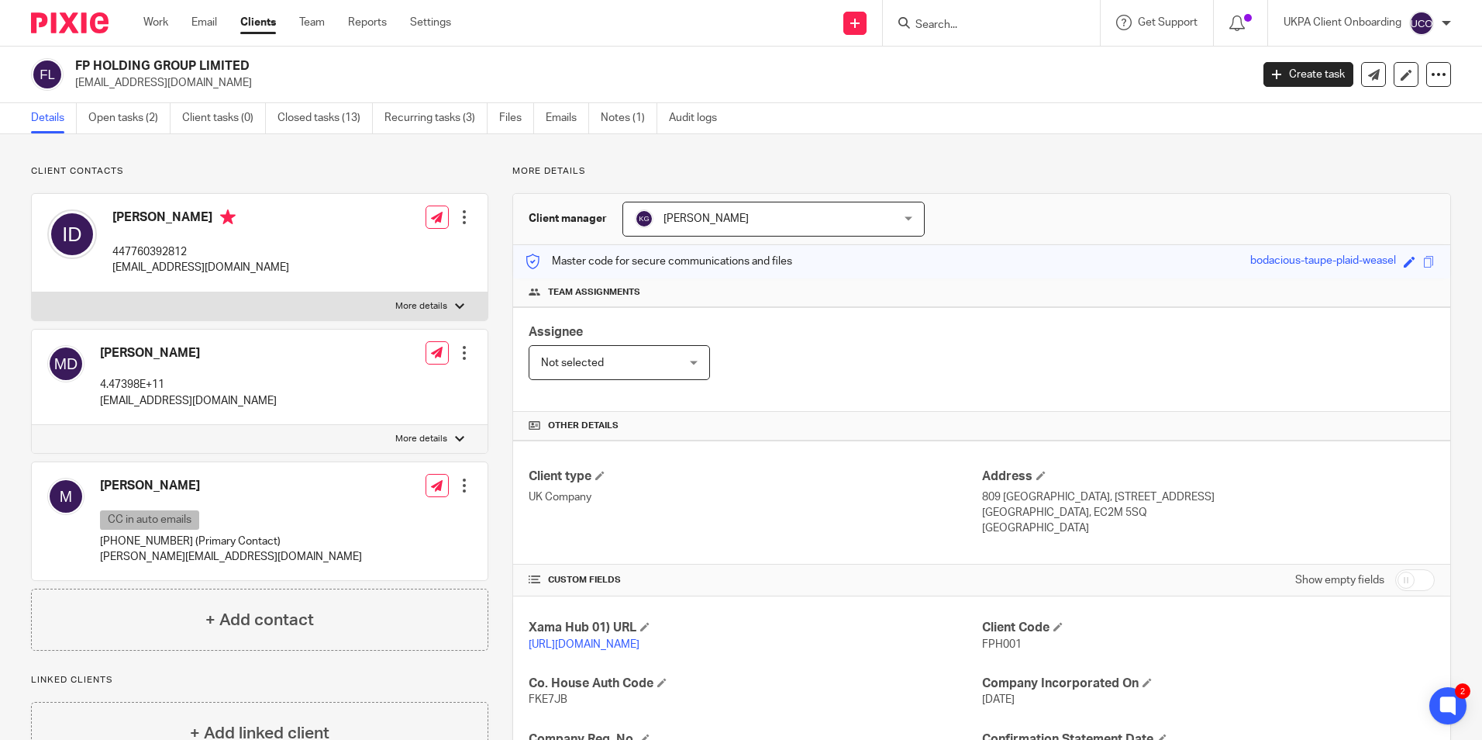
click at [218, 72] on h2 "FP HOLDING GROUP LIMITED" at bounding box center [541, 66] width 932 height 16
copy div "FP HOLDING GROUP LIMITED"
click at [188, 70] on h2 "FP HOLDING GROUP LIMITED" at bounding box center [541, 66] width 932 height 16
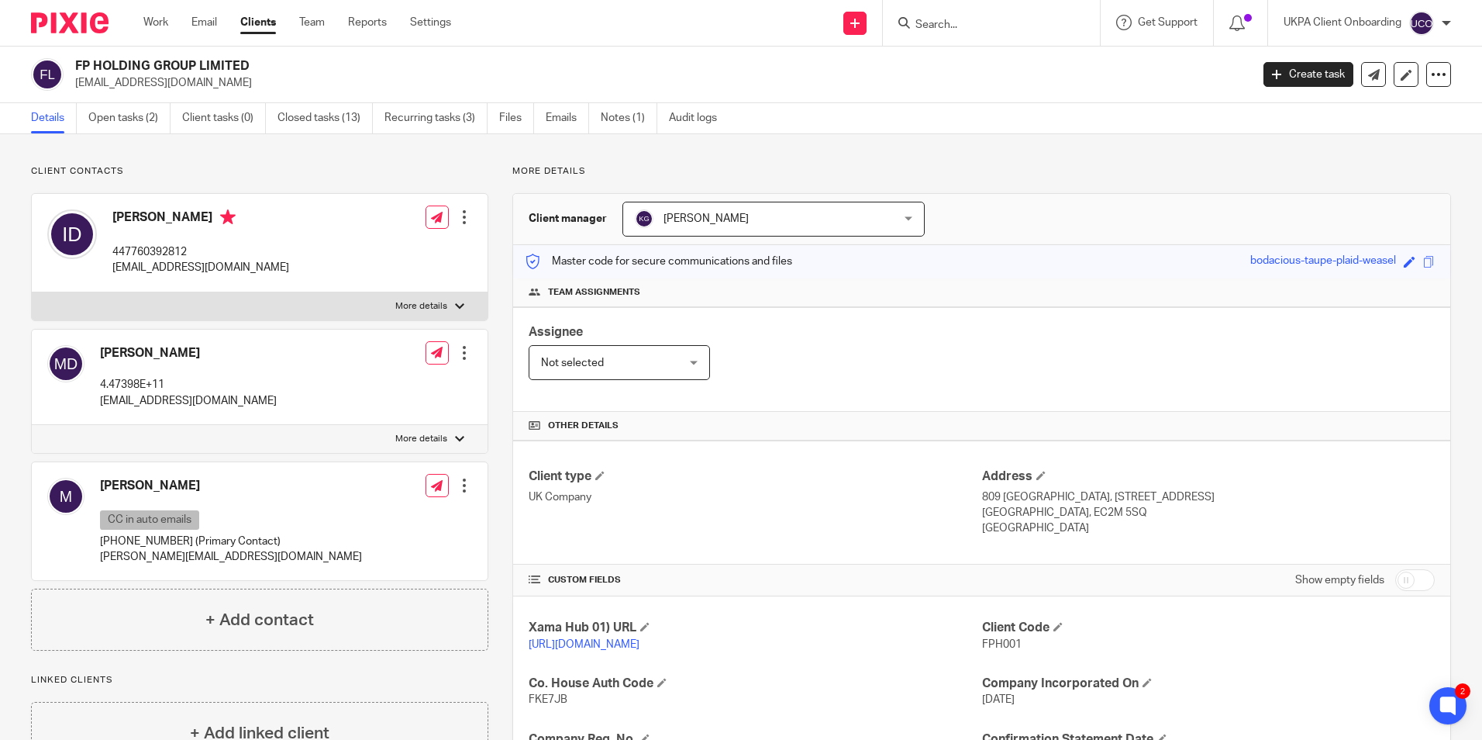
click at [188, 70] on h2 "FP HOLDING GROUP LIMITED" at bounding box center [541, 66] width 932 height 16
click at [141, 123] on link "Open tasks (2)" at bounding box center [129, 118] width 82 height 30
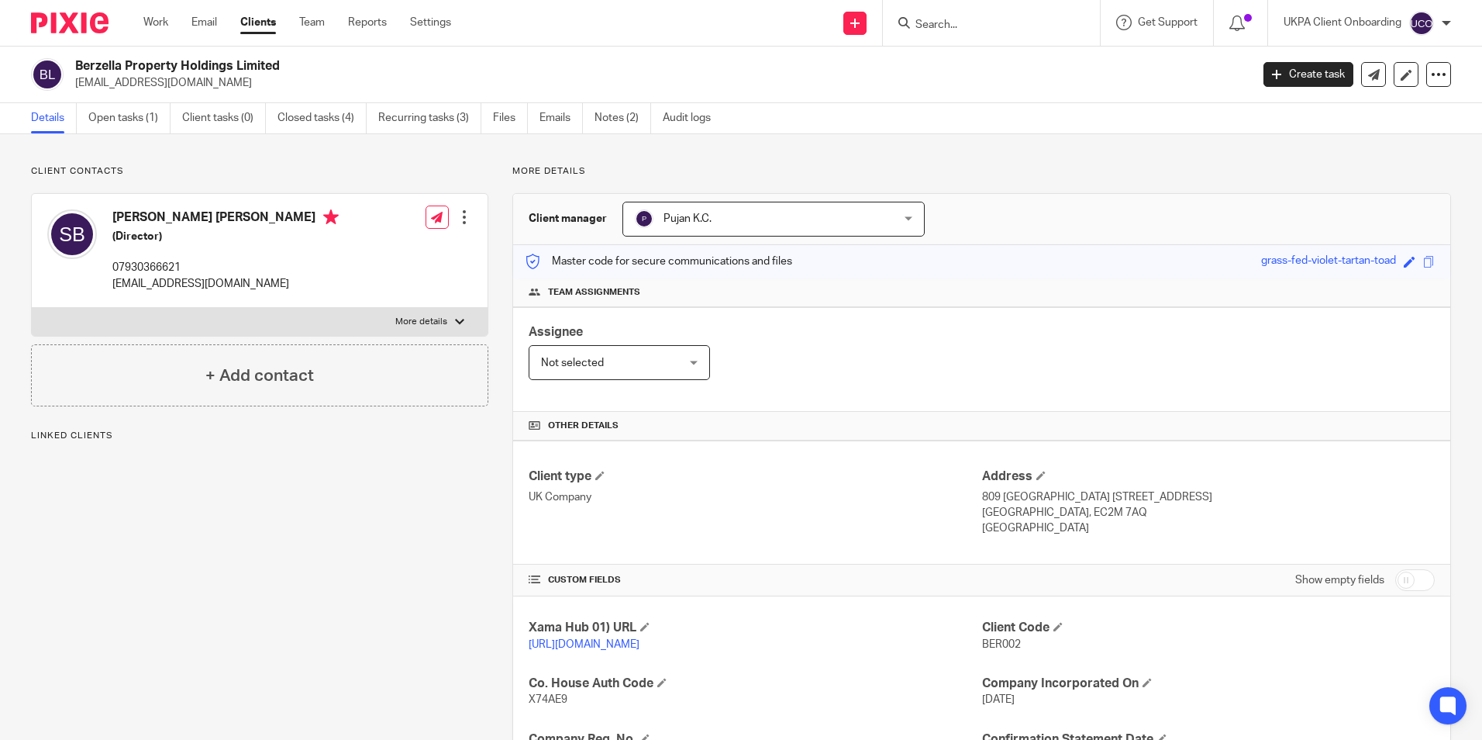
click at [181, 61] on h2 "Berzella Property Holdings Limited" at bounding box center [541, 66] width 932 height 16
copy div "Berzella Property Holdings Limited"
click at [181, 70] on h2 "Berzella Property Holdings Limited" at bounding box center [541, 66] width 932 height 16
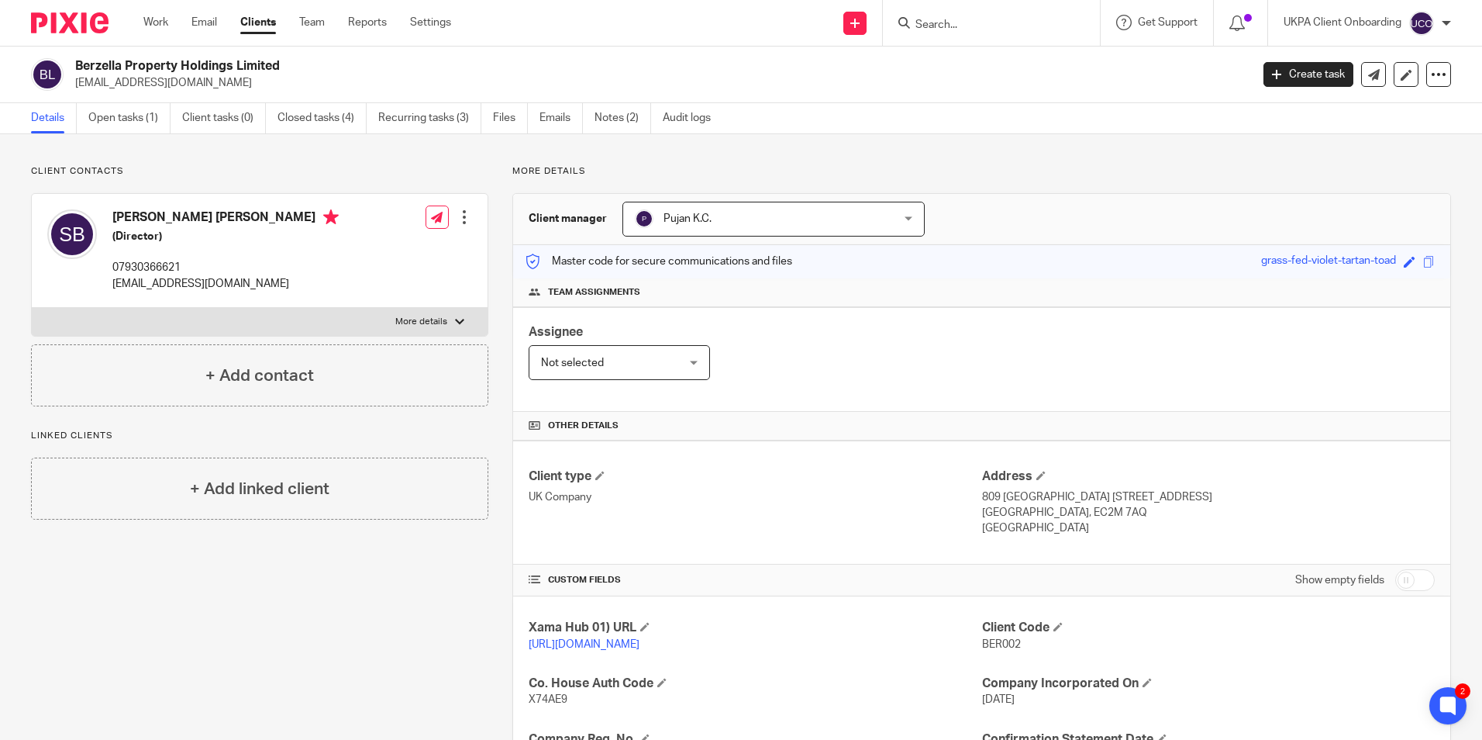
click at [181, 70] on h2 "Berzella Property Holdings Limited" at bounding box center [541, 66] width 932 height 16
click at [984, 34] on div at bounding box center [991, 23] width 217 height 46
click at [980, 30] on input "Search" at bounding box center [984, 26] width 140 height 14
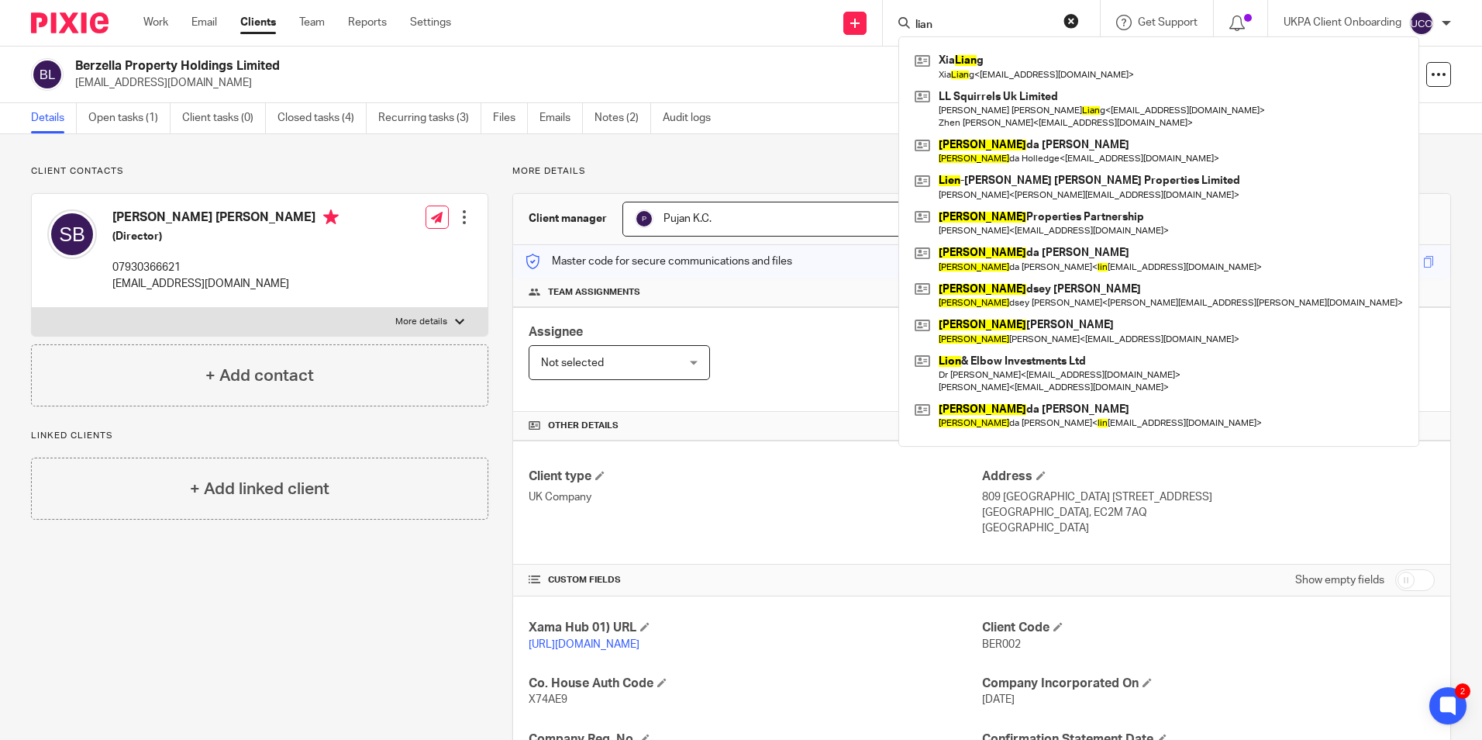
type input "lian"
click at [229, 68] on h2 "Berzella Property Holdings Limited" at bounding box center [541, 66] width 932 height 16
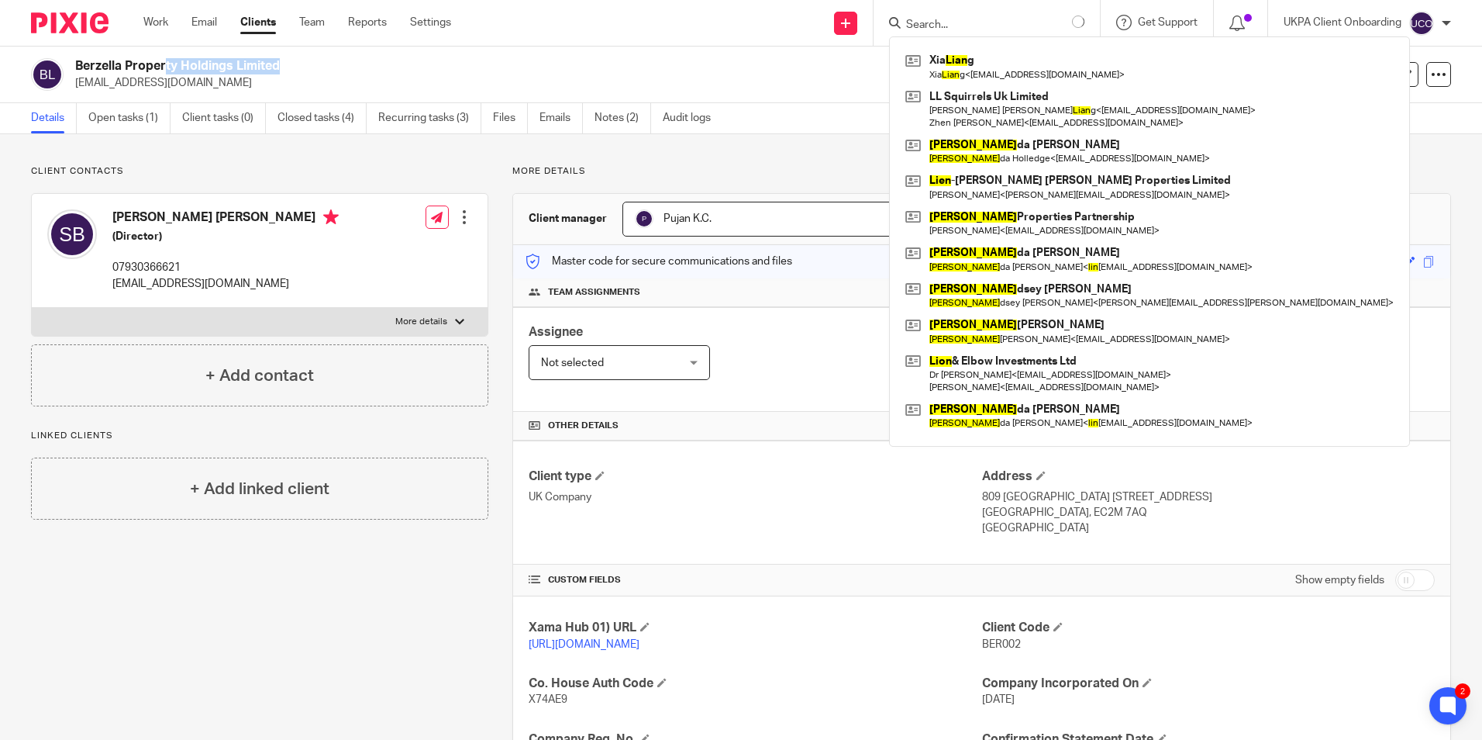
click at [229, 68] on h2 "Berzella Property Holdings Limited" at bounding box center [541, 66] width 932 height 16
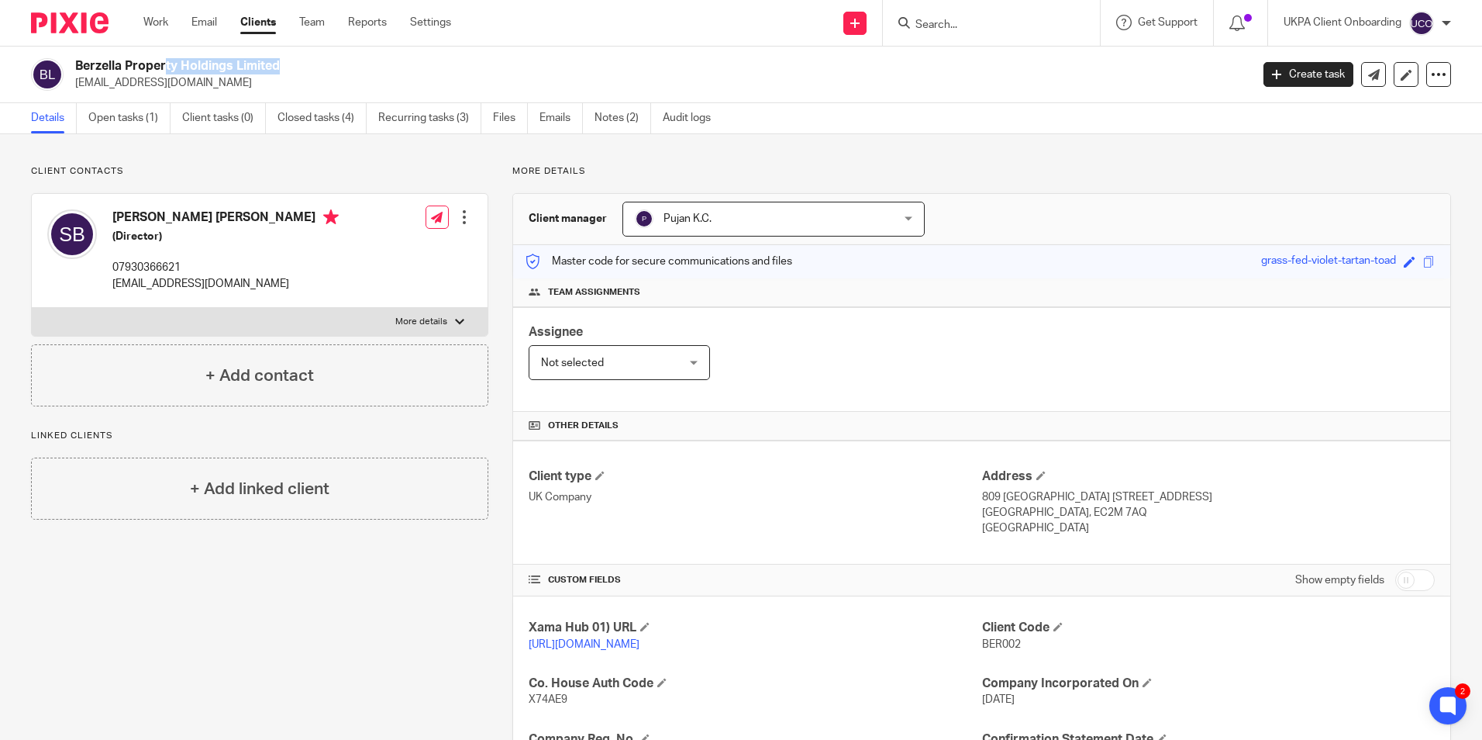
copy div "Berzella Property Holdings Limited"
click at [809, 212] on span "Pujan K.C." at bounding box center [750, 218] width 231 height 33
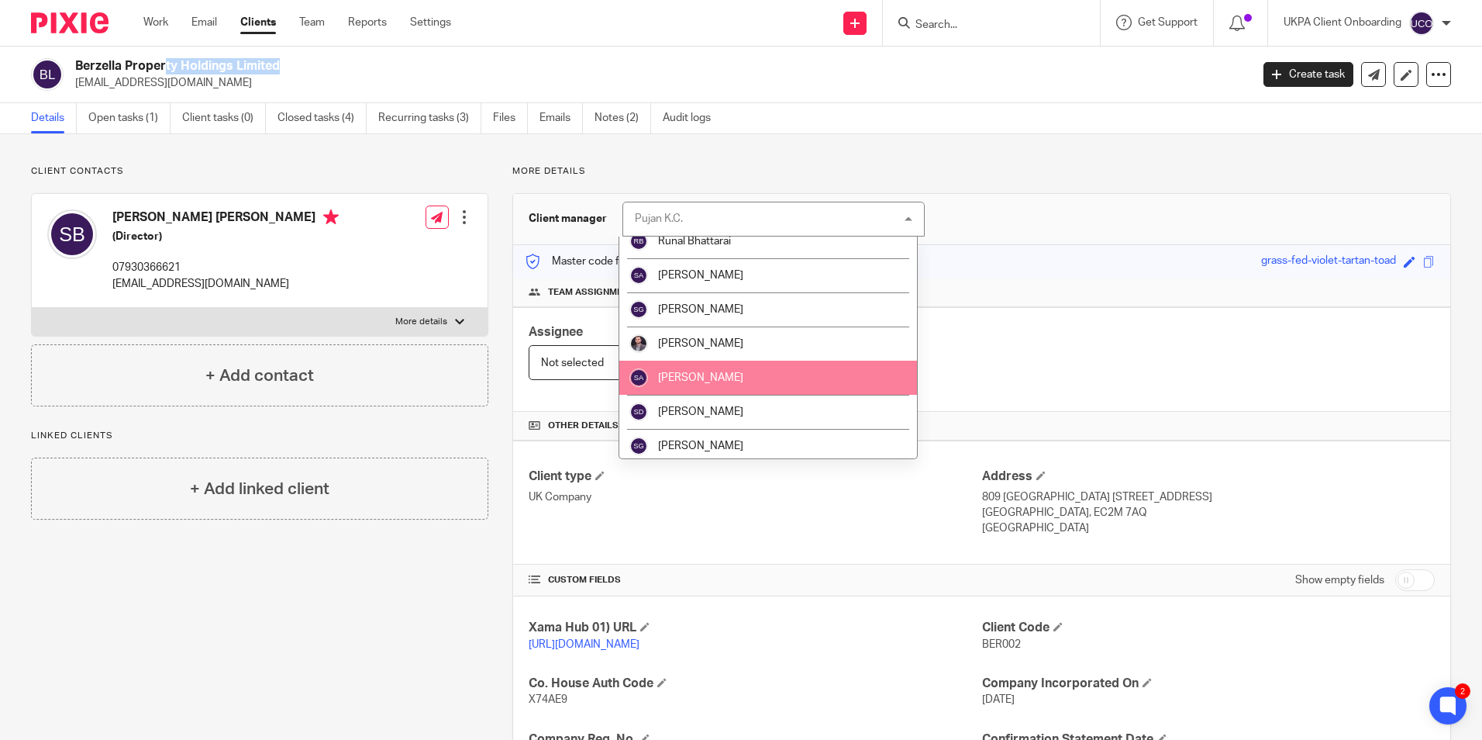
scroll to position [1938, 0]
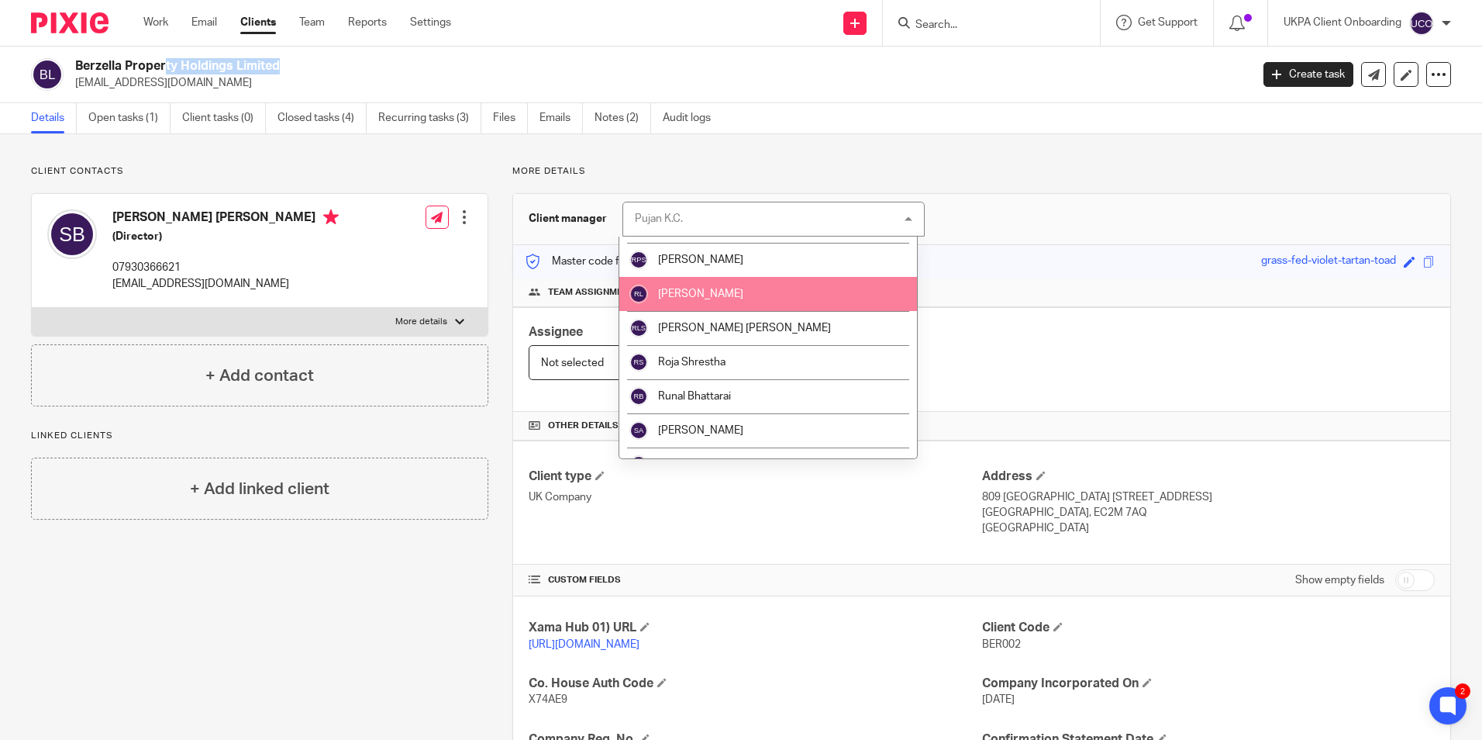
click at [695, 295] on span "[PERSON_NAME]" at bounding box center [700, 293] width 85 height 11
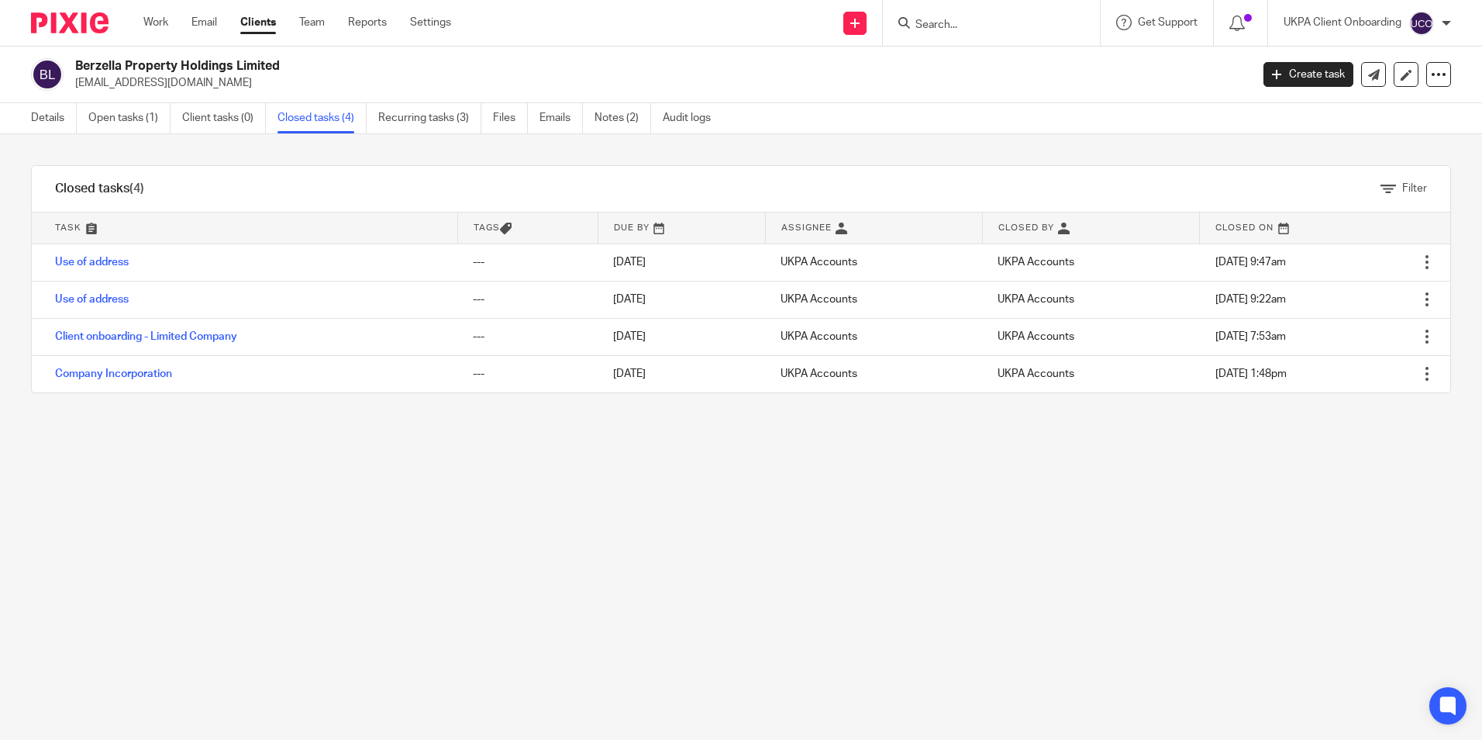
click at [112, 81] on p "[EMAIL_ADDRESS][DOMAIN_NAME]" at bounding box center [657, 83] width 1165 height 16
drag, startPoint x: 112, startPoint y: 81, endPoint x: 100, endPoint y: 57, distance: 27.4
click at [100, 57] on div "Berzella Property Holdings Limited [EMAIL_ADDRESS][DOMAIN_NAME] Create task Upd…" at bounding box center [741, 75] width 1482 height 57
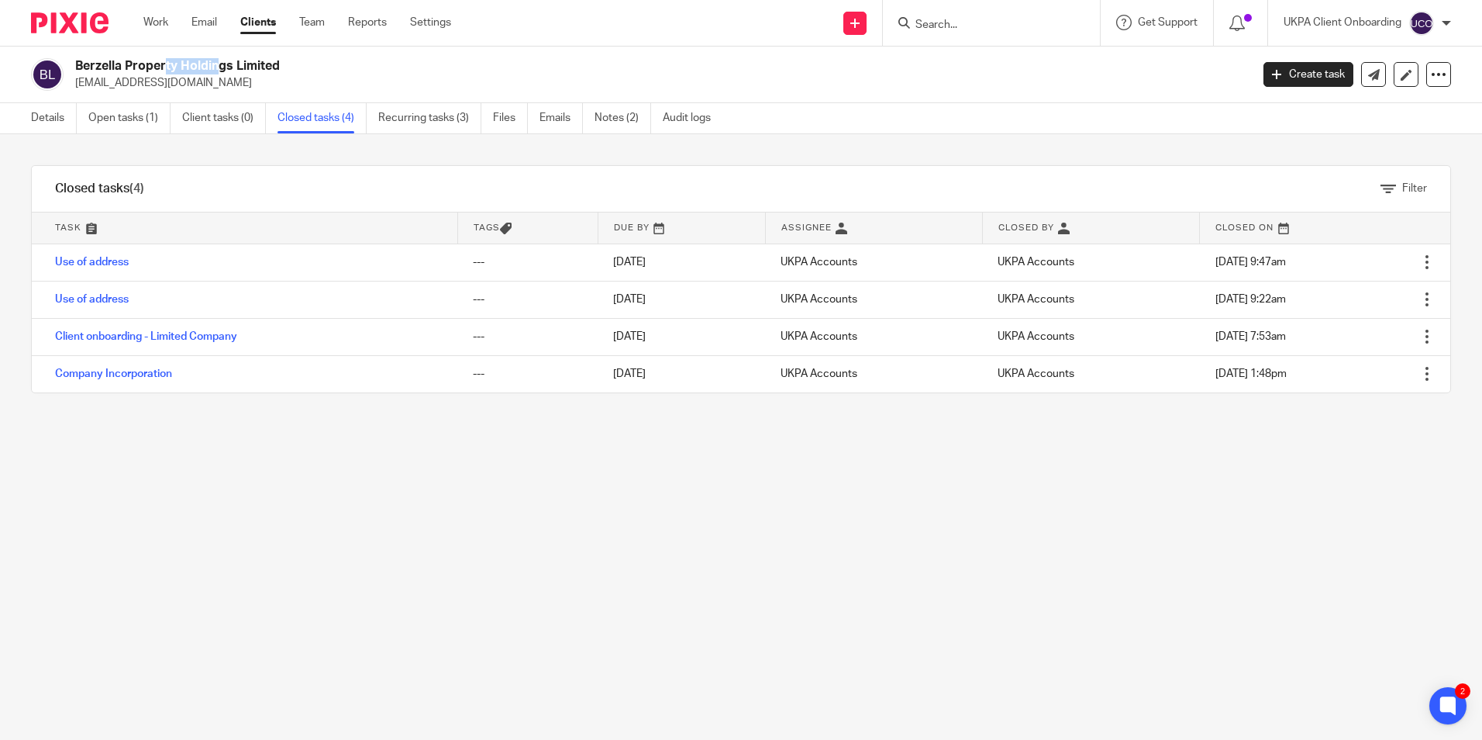
click at [100, 57] on div "Berzella Property Holdings Limited [EMAIL_ADDRESS][DOMAIN_NAME] Create task Upd…" at bounding box center [741, 75] width 1482 height 57
click at [50, 122] on link "Details" at bounding box center [54, 118] width 46 height 30
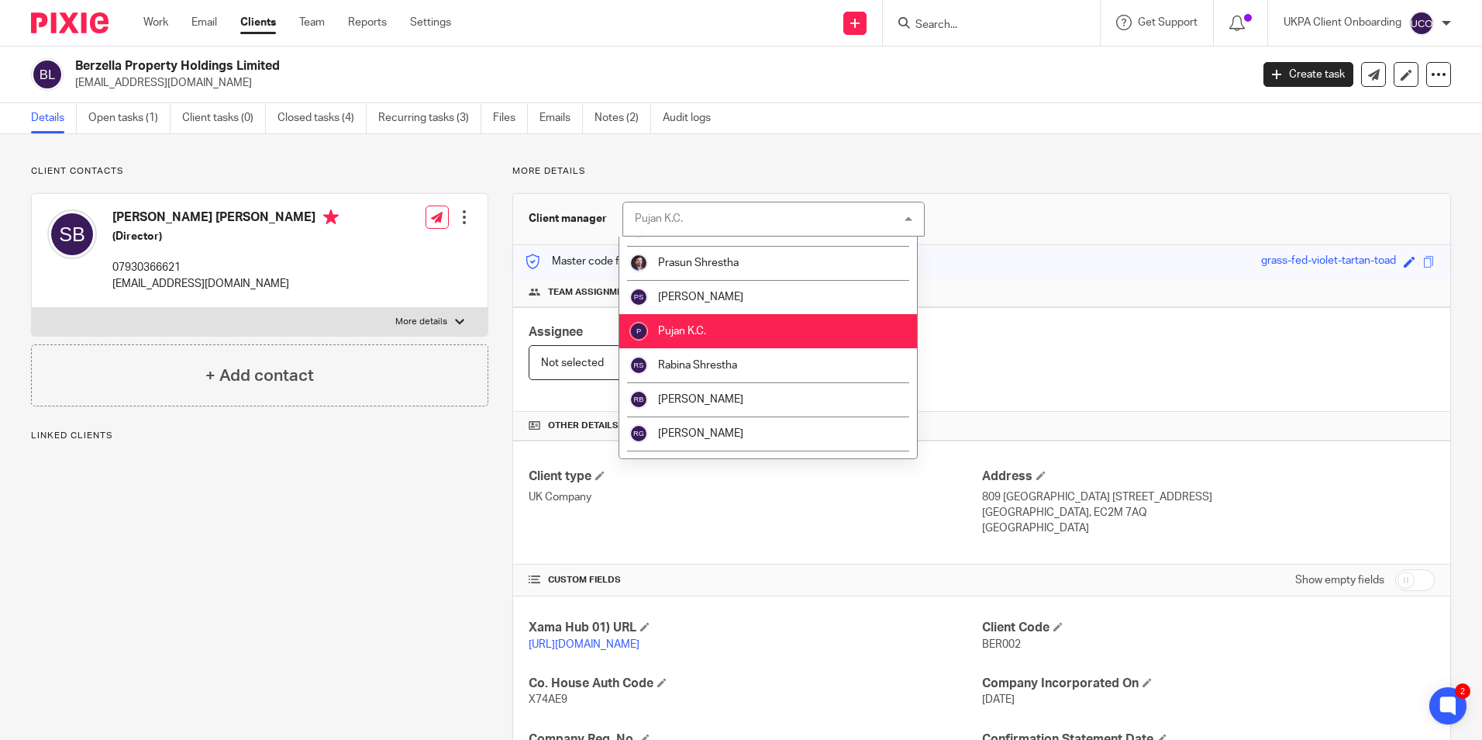
scroll to position [1783, 0]
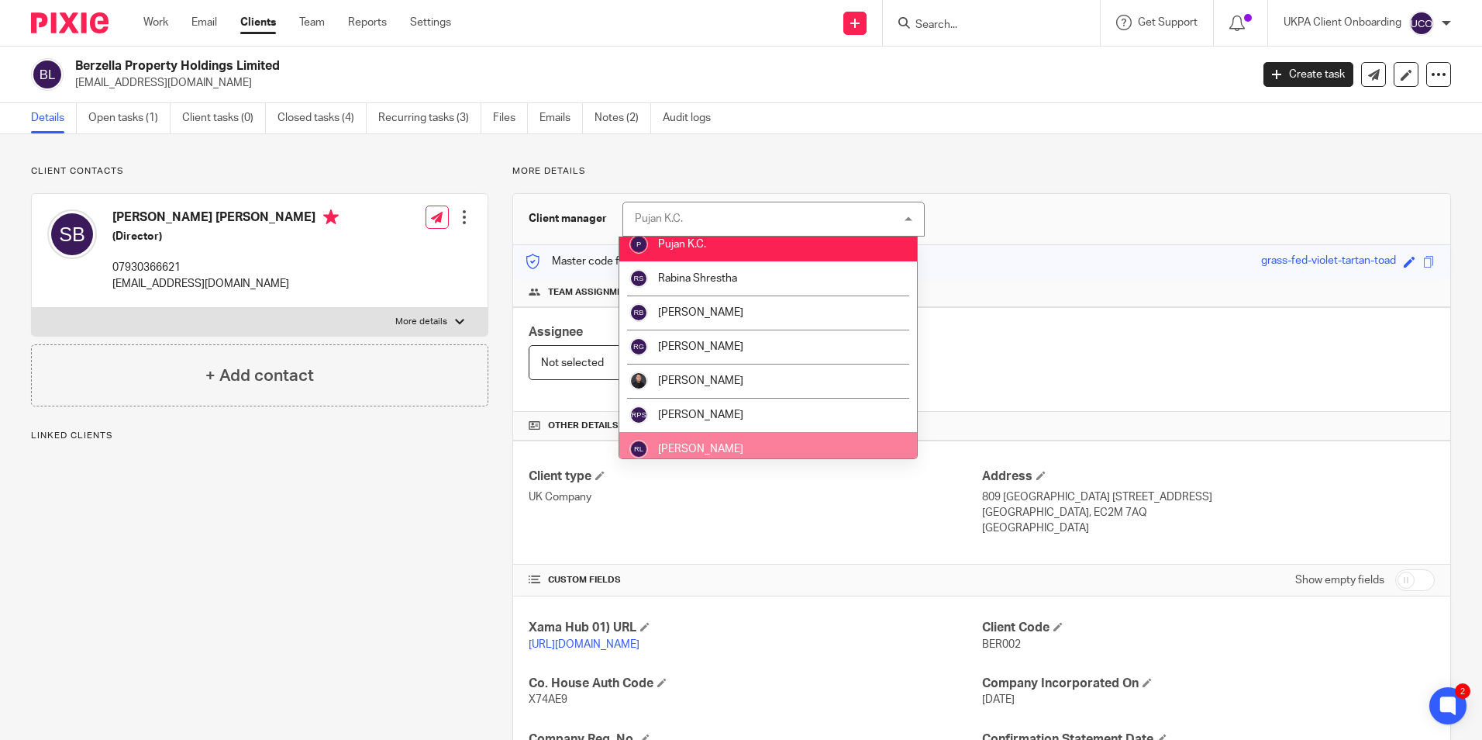
click at [713, 440] on li "[PERSON_NAME]" at bounding box center [768, 449] width 298 height 34
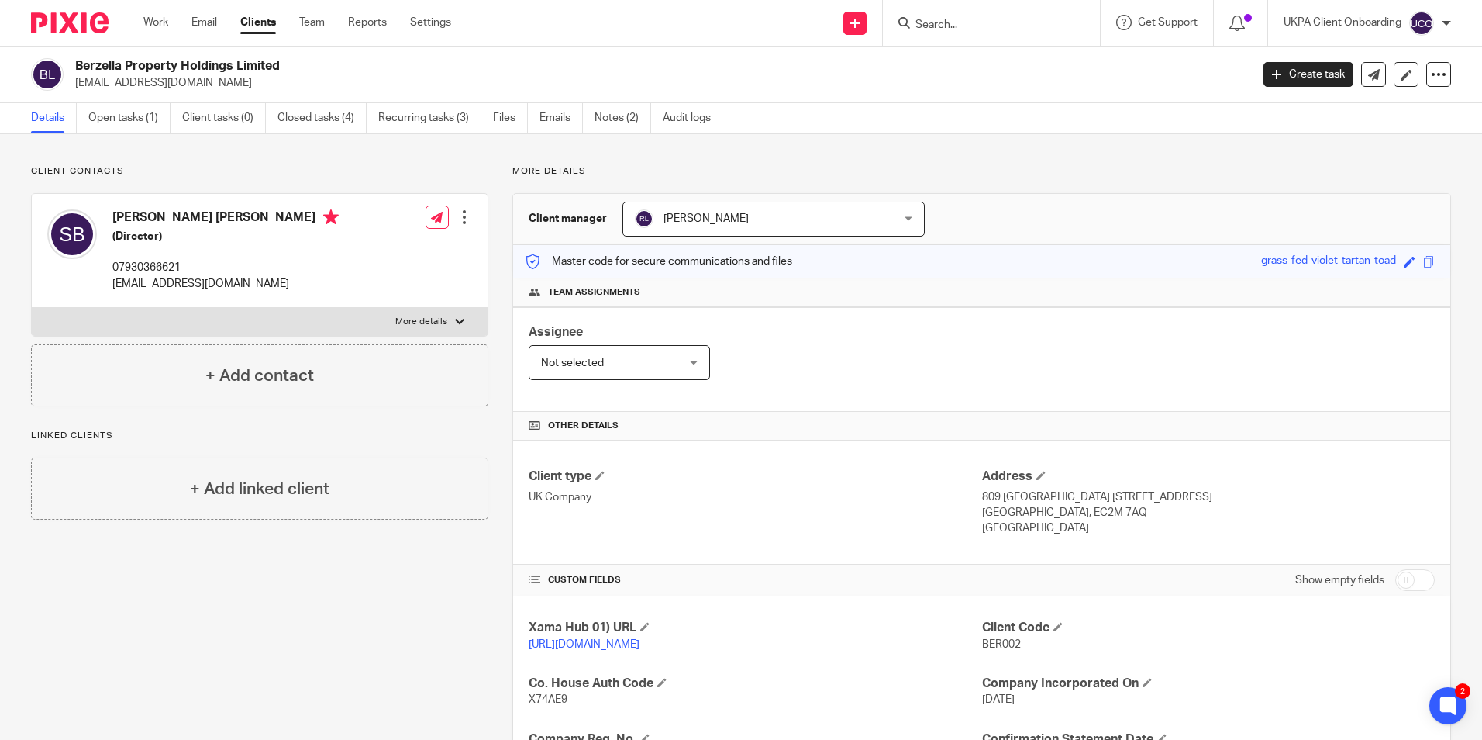
click at [950, 26] on input "Search" at bounding box center [984, 26] width 140 height 14
type input "hazoo"
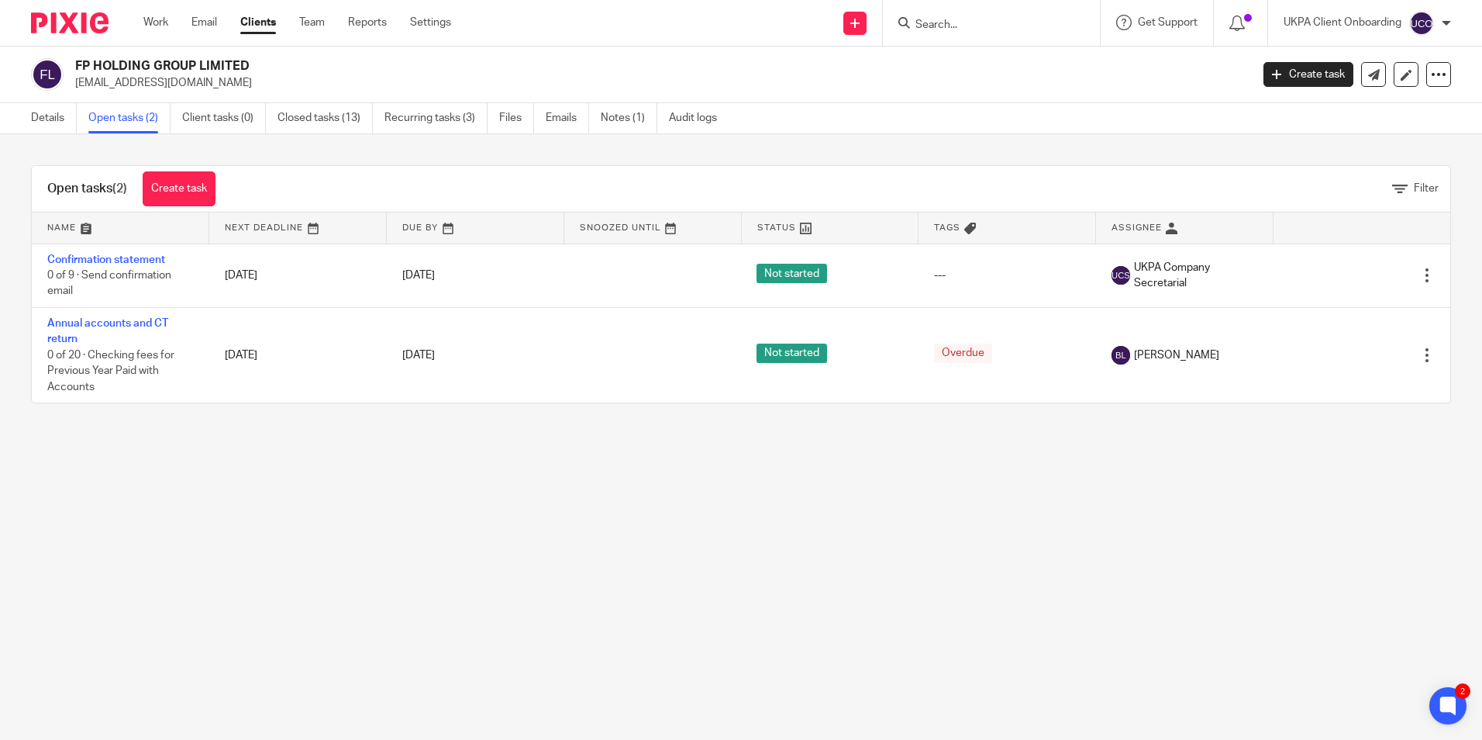
click at [188, 72] on h2 "FP HOLDING GROUP LIMITED" at bounding box center [541, 66] width 932 height 16
click h2 "FP HOLDING GROUP LIMITED"
copy div "FP HOLDING GROUP LIMITED"
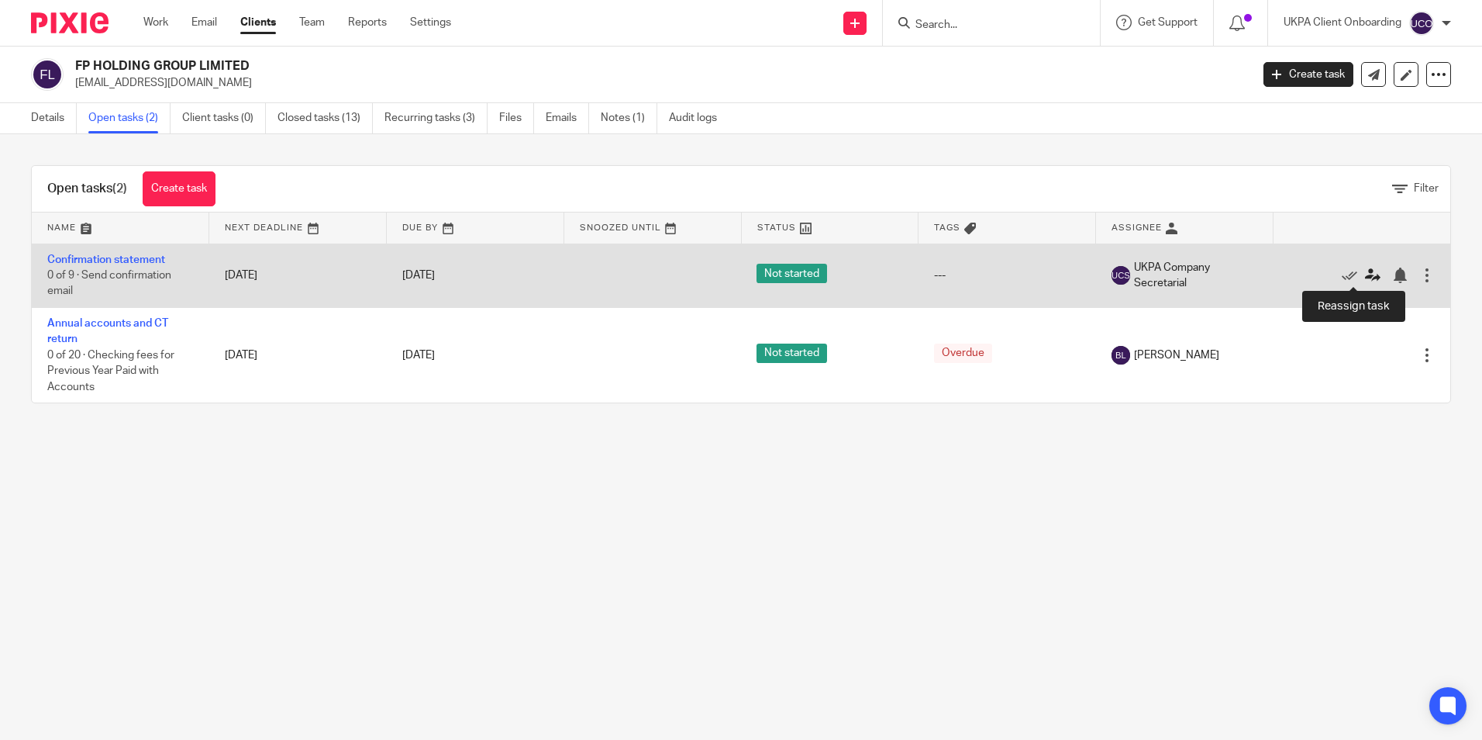
click at [1365, 278] on icon at bounding box center [1373, 275] width 16 height 16
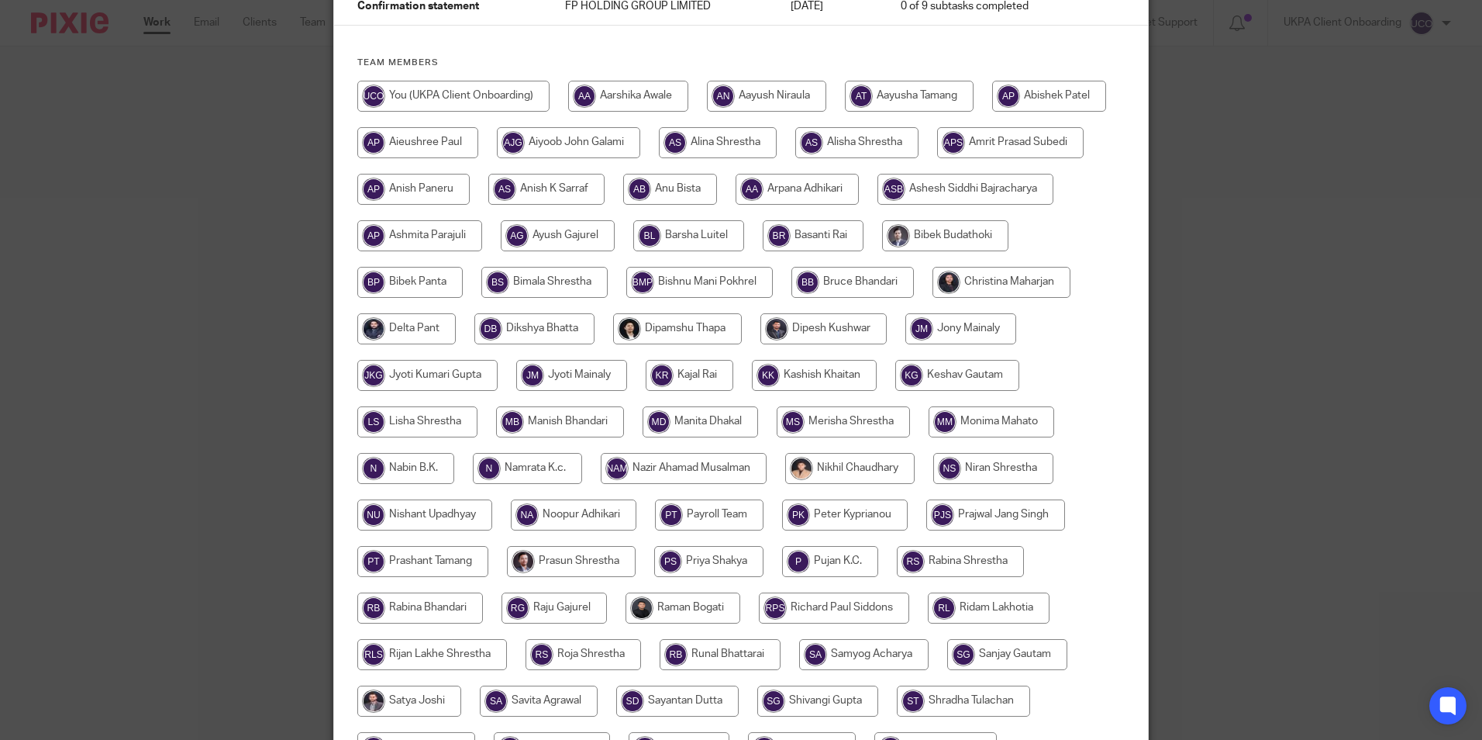
scroll to position [388, 0]
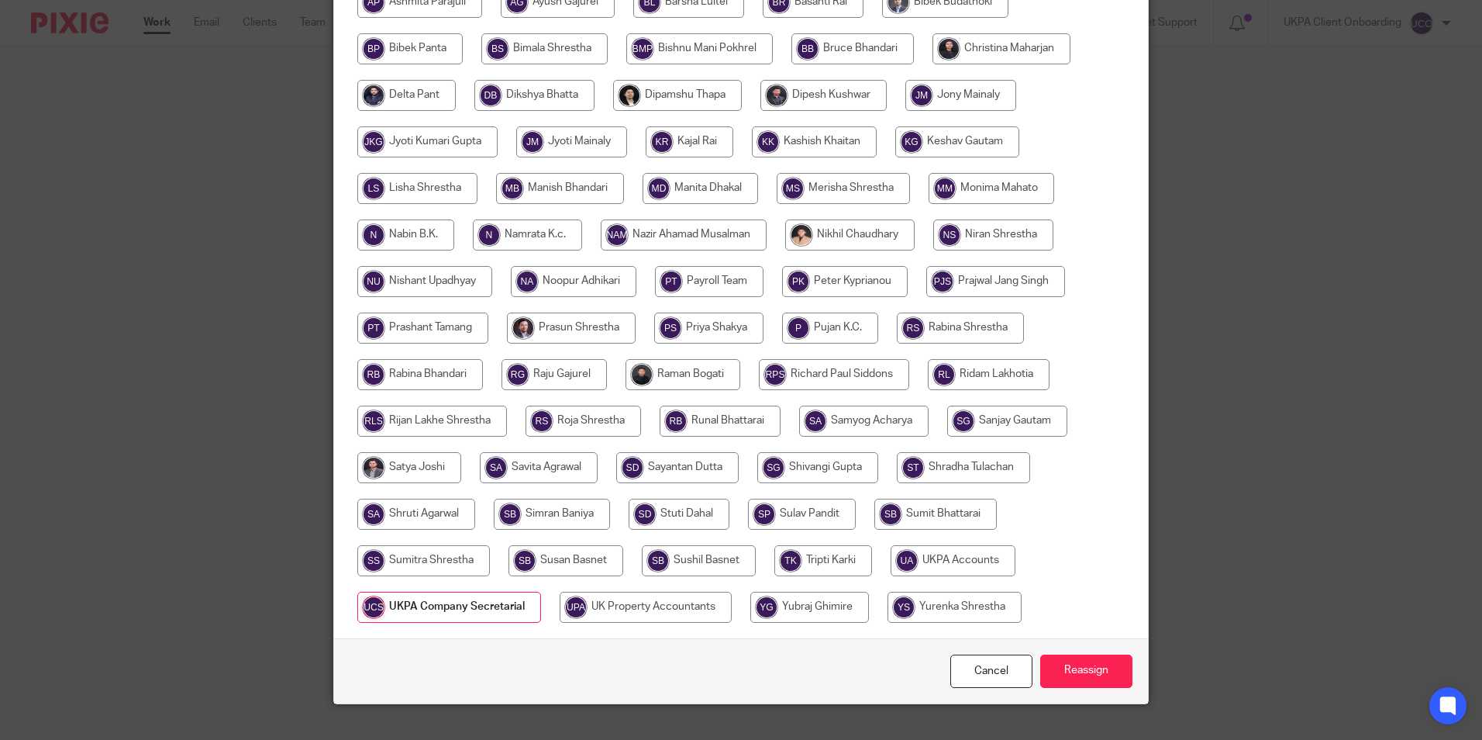
click at [740, 371] on input "radio" at bounding box center [683, 374] width 115 height 31
radio input "true"
click at [1064, 688] on input "Reassign" at bounding box center [1087, 670] width 92 height 33
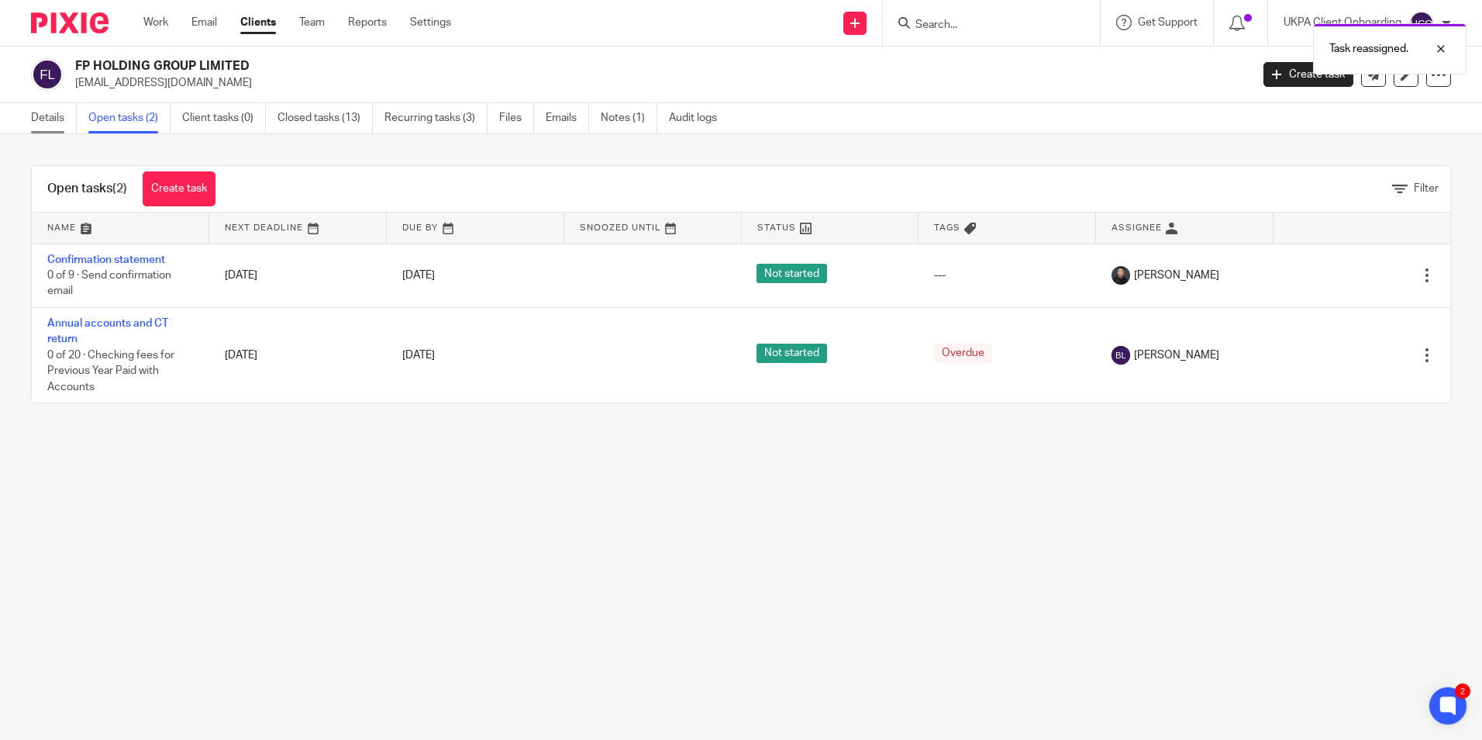
click at [45, 125] on link "Details" at bounding box center [54, 118] width 46 height 30
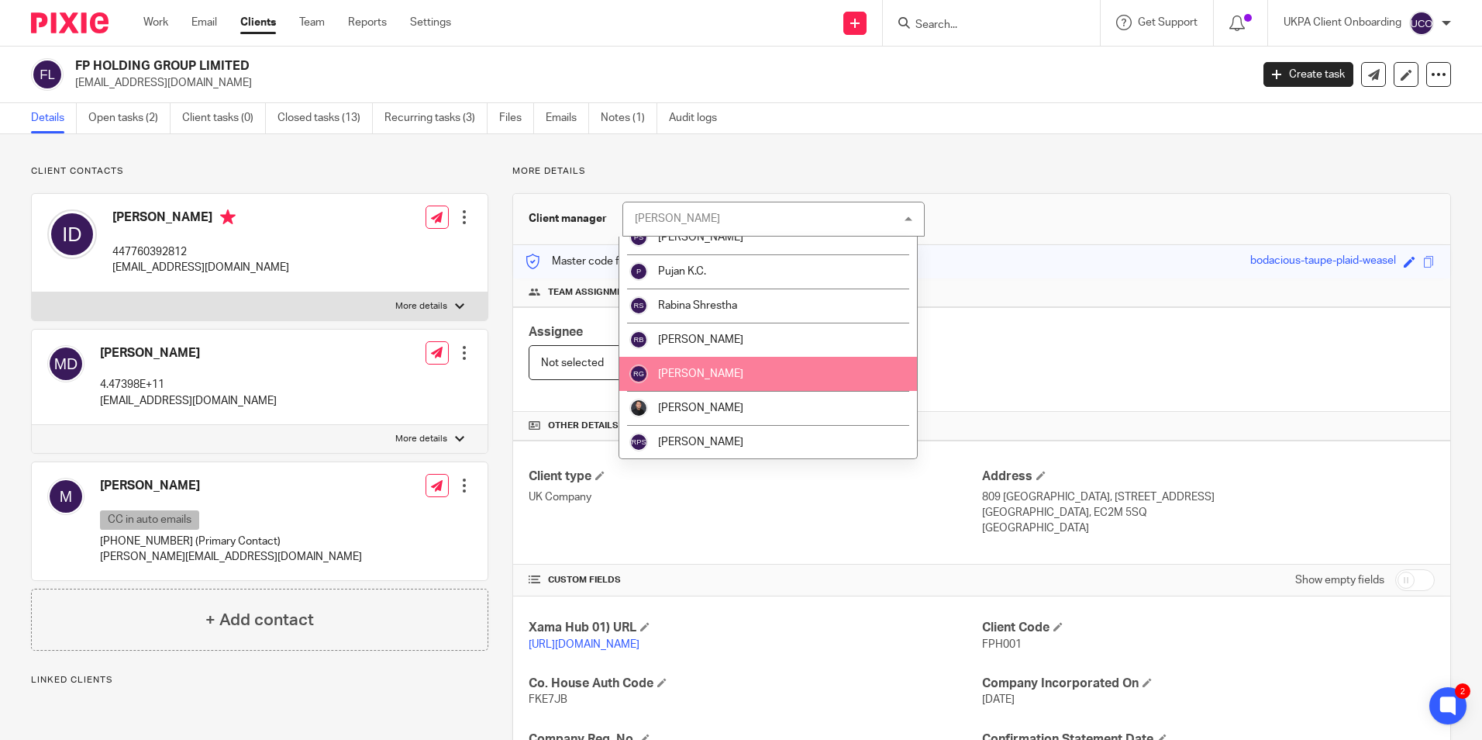
scroll to position [1783, 0]
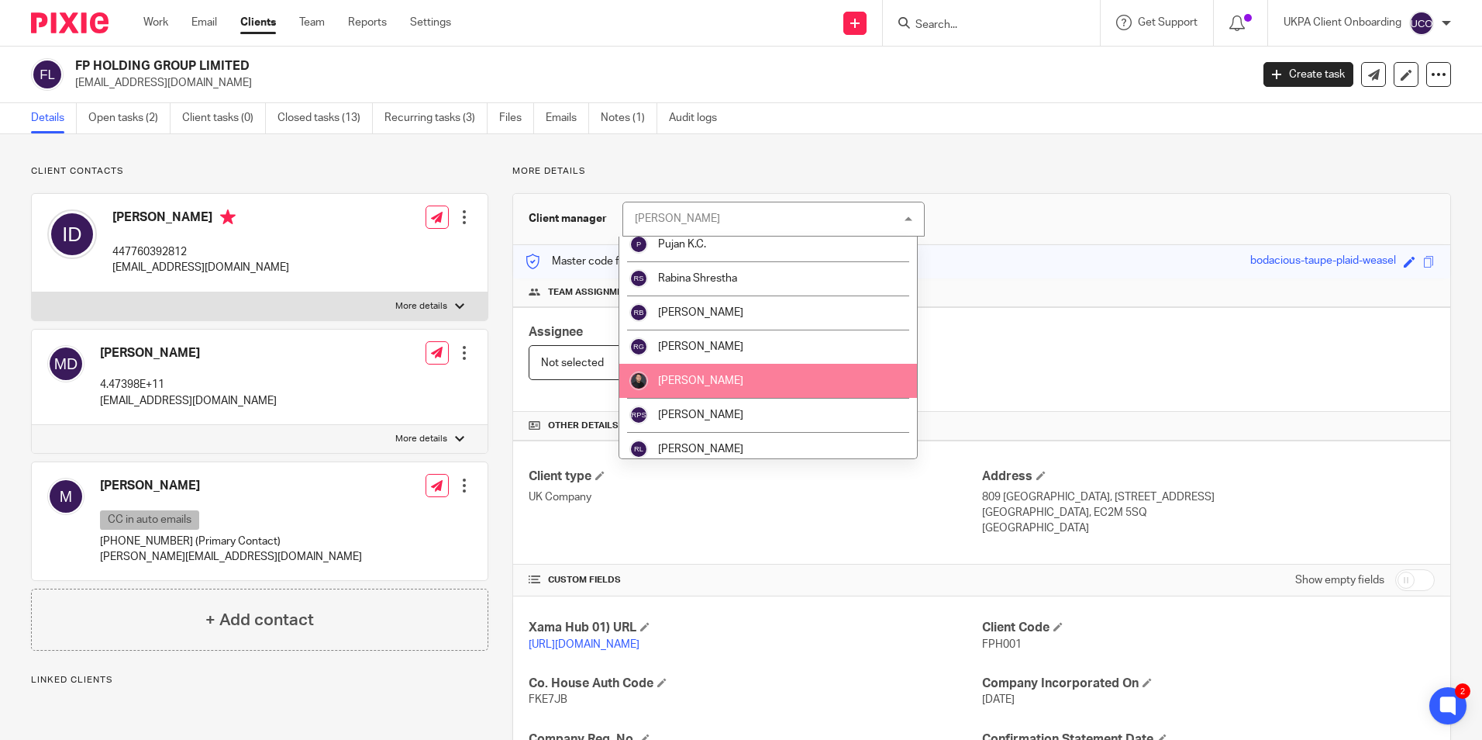
click at [715, 382] on span "[PERSON_NAME]" at bounding box center [700, 380] width 85 height 11
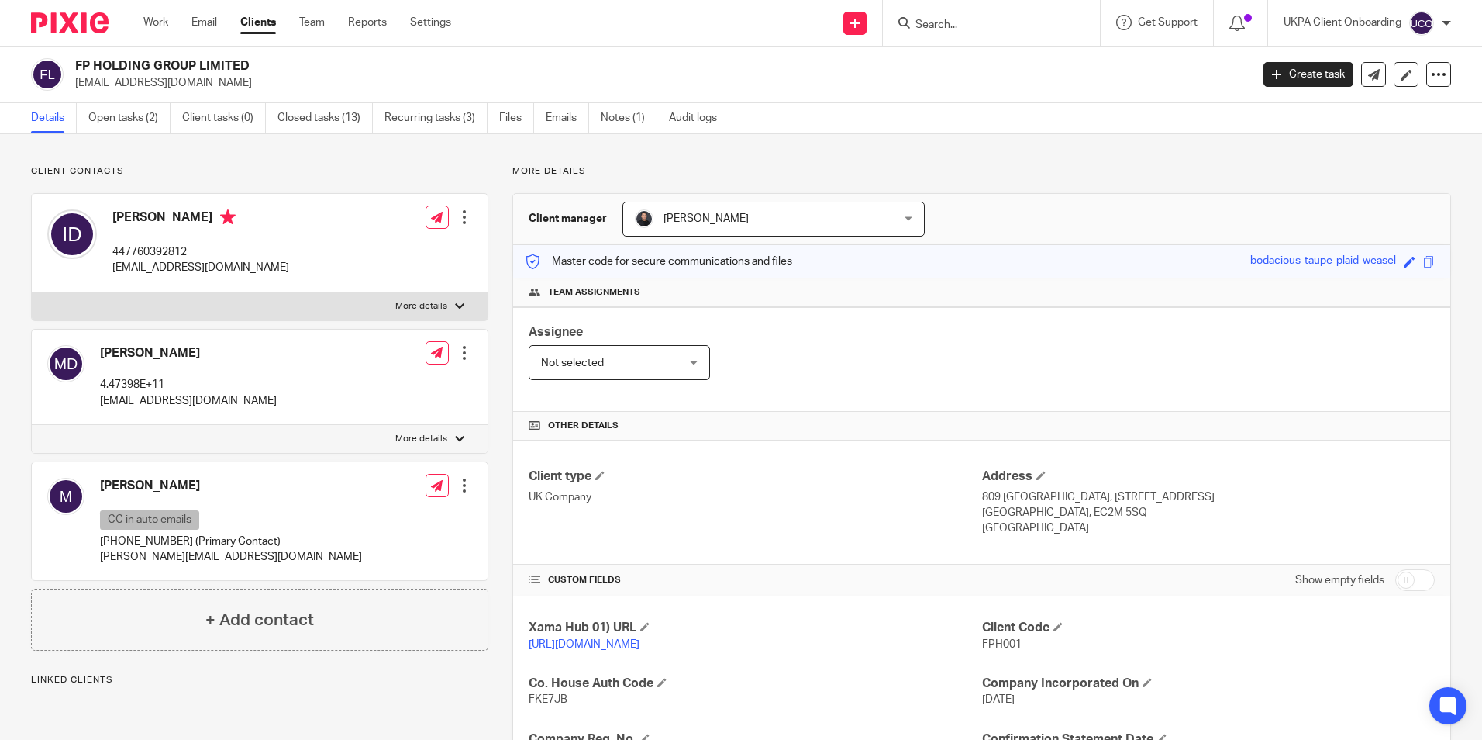
click at [701, 126] on link "Audit logs" at bounding box center [699, 118] width 60 height 30
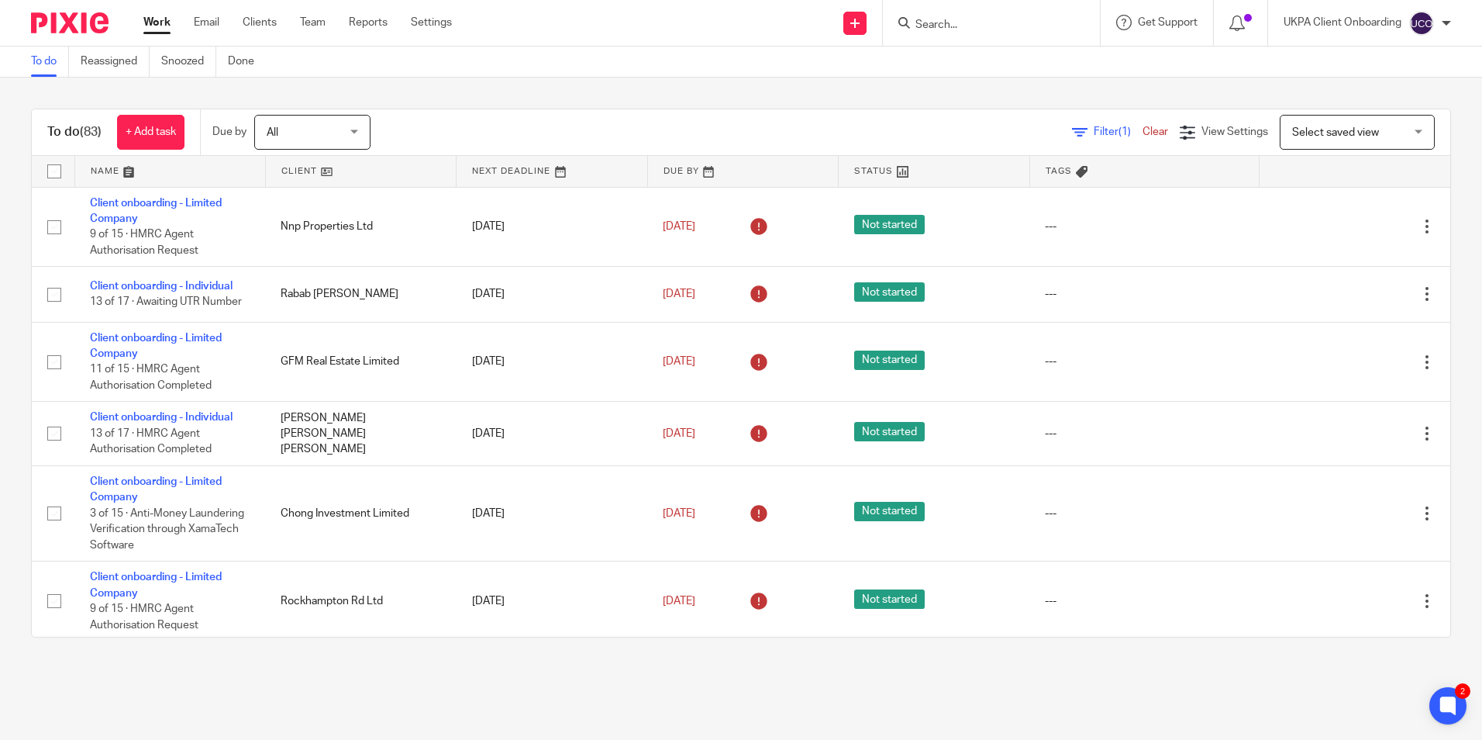
click at [952, 26] on input "Search" at bounding box center [984, 26] width 140 height 14
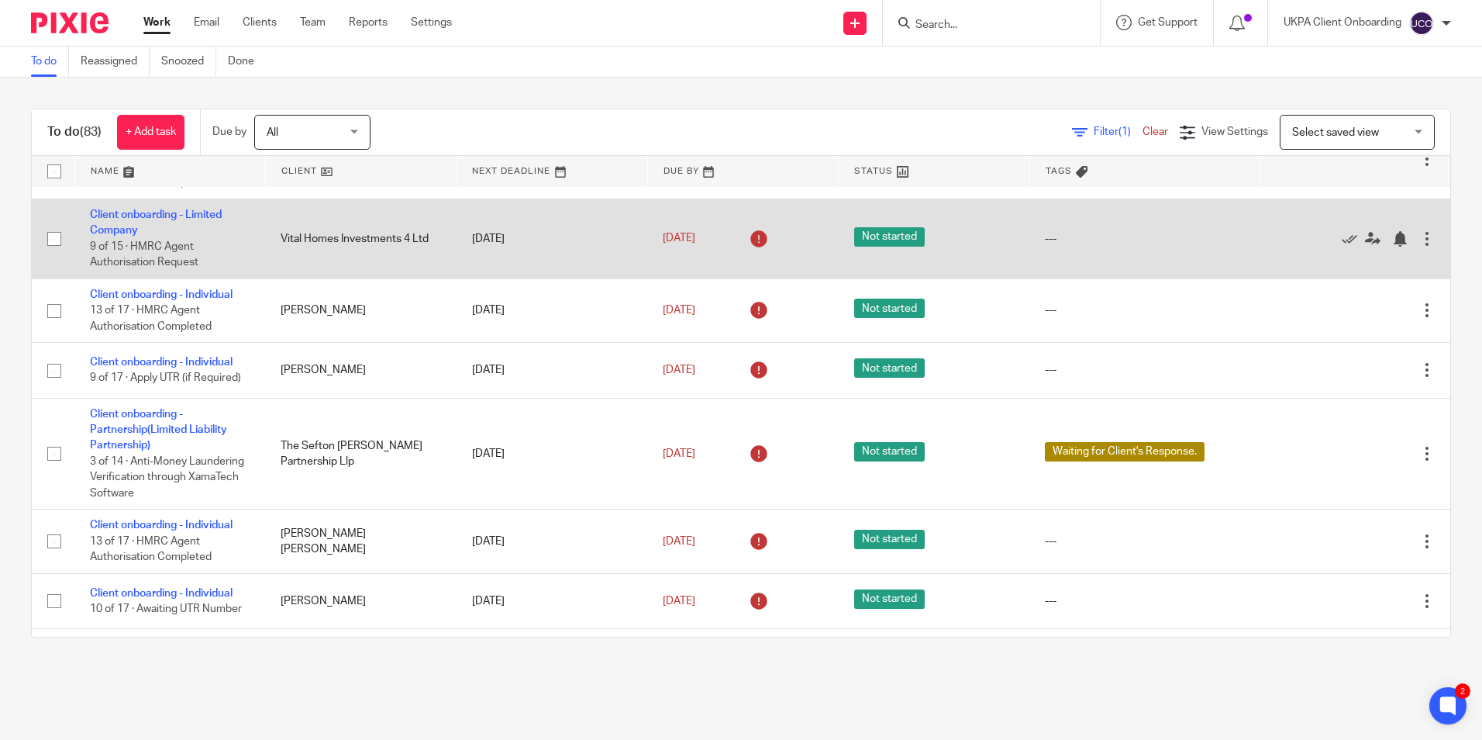
scroll to position [620, 0]
